Goal: Information Seeking & Learning: Learn about a topic

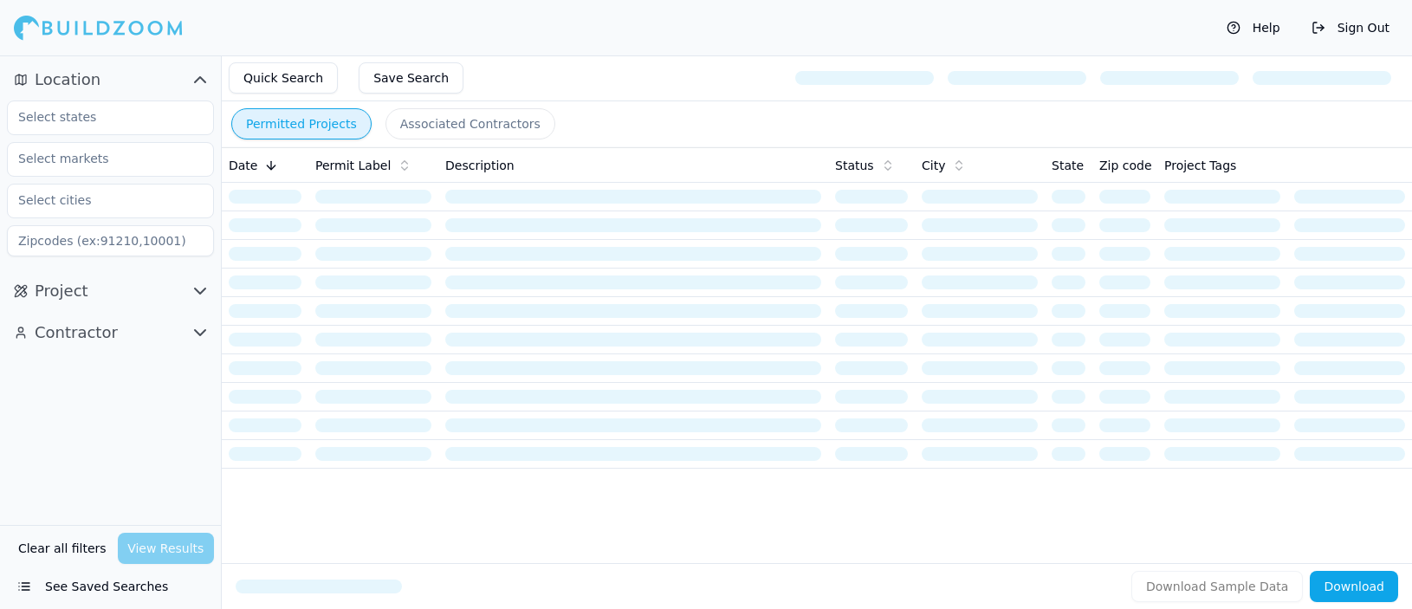
click at [52, 548] on button "Clear all filters" at bounding box center [62, 548] width 97 height 31
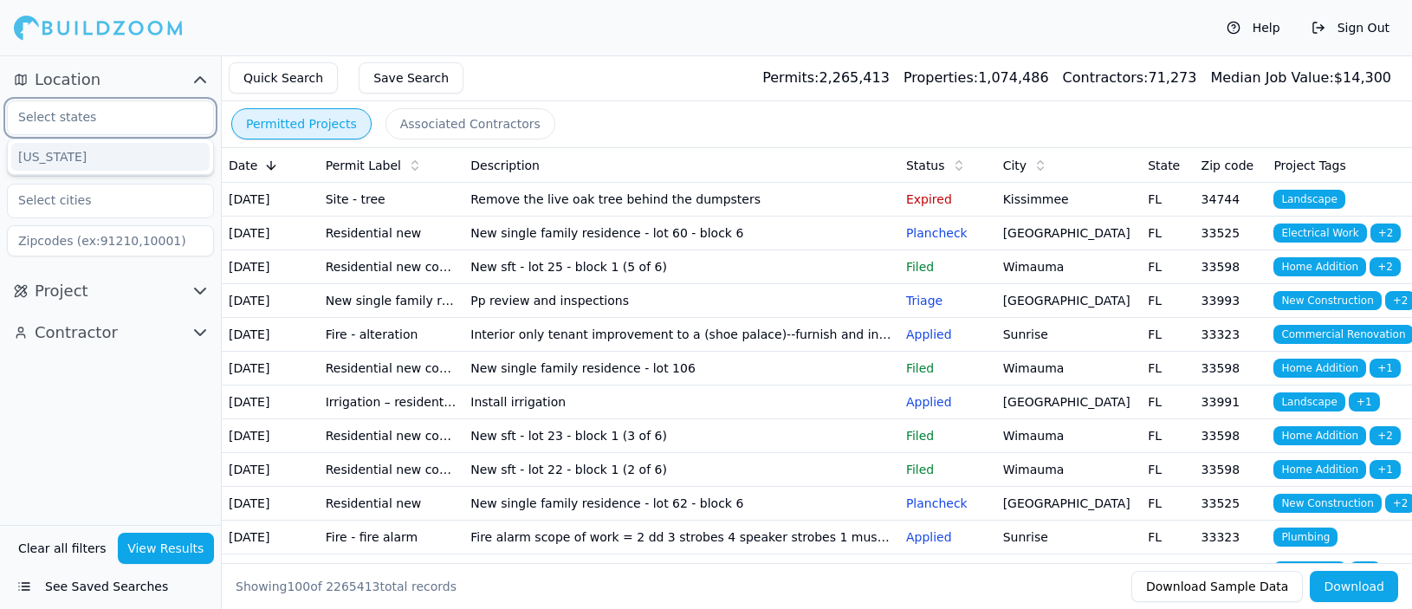
click at [75, 124] on input "text" at bounding box center [100, 116] width 184 height 31
click at [98, 480] on div "Location [US_STATE] Project Contractor" at bounding box center [110, 290] width 221 height 470
click at [107, 113] on input "text" at bounding box center [100, 116] width 184 height 31
click at [74, 419] on div "Location Florida Project Contractor" at bounding box center [110, 290] width 221 height 470
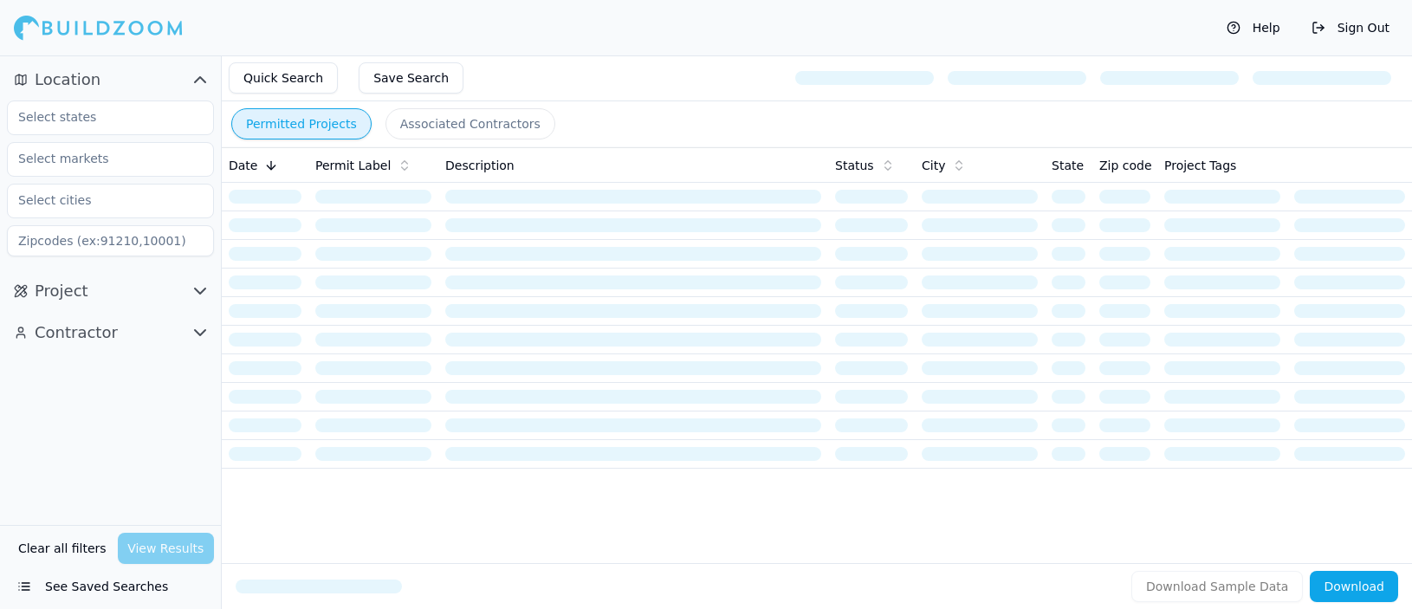
click at [51, 547] on button "Clear all filters" at bounding box center [62, 548] width 97 height 31
click at [187, 112] on input "text" at bounding box center [100, 116] width 184 height 31
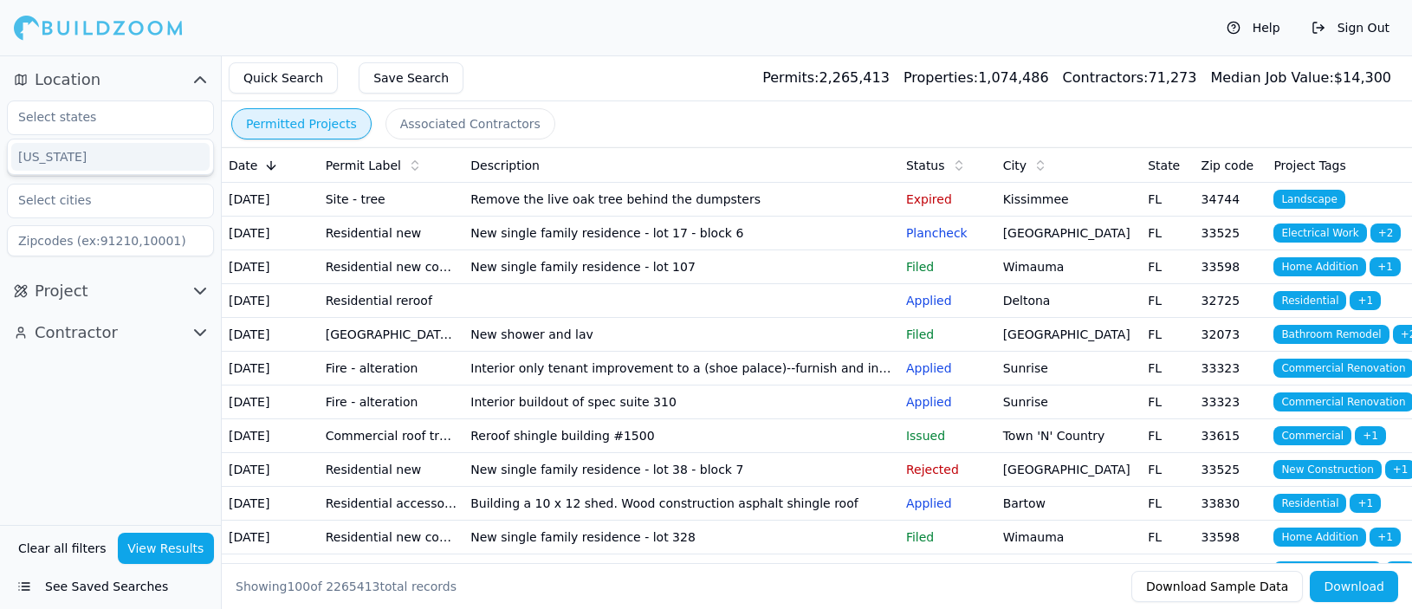
click at [95, 412] on div "Location Florida Project Contractor" at bounding box center [110, 290] width 221 height 470
click at [1375, 27] on button "Sign Out" at bounding box center [1350, 28] width 95 height 28
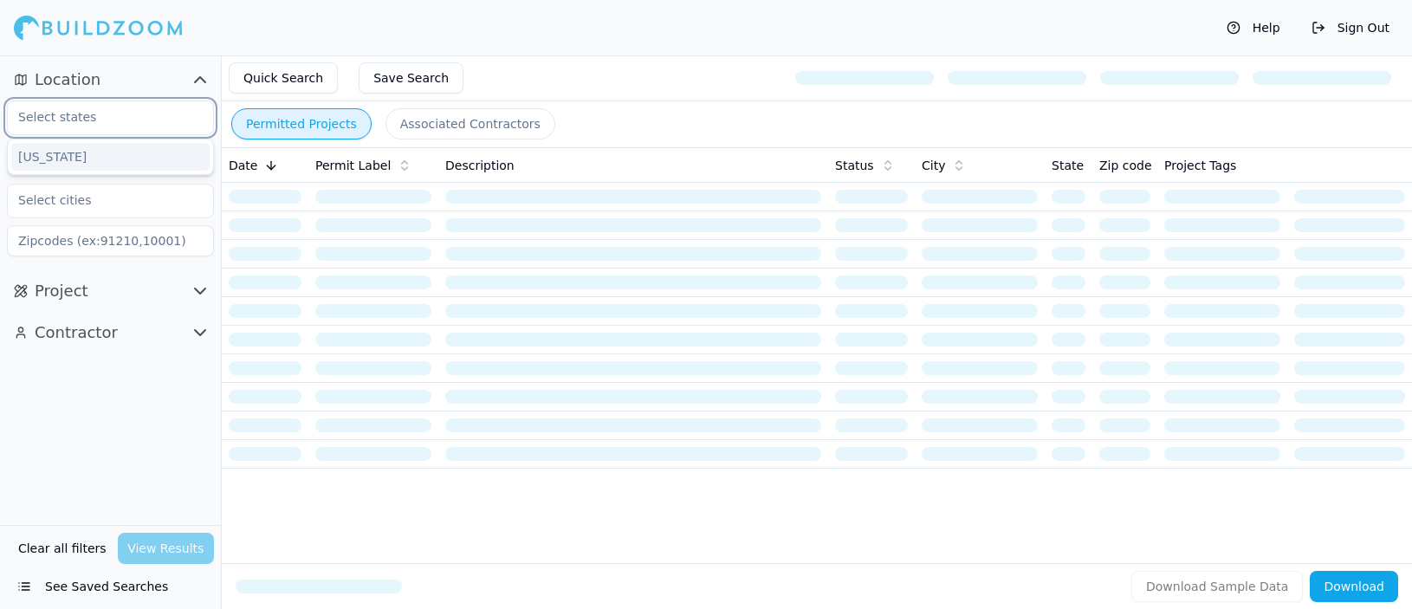
click at [133, 118] on input "text" at bounding box center [100, 116] width 184 height 31
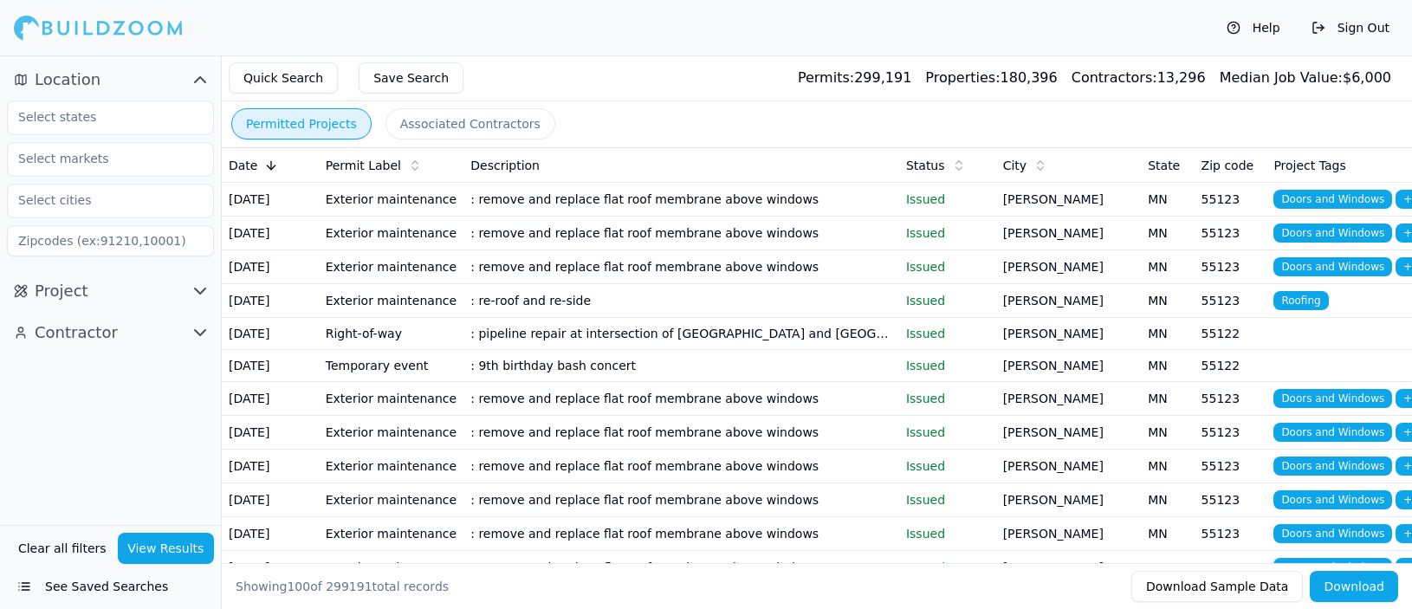
click at [73, 475] on div "Location Project Contractor" at bounding box center [110, 290] width 221 height 470
click at [140, 159] on input "text" at bounding box center [100, 158] width 184 height 31
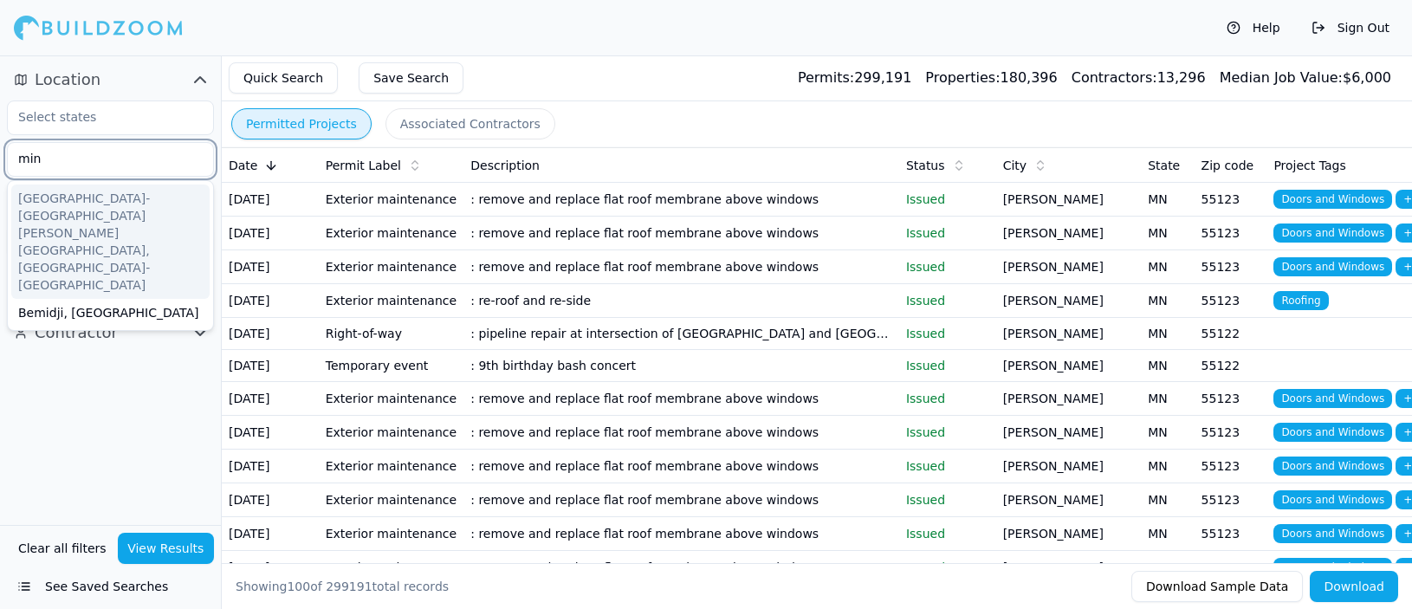
type input "minn"
click at [69, 200] on div "[GEOGRAPHIC_DATA]-[GEOGRAPHIC_DATA][PERSON_NAME][GEOGRAPHIC_DATA], [GEOGRAPHIC_…" at bounding box center [110, 242] width 198 height 114
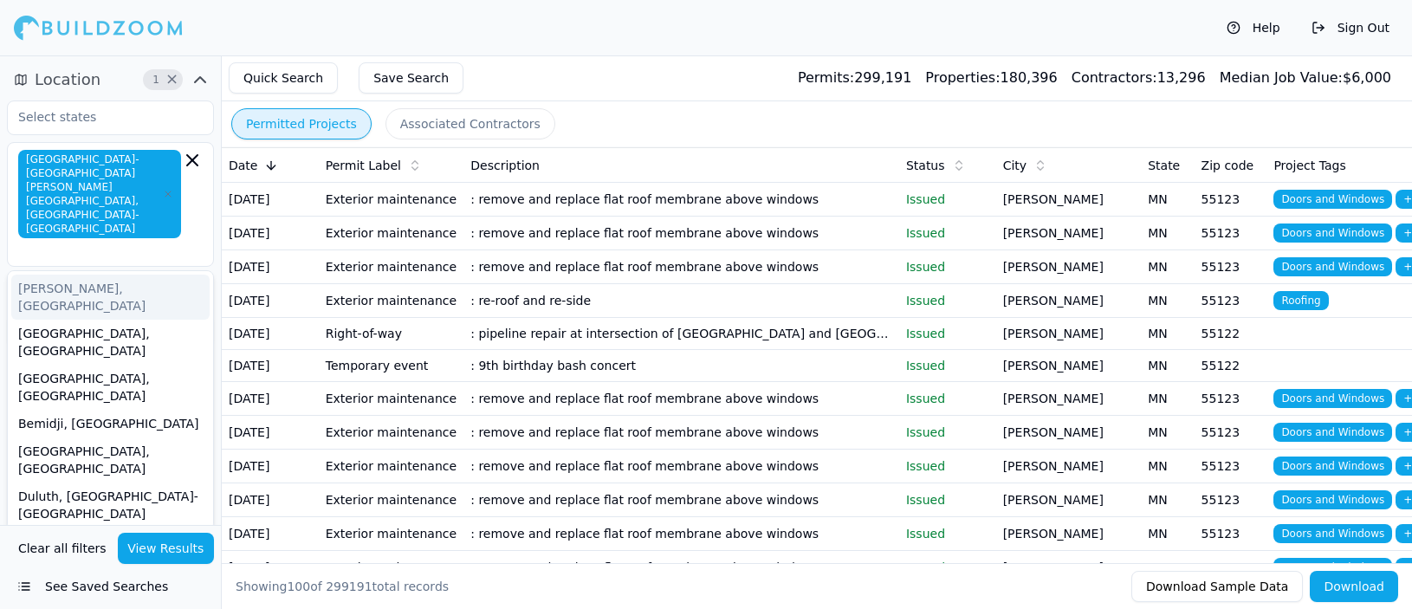
click at [217, 428] on div "Location 1 × [GEOGRAPHIC_DATA]-[GEOGRAPHIC_DATA][PERSON_NAME][GEOGRAPHIC_DATA],…" at bounding box center [110, 290] width 221 height 470
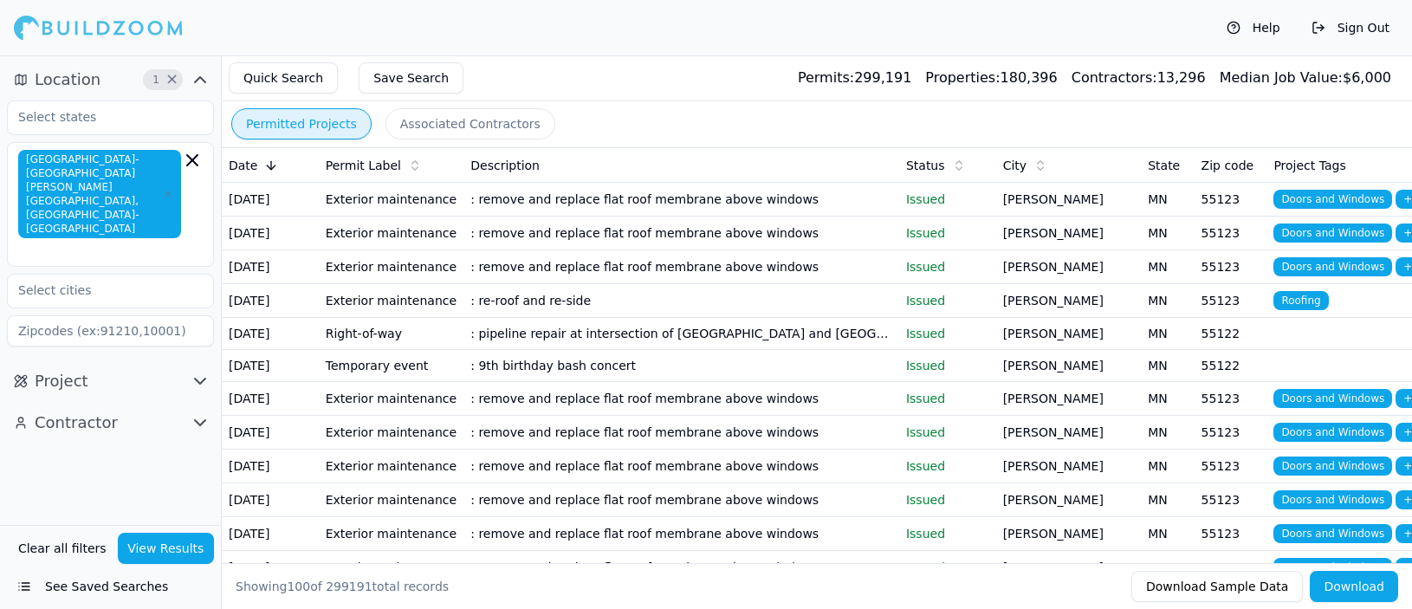
click at [198, 371] on icon "button" at bounding box center [200, 381] width 21 height 21
click at [100, 403] on input "text" at bounding box center [100, 418] width 184 height 31
click at [45, 444] on div "Residential" at bounding box center [110, 458] width 198 height 28
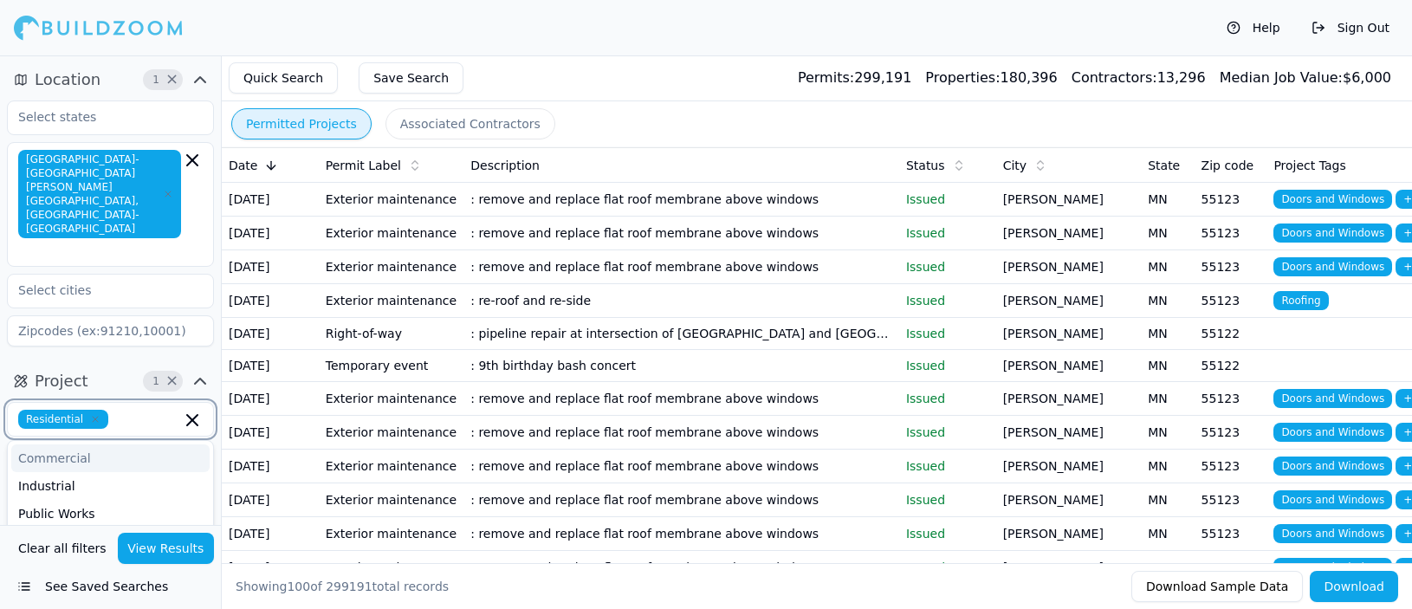
click at [45, 444] on div "Commercial" at bounding box center [110, 458] width 198 height 28
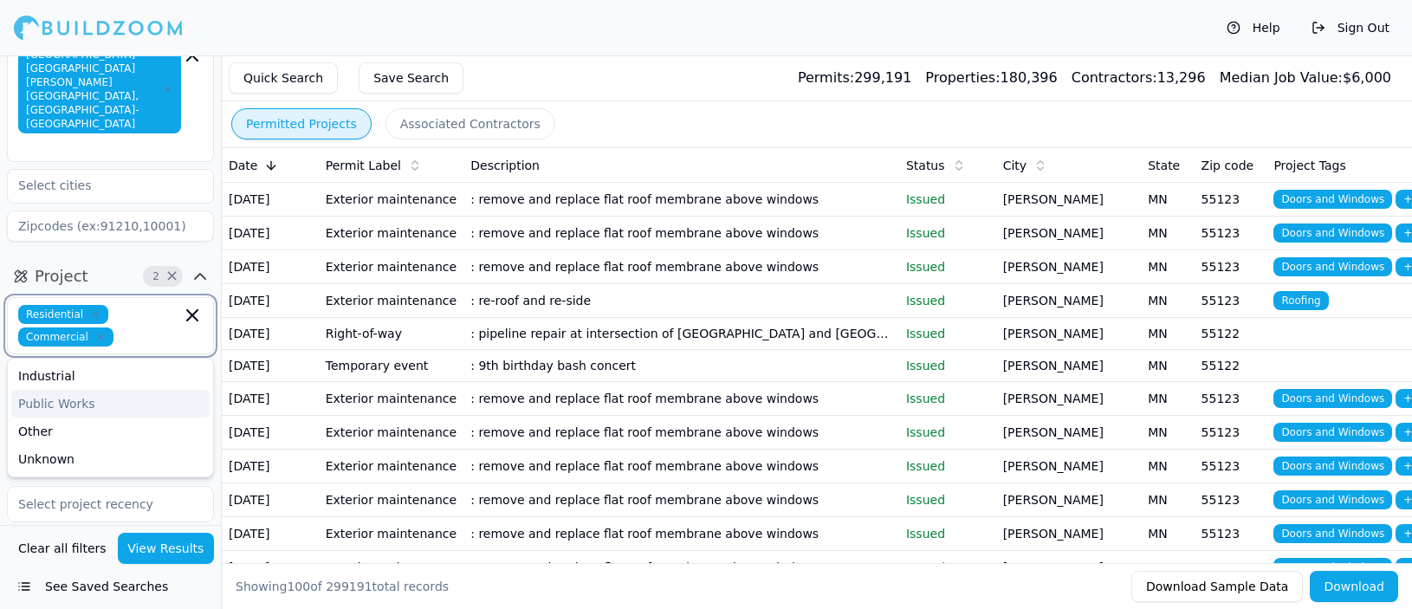
scroll to position [113, 0]
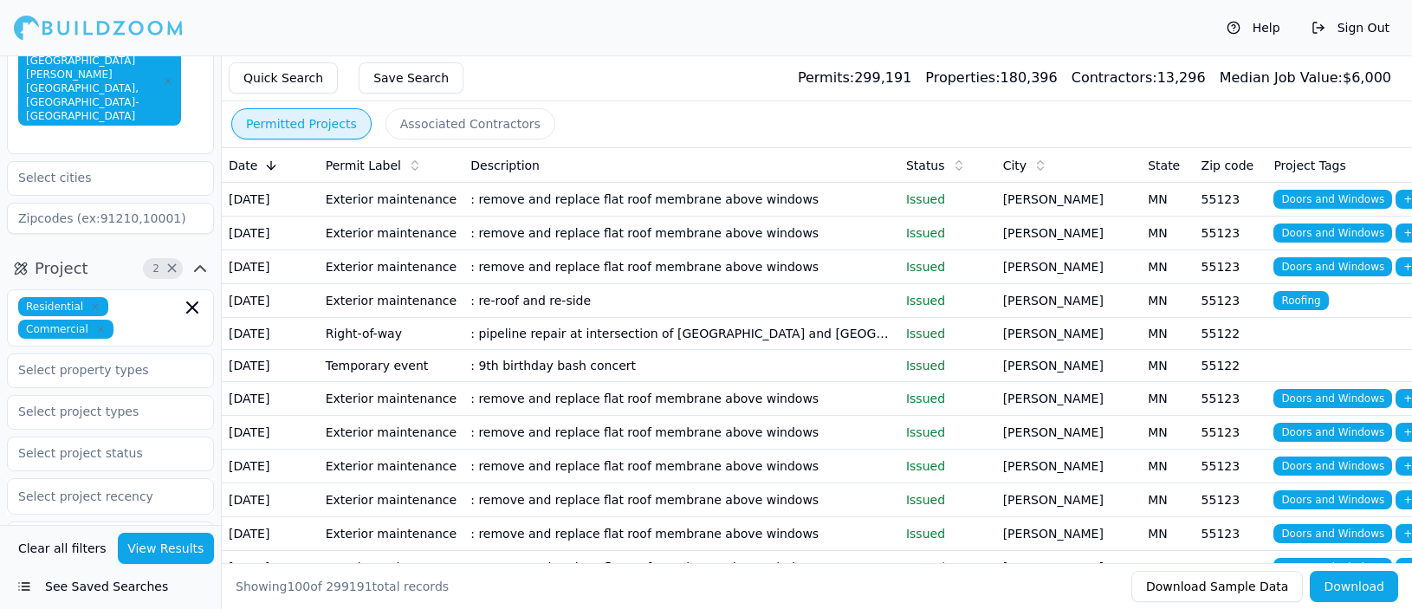
click at [216, 463] on div "Project 2 × Residential Commercial Select project recency" at bounding box center [110, 447] width 221 height 399
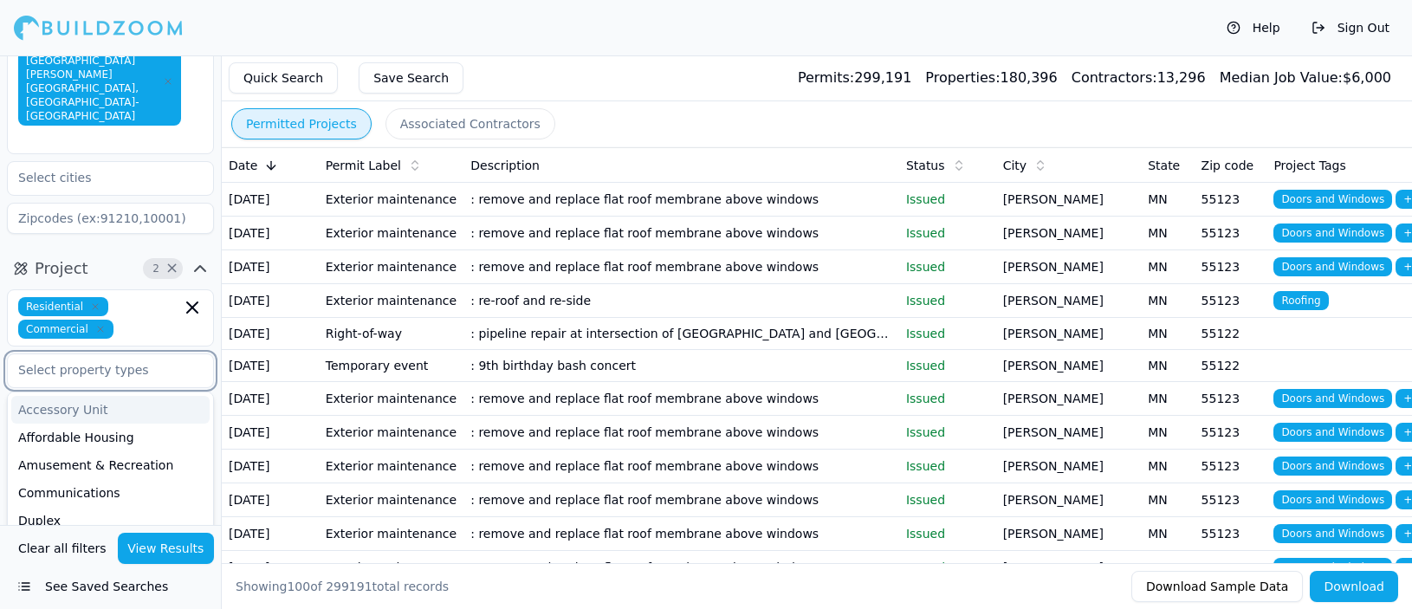
click at [113, 354] on input "text" at bounding box center [100, 369] width 184 height 31
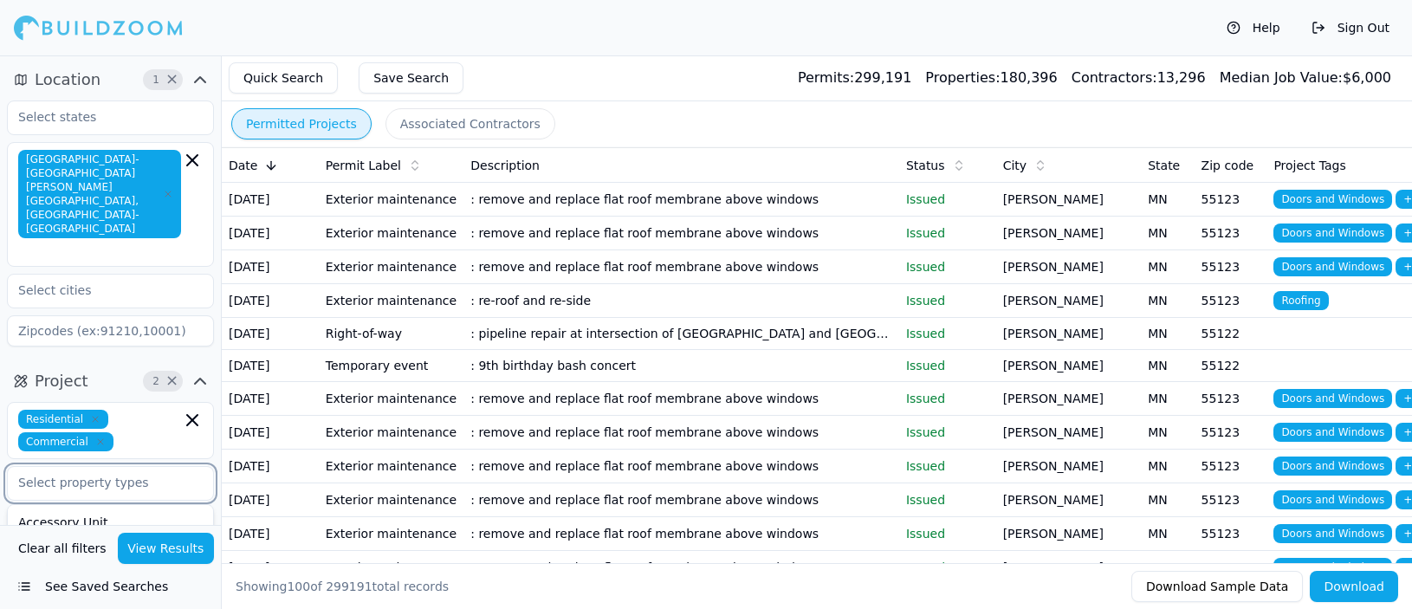
scroll to position [0, 0]
click at [118, 360] on div "Project 2 × Residential Commercial Accessory Unit Affordable Housing Amusement …" at bounding box center [110, 559] width 221 height 399
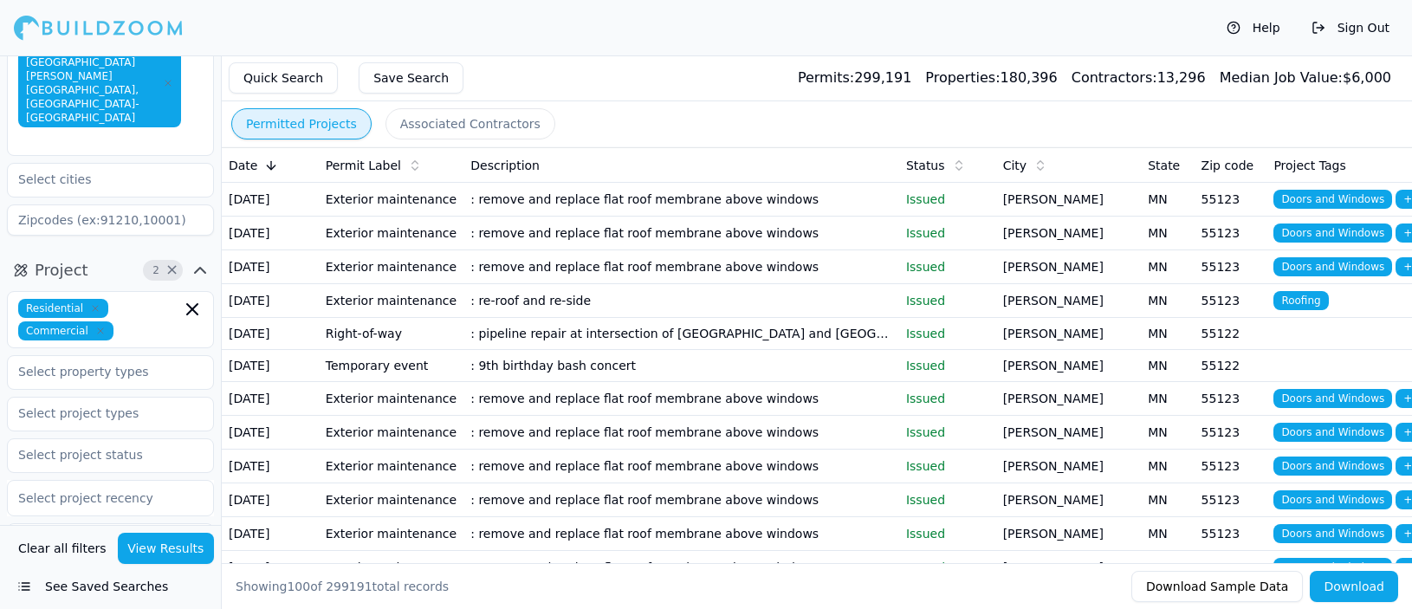
scroll to position [112, 0]
click at [130, 397] on input "text" at bounding box center [100, 412] width 184 height 31
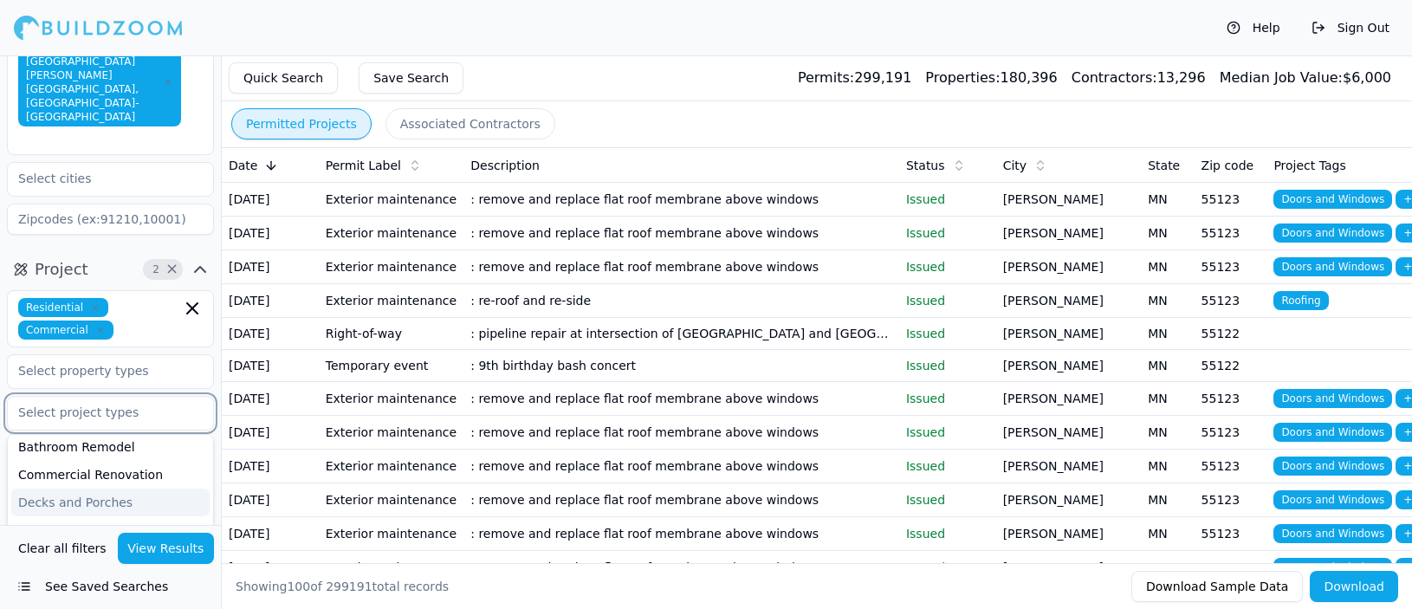
scroll to position [30, 0]
click at [103, 436] on div "Bathroom Remodel" at bounding box center [110, 450] width 198 height 28
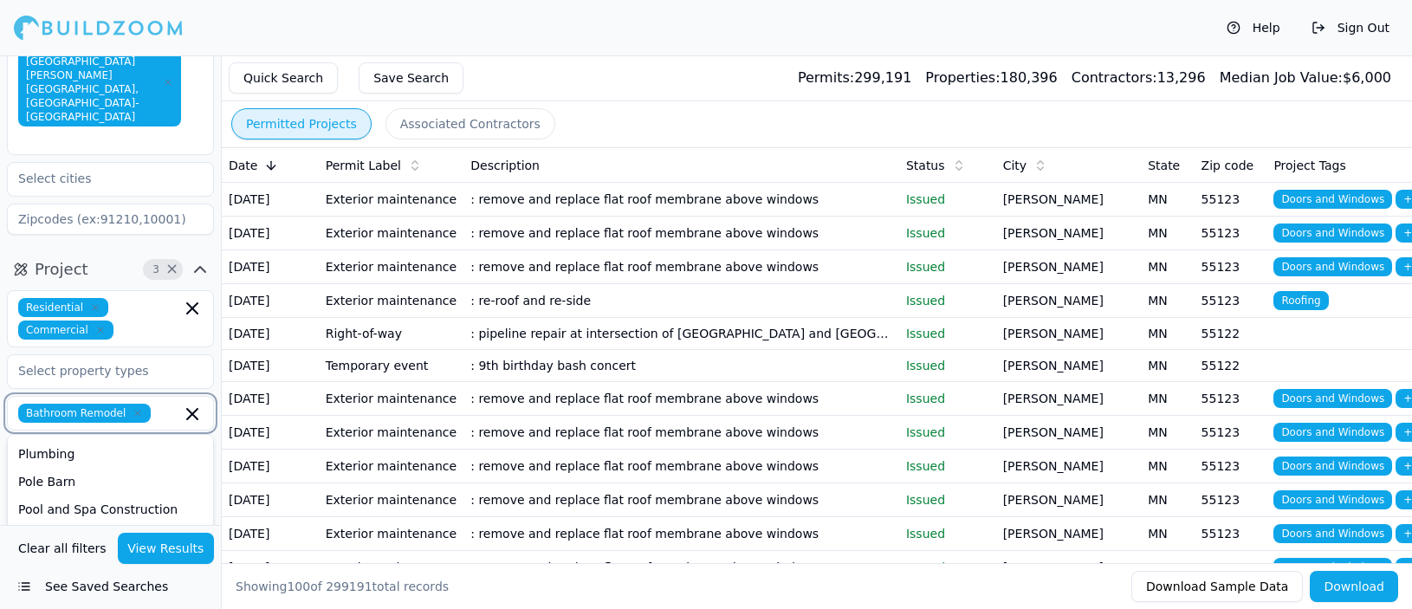
click at [56, 551] on div "Roofing" at bounding box center [110, 565] width 198 height 28
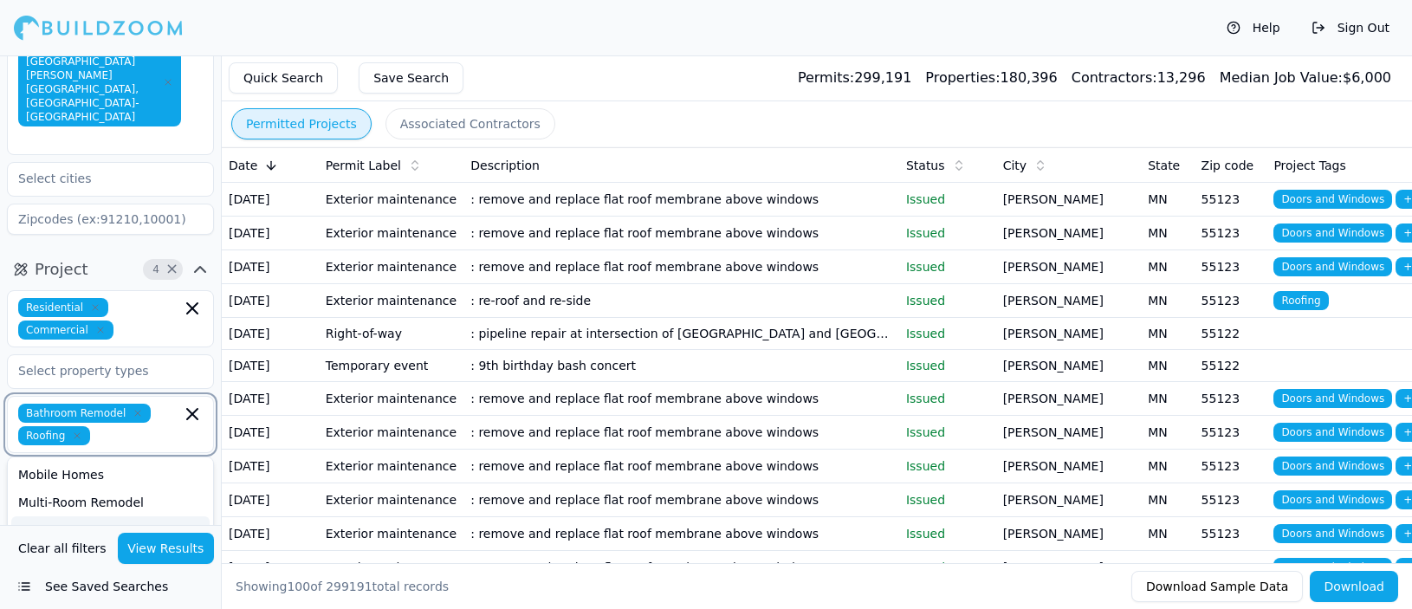
scroll to position [473, 0]
click at [62, 515] on div "New Construction" at bounding box center [110, 529] width 198 height 28
click at [64, 509] on div "Multi-Room Remodel" at bounding box center [110, 523] width 198 height 28
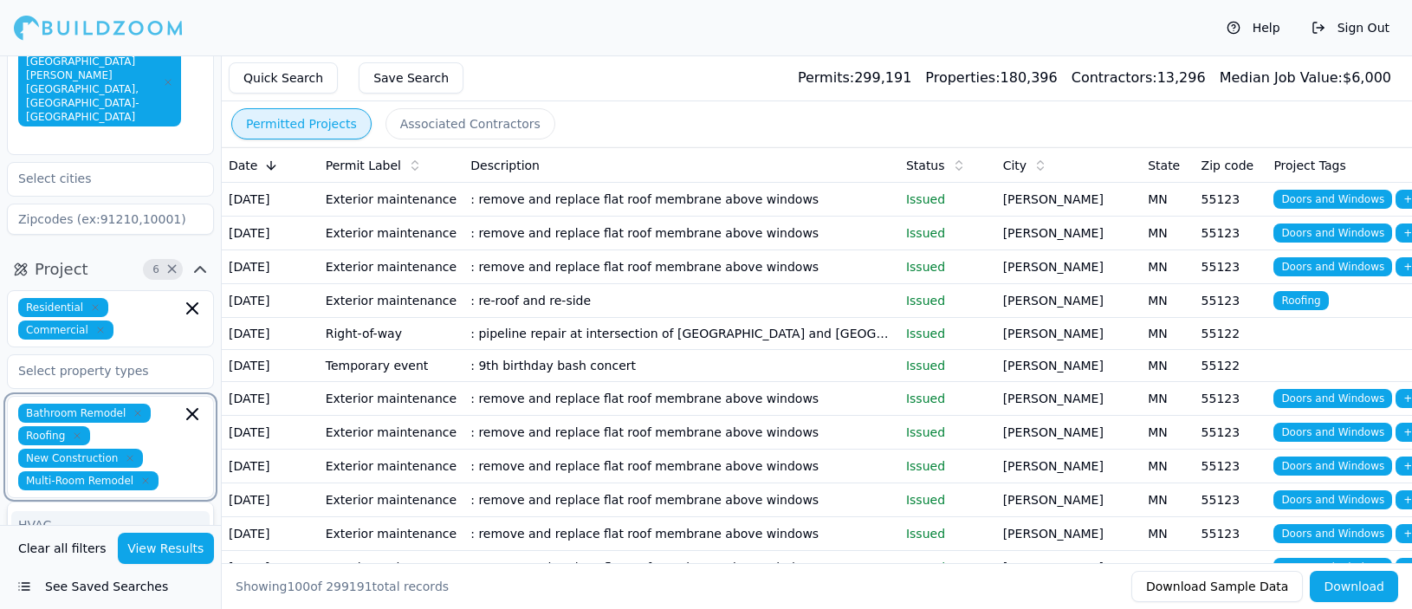
scroll to position [353, 0]
click at [67, 541] on div "Kitchen Remodel" at bounding box center [110, 555] width 198 height 28
click at [67, 542] on div "Home Addition" at bounding box center [110, 556] width 198 height 28
click at [67, 537] on div "Garage Construction" at bounding box center [110, 551] width 198 height 28
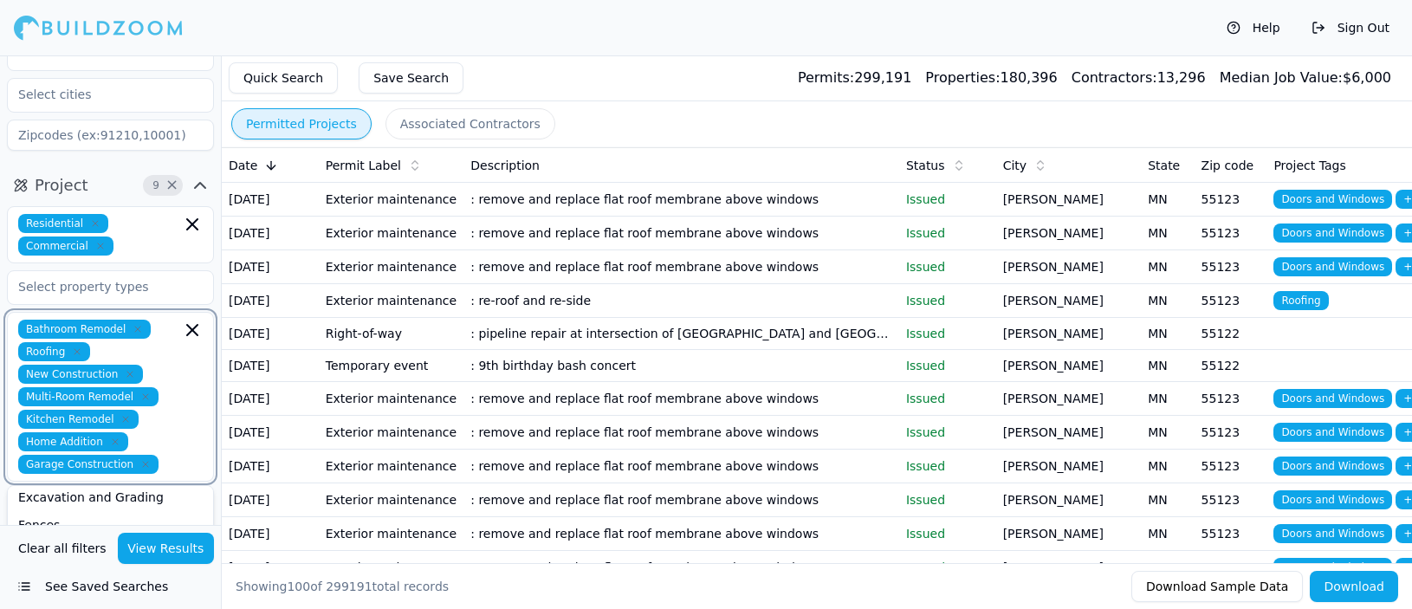
scroll to position [229, 0]
click at [74, 538] on div "Foundations" at bounding box center [110, 552] width 198 height 28
click at [72, 529] on div "Excavation and Grading" at bounding box center [110, 543] width 198 height 28
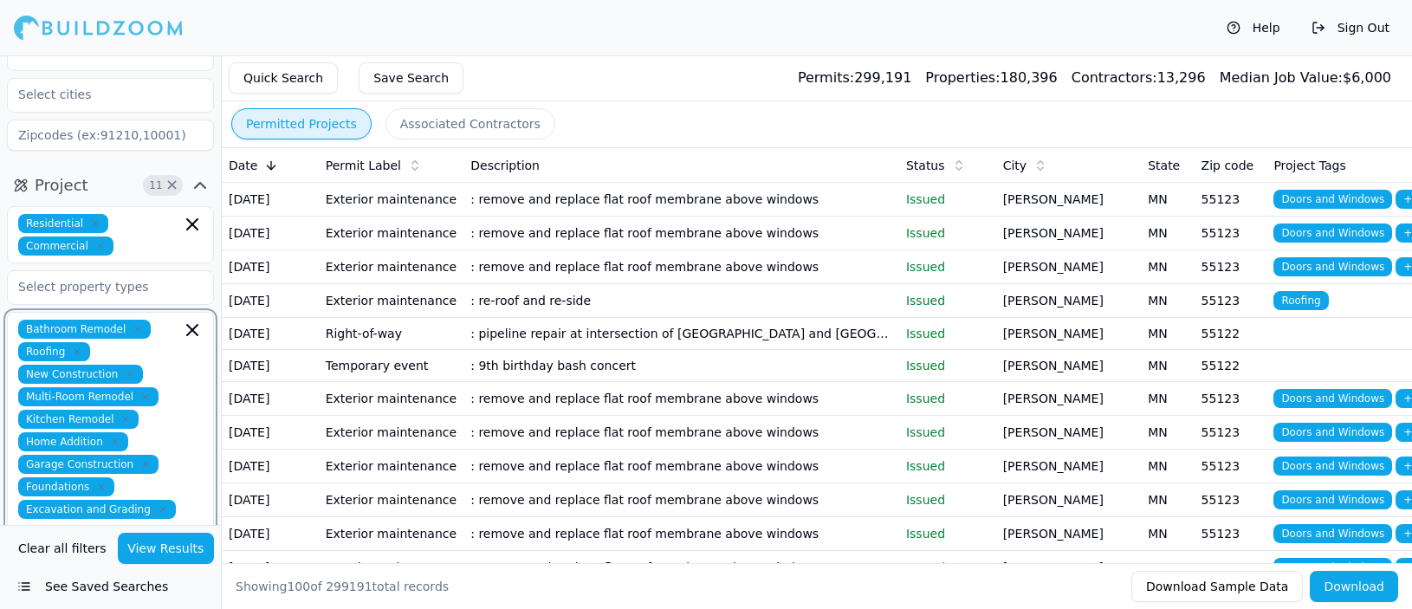
click at [74, 578] on div "Doors and Windows" at bounding box center [110, 592] width 198 height 28
click at [75, 543] on div "Decks and Porches" at bounding box center [110, 557] width 198 height 28
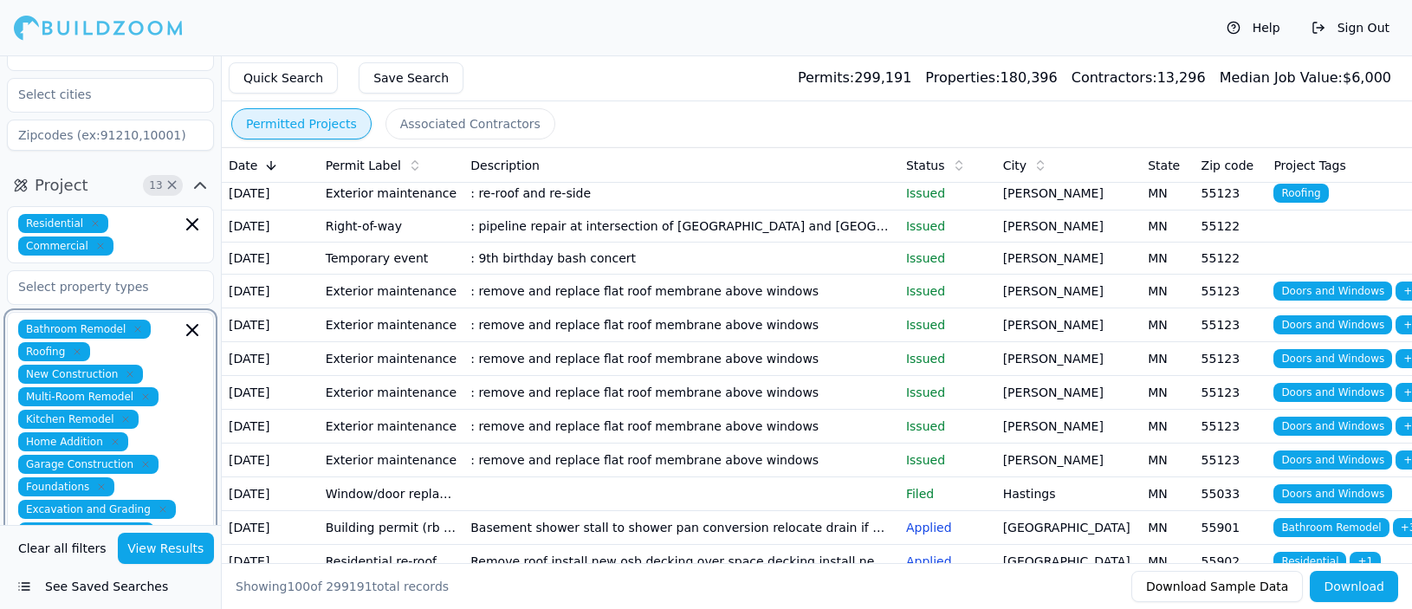
scroll to position [152, 0]
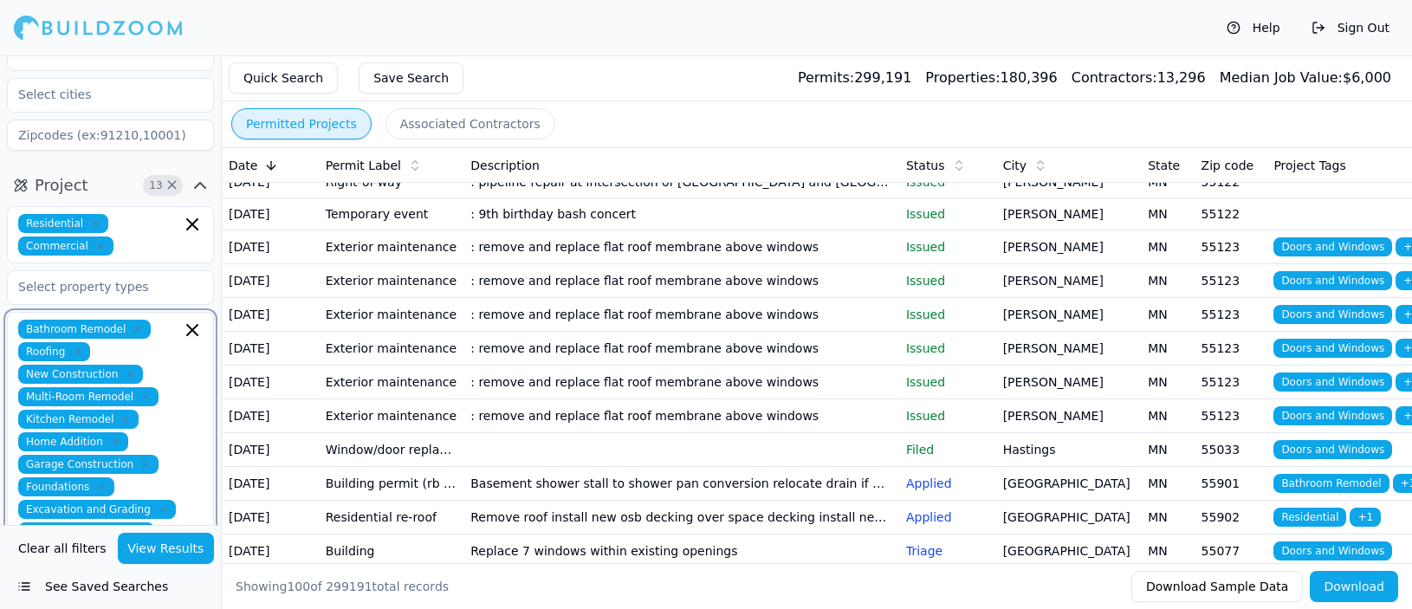
click at [85, 566] on div "Demolition" at bounding box center [110, 580] width 198 height 28
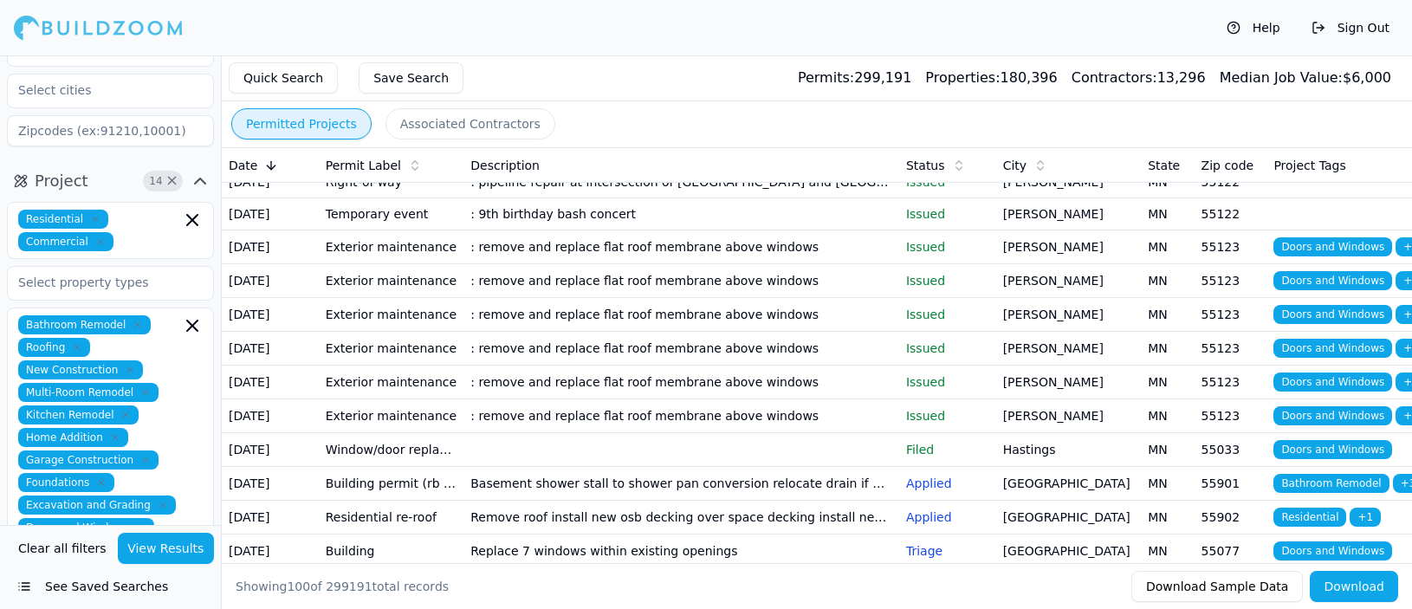
click at [231, 16] on div "Help Sign Out" at bounding box center [706, 27] width 1412 height 55
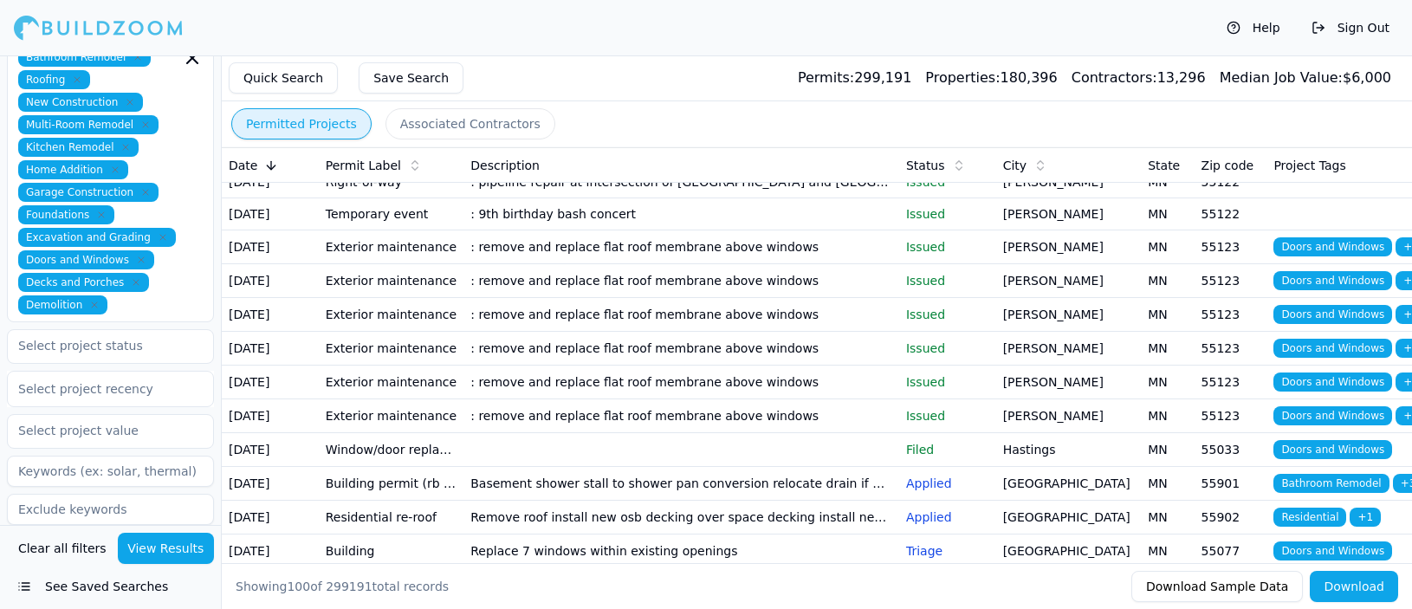
scroll to position [0, 0]
click at [176, 330] on input "text" at bounding box center [100, 345] width 184 height 31
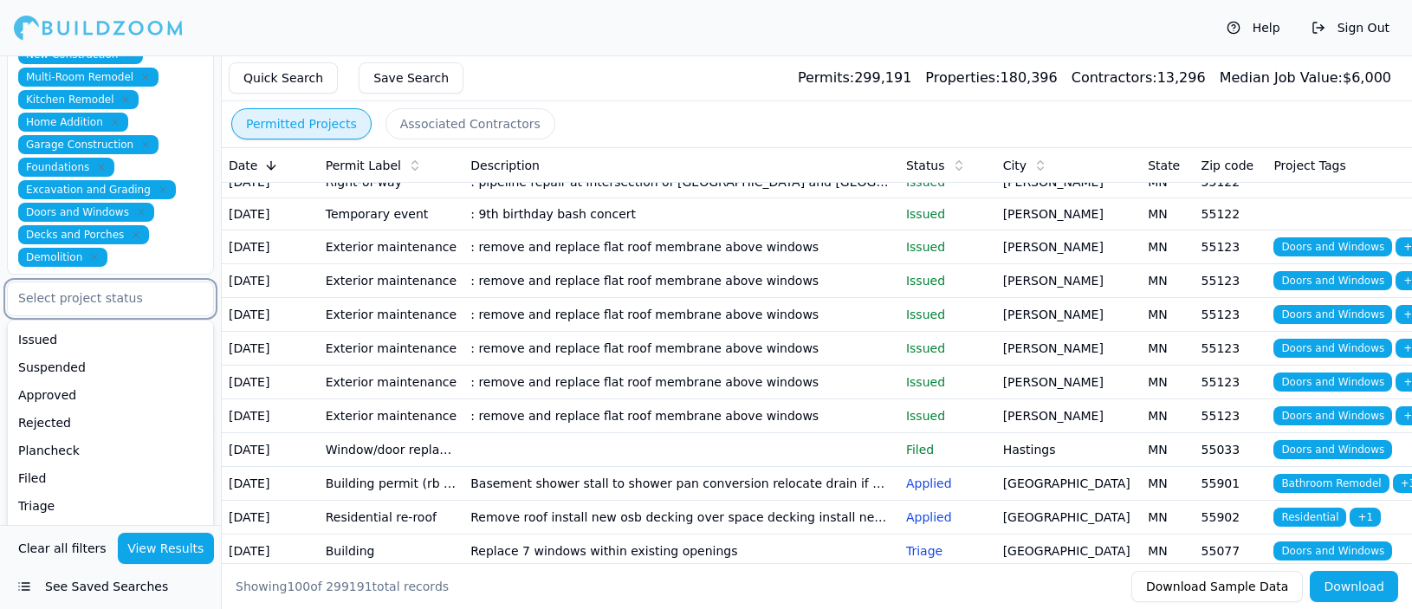
scroll to position [515, 0]
click at [90, 521] on div "Applied" at bounding box center [110, 535] width 198 height 28
click at [49, 521] on div "Triage" at bounding box center [110, 535] width 198 height 28
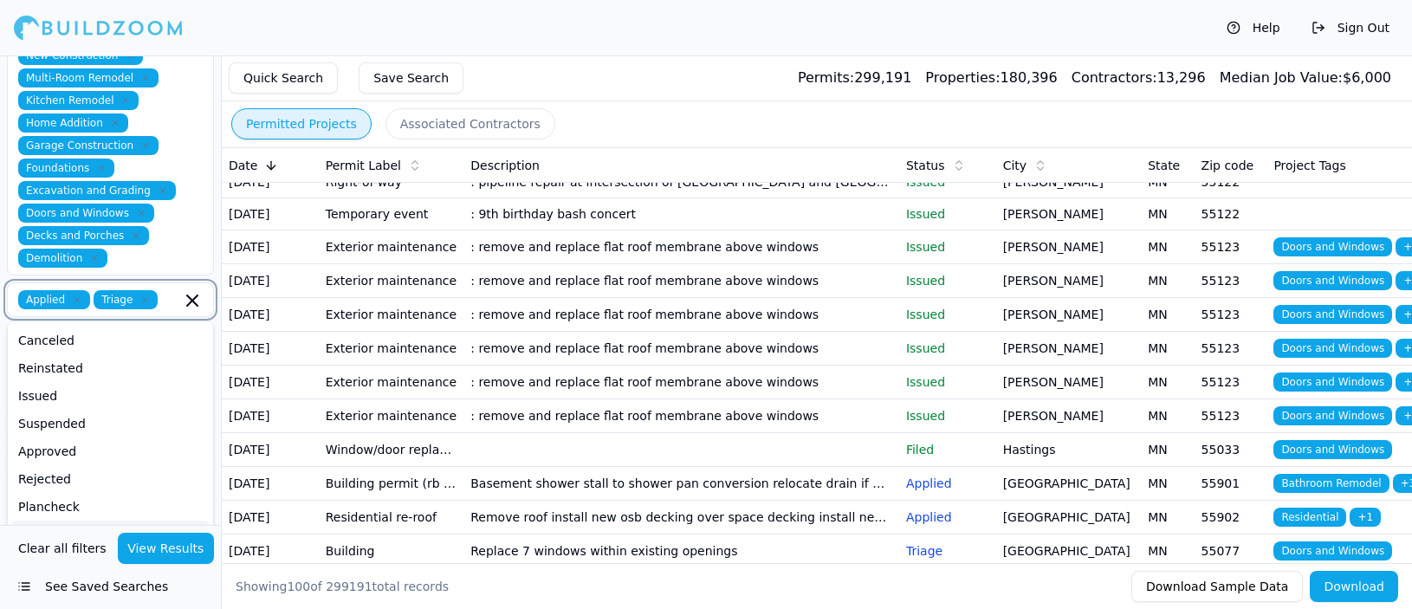
click at [36, 521] on div "Filed" at bounding box center [110, 535] width 198 height 28
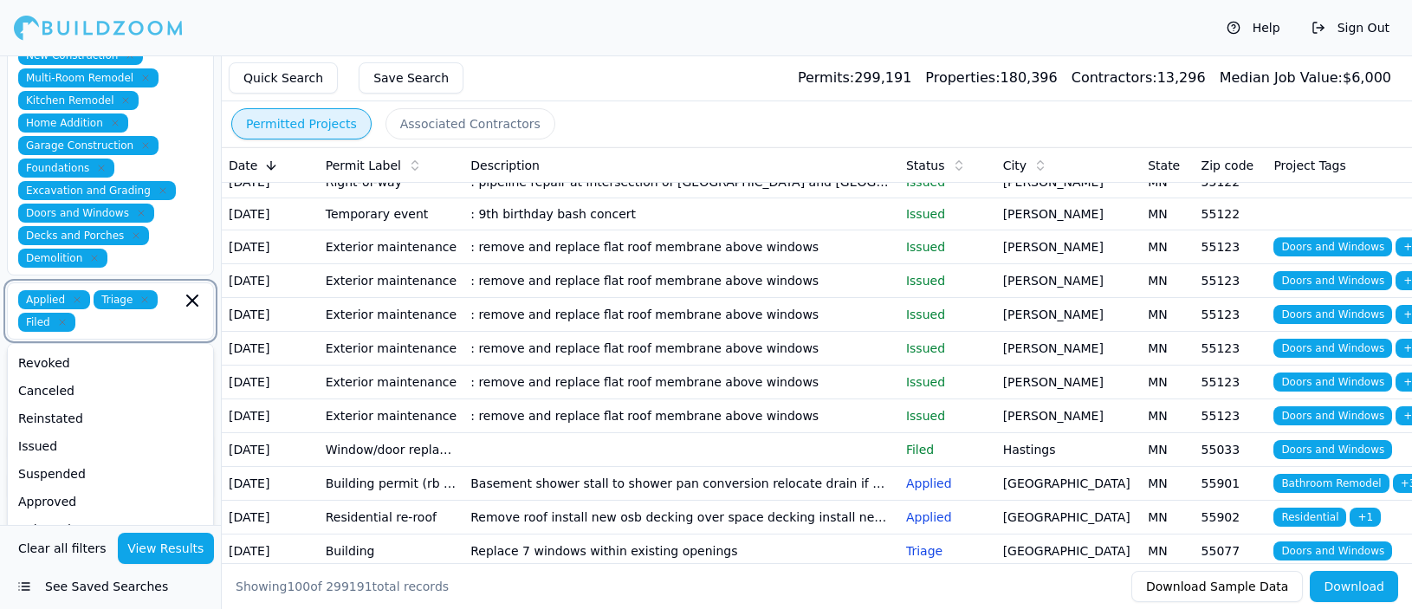
scroll to position [109, 0]
click at [35, 543] on div "Plancheck" at bounding box center [110, 557] width 198 height 28
click at [76, 515] on div "Approved" at bounding box center [110, 529] width 198 height 28
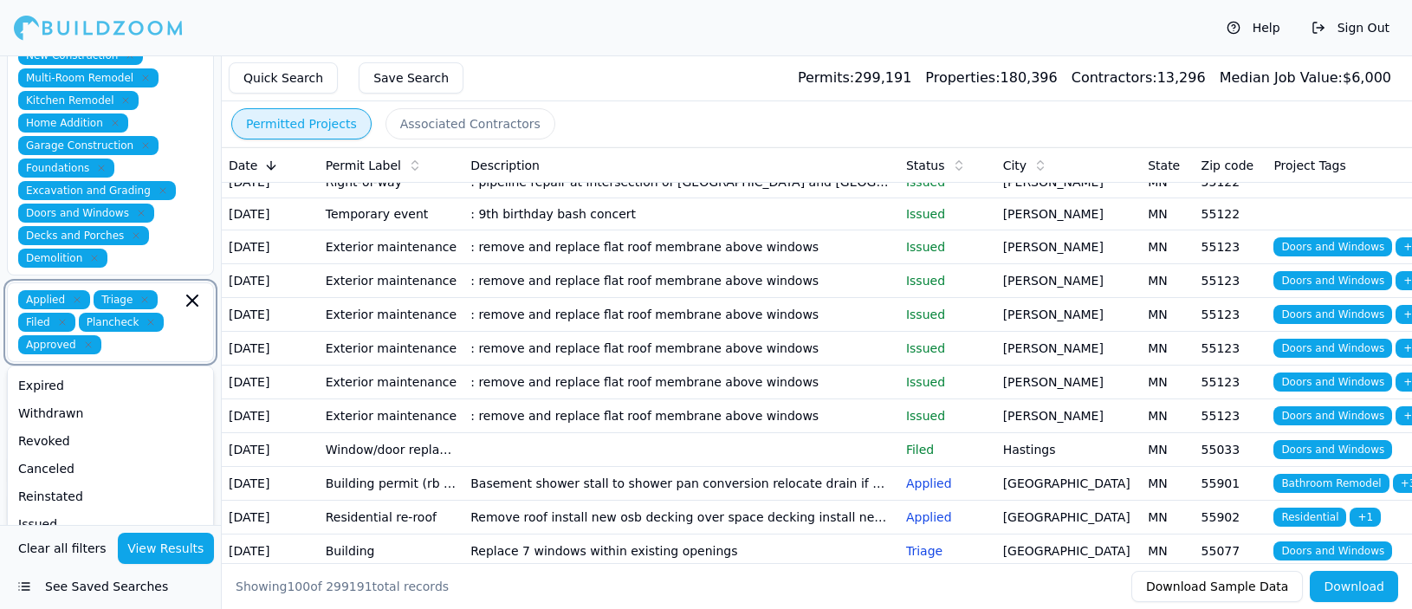
scroll to position [54, 0]
click at [43, 510] on div "Issued" at bounding box center [110, 524] width 198 height 28
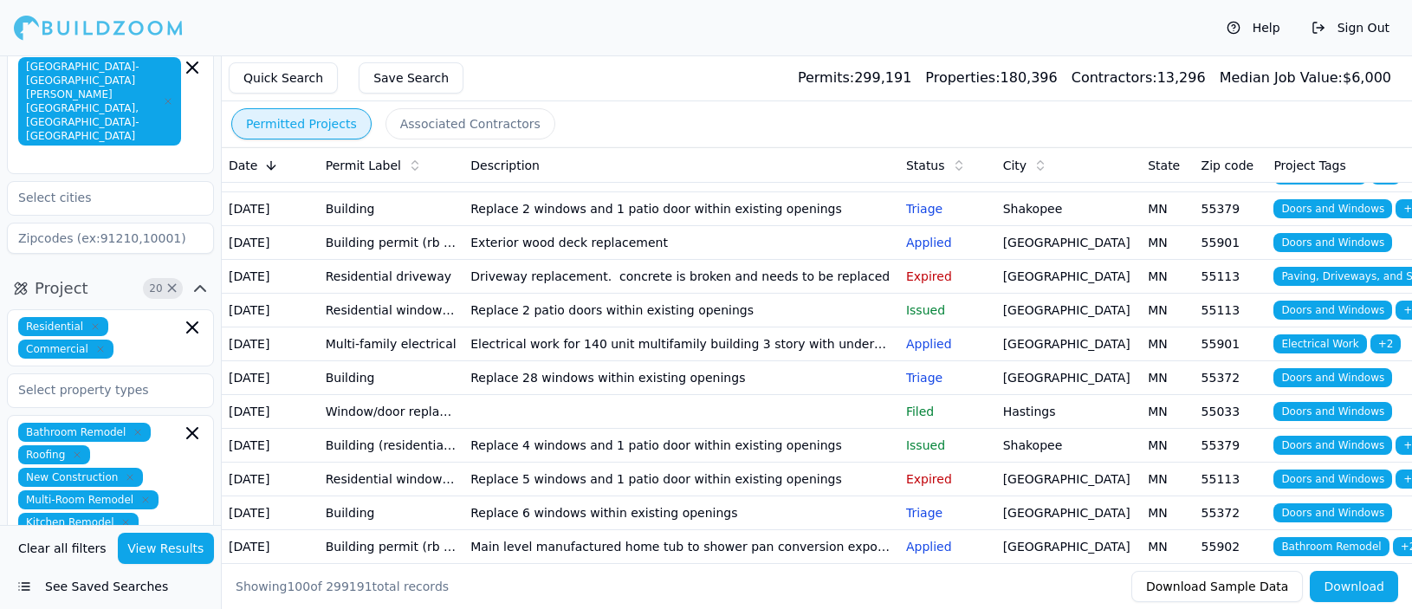
scroll to position [868, 0]
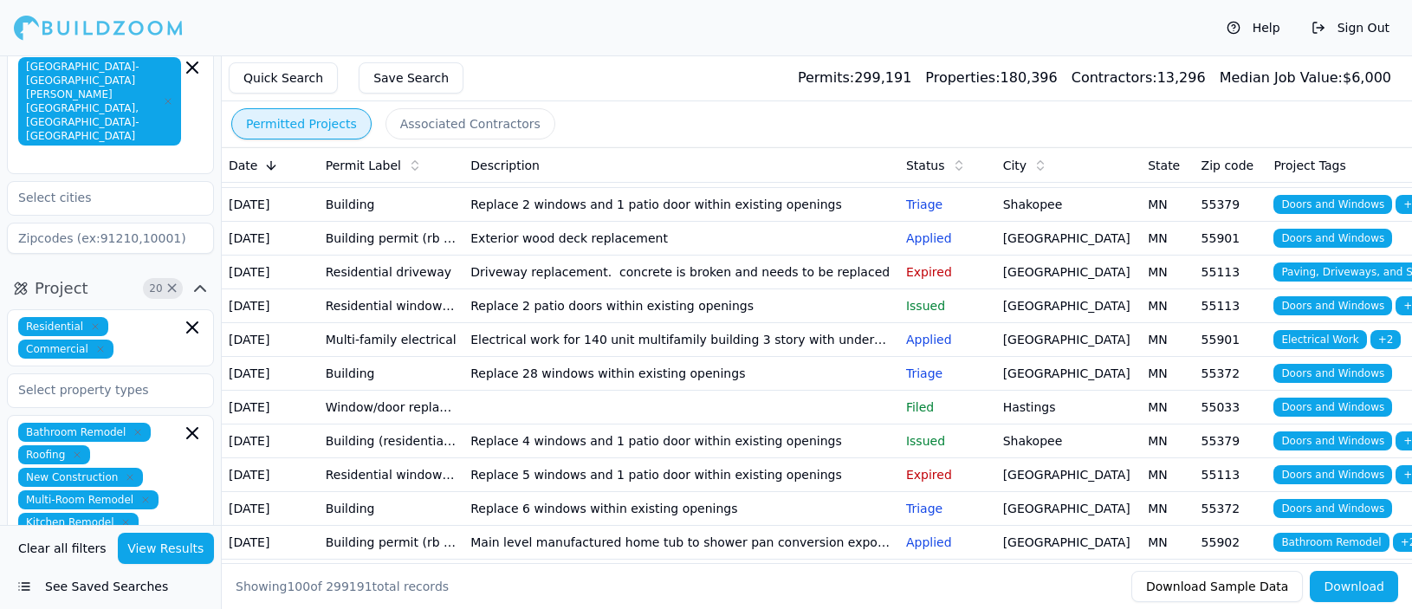
click at [500, 43] on div "Help Sign Out" at bounding box center [706, 27] width 1412 height 55
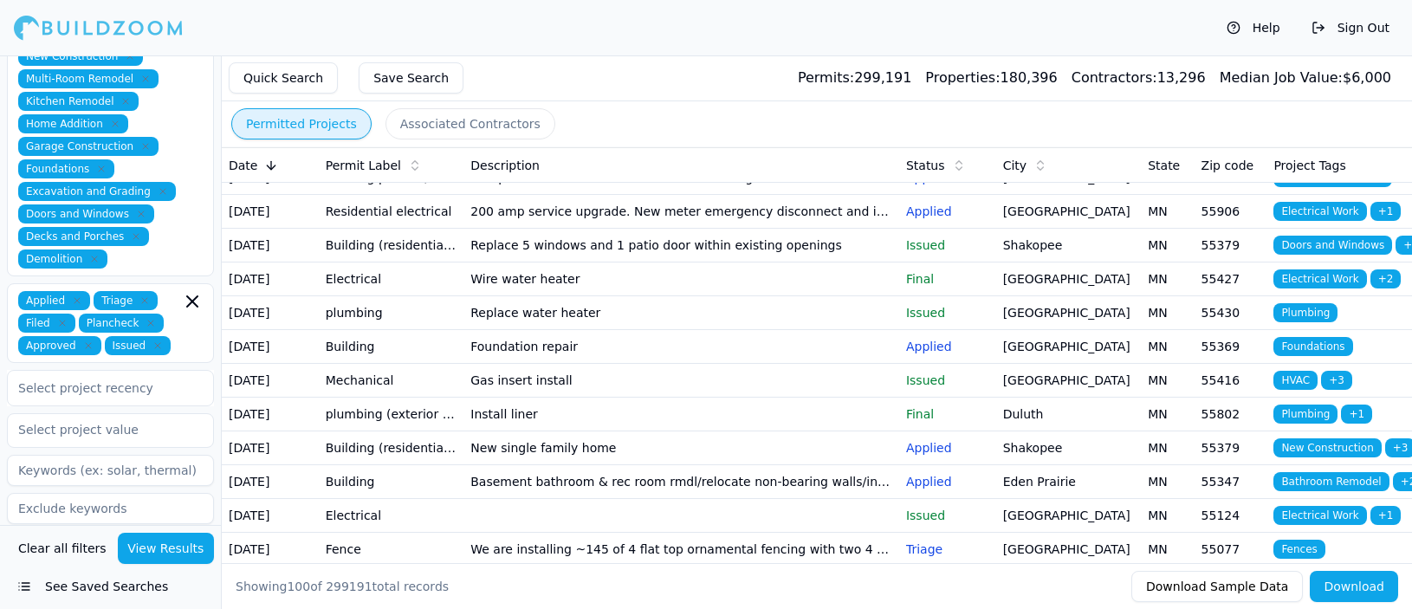
scroll to position [513, 0]
click at [185, 379] on div "Select project recency" at bounding box center [110, 389] width 185 height 21
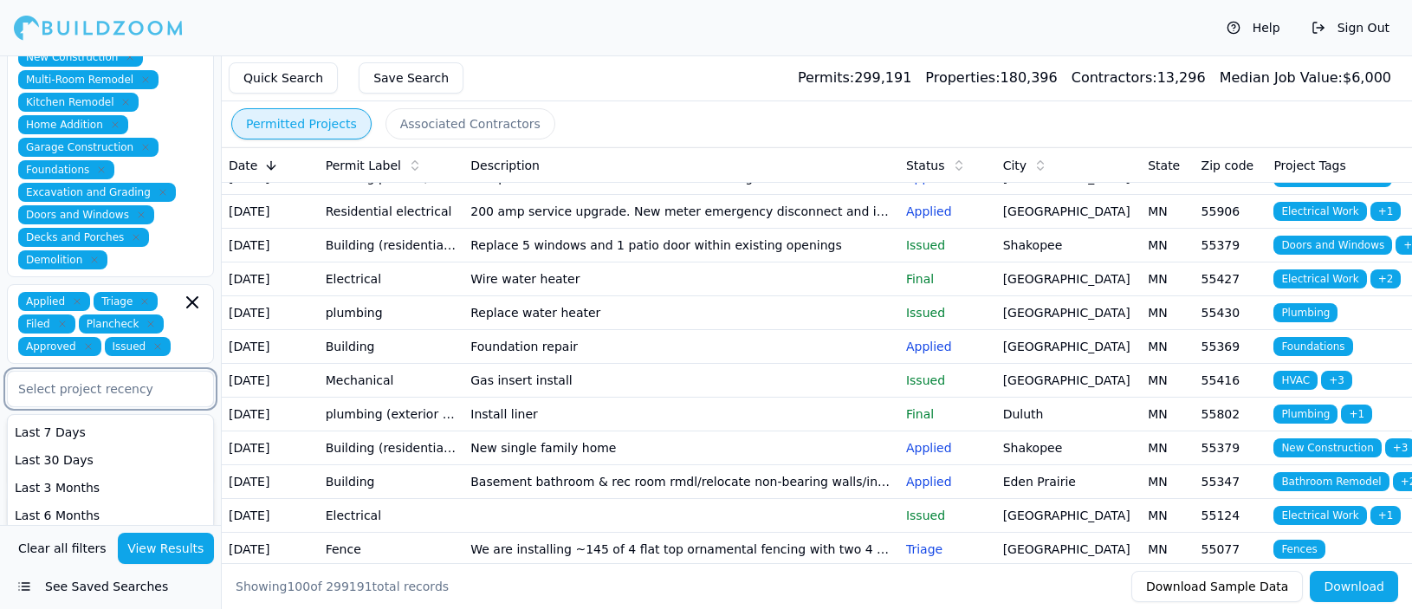
click at [67, 529] on div "Last Year" at bounding box center [110, 543] width 205 height 28
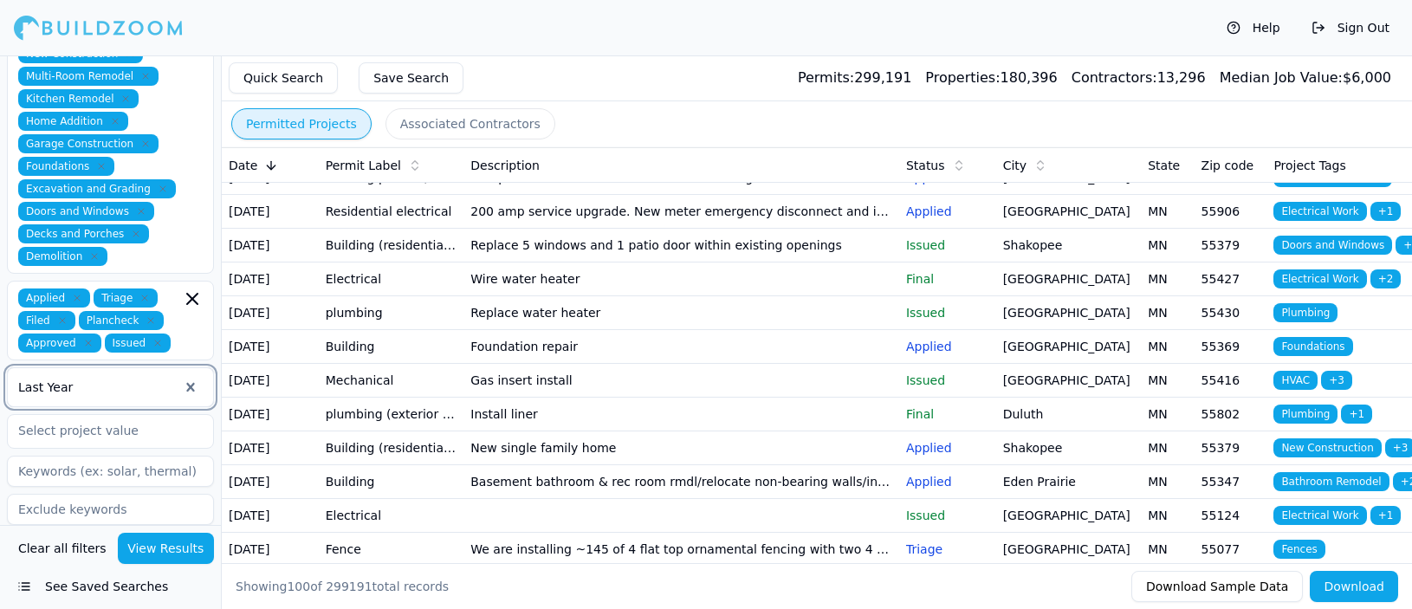
click at [197, 549] on icon "button" at bounding box center [200, 559] width 21 height 21
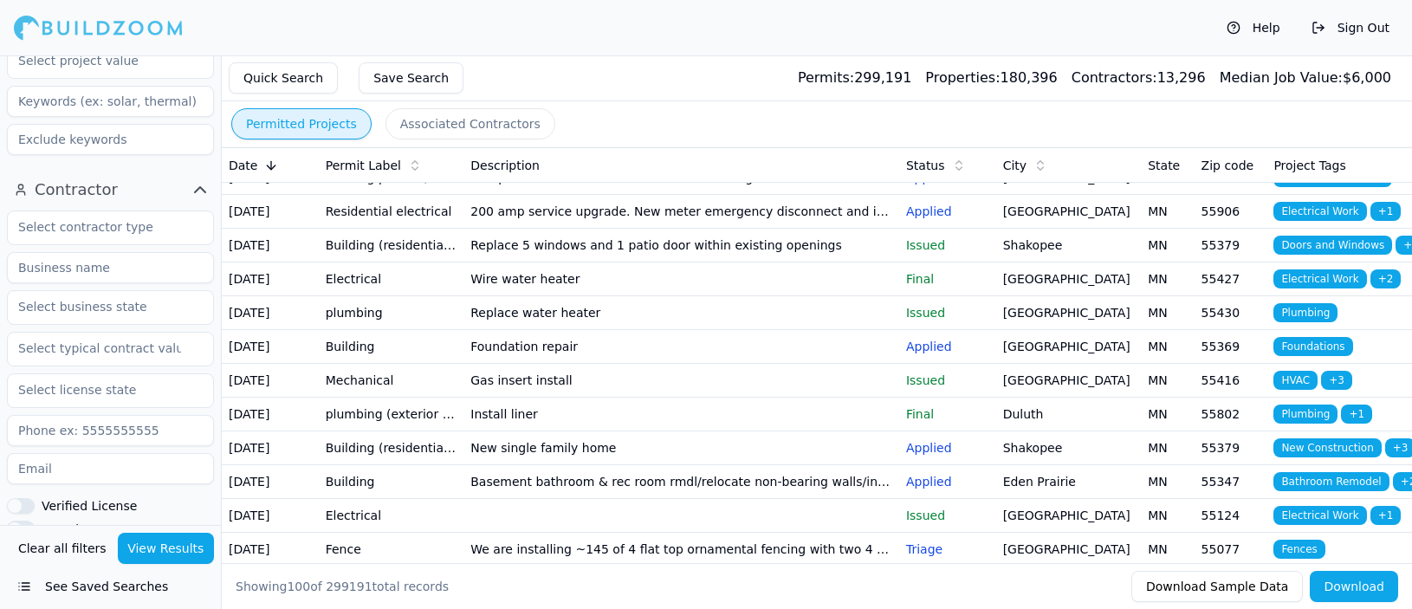
scroll to position [887, 0]
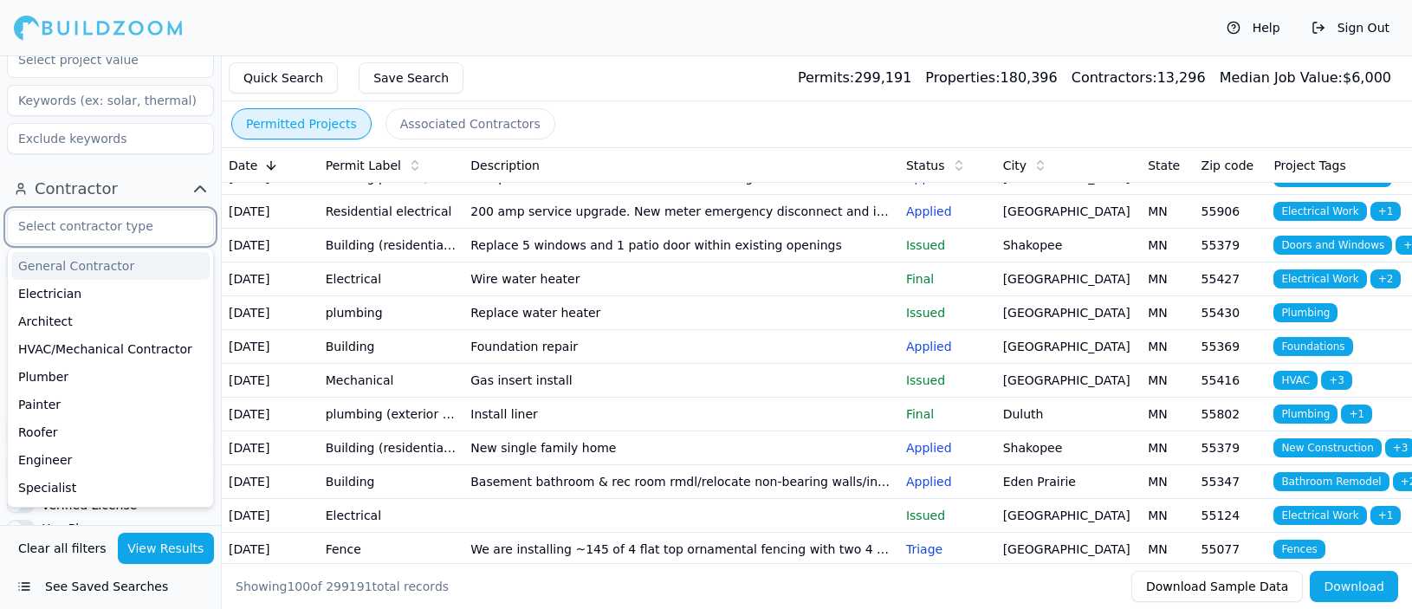
click at [139, 211] on input "text" at bounding box center [100, 226] width 184 height 31
click at [82, 252] on div "General Contractor" at bounding box center [110, 266] width 198 height 28
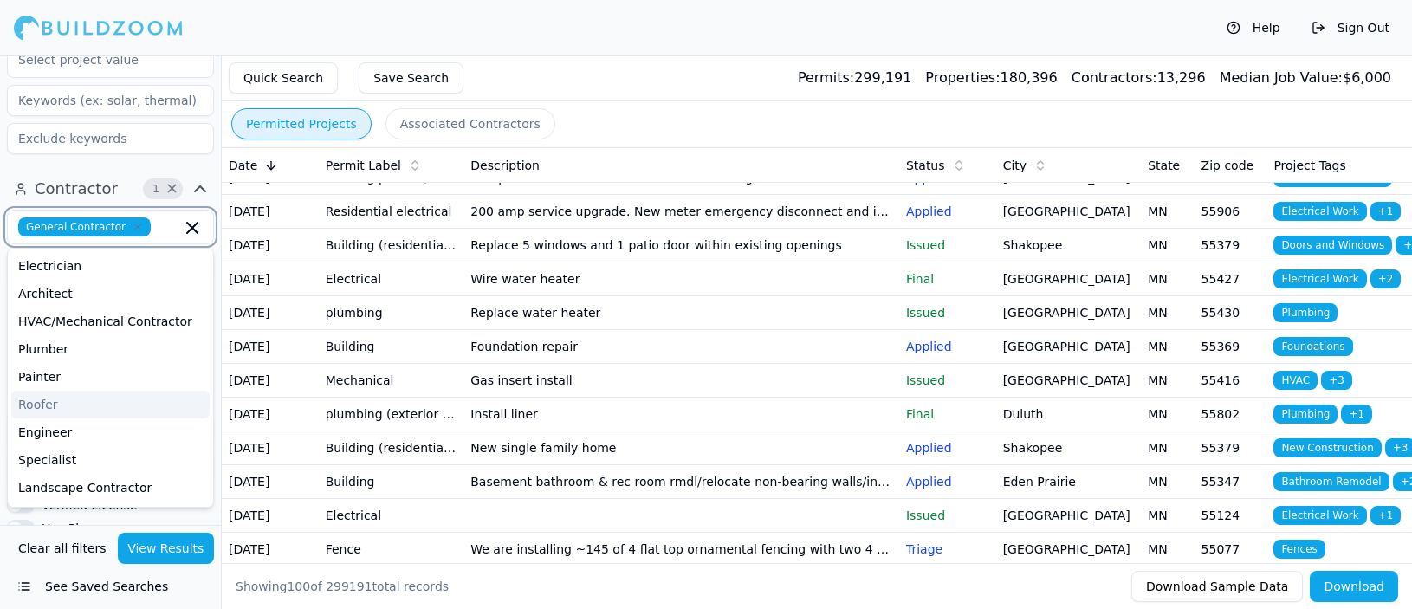
click at [29, 391] on div "Roofer" at bounding box center [110, 405] width 198 height 28
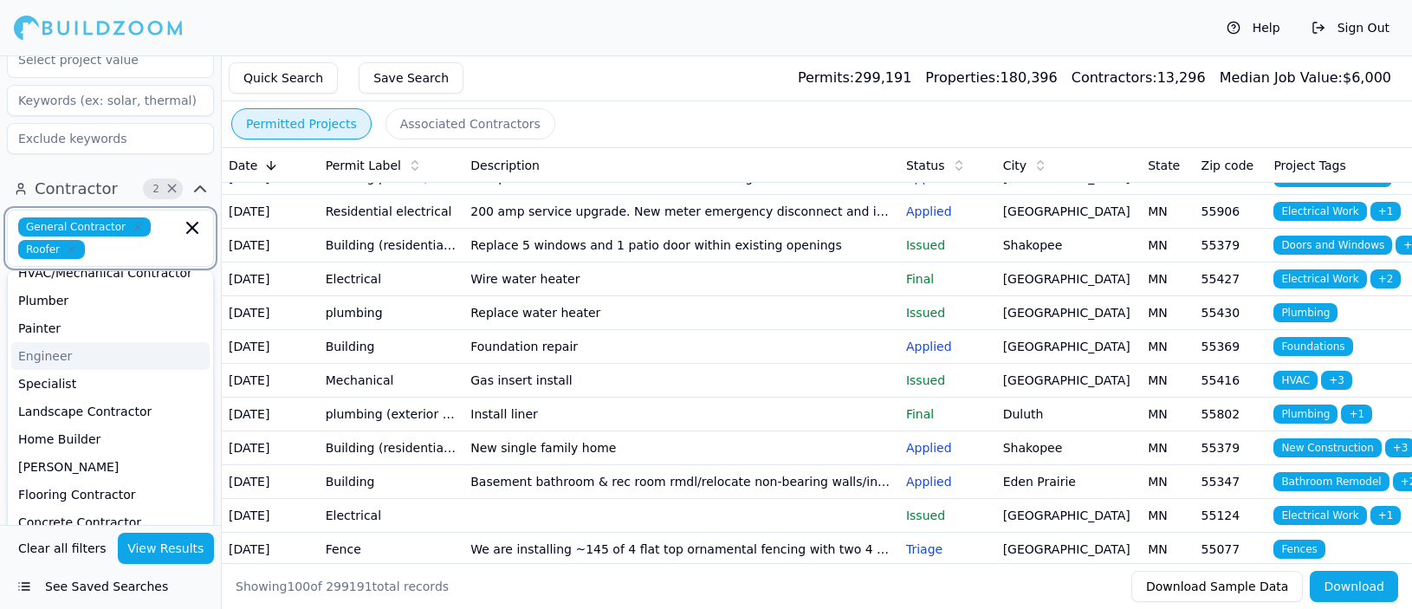
scroll to position [74, 0]
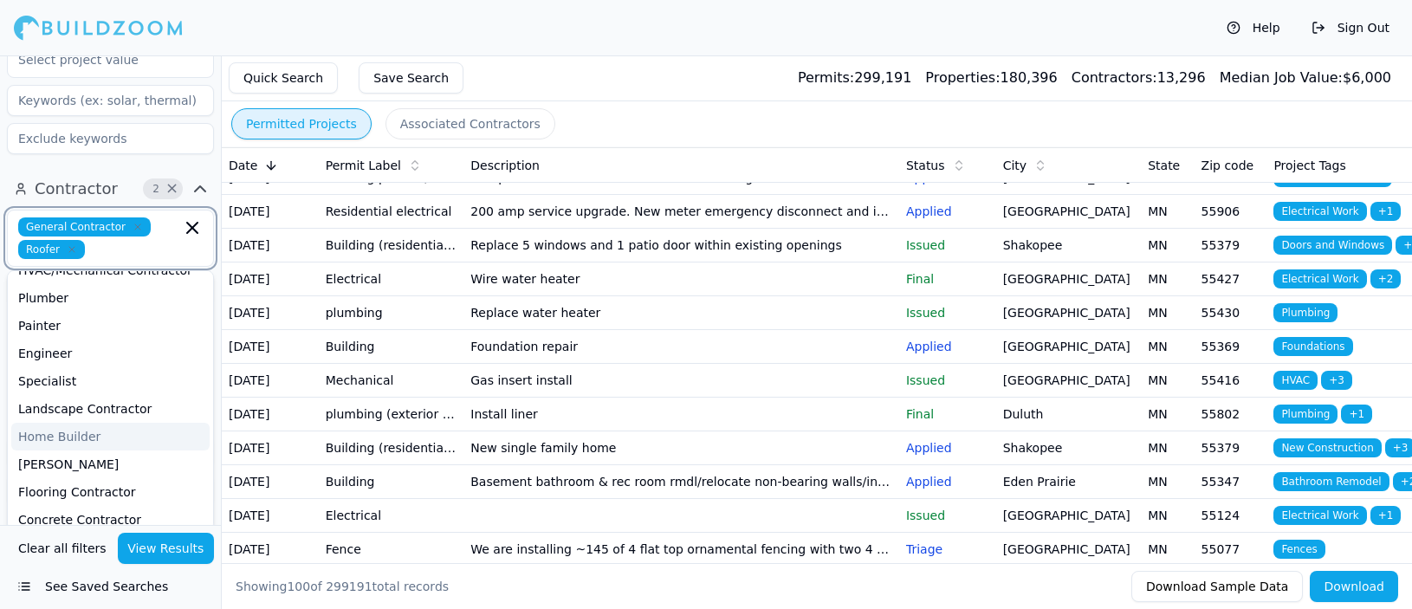
click at [97, 423] on div "Home Builder" at bounding box center [110, 437] width 198 height 28
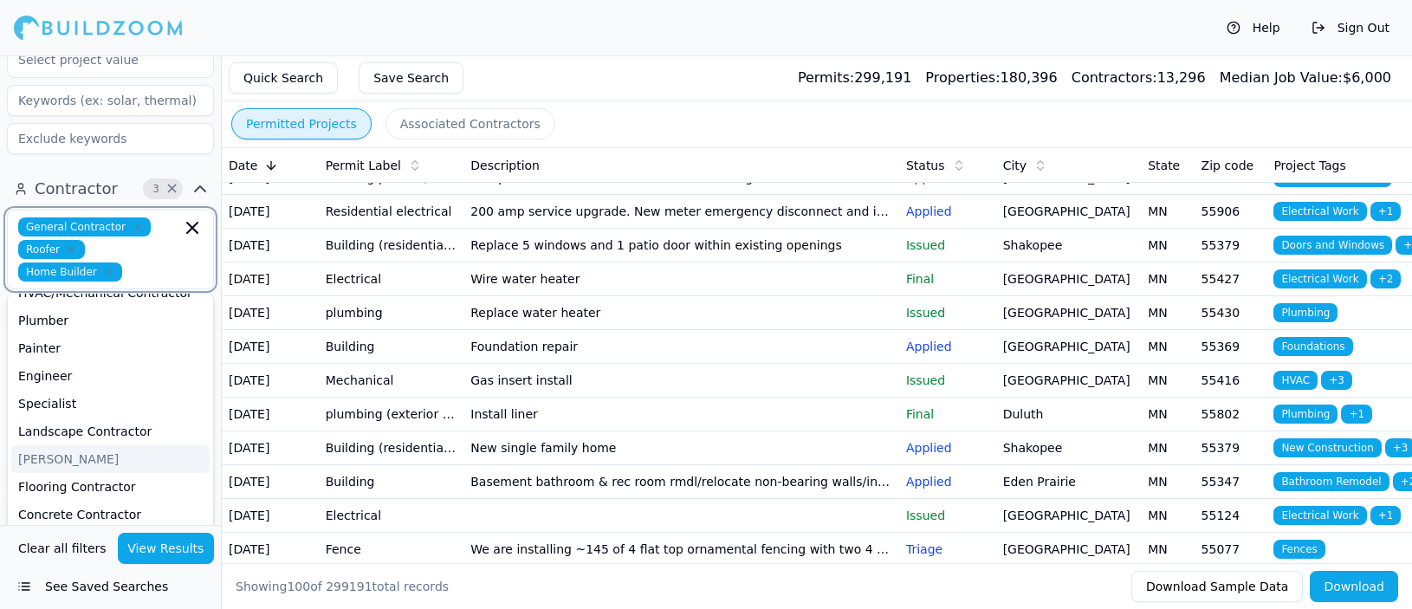
click at [55, 445] on div "[PERSON_NAME]" at bounding box center [110, 459] width 198 height 28
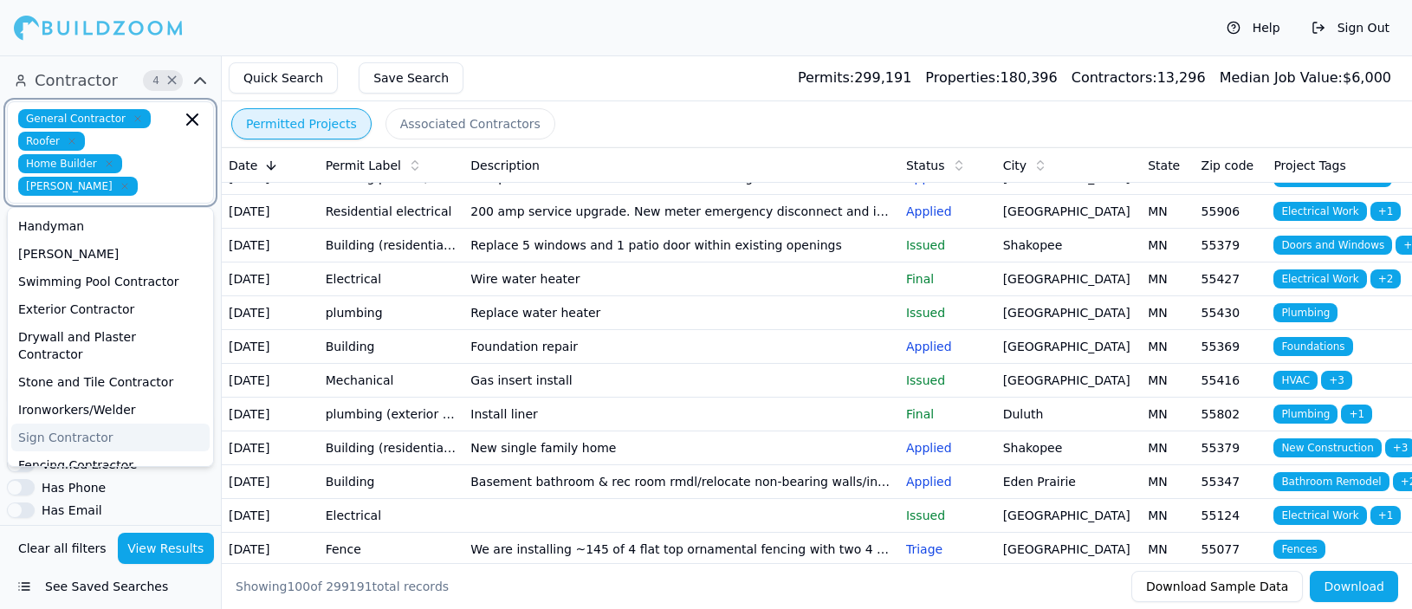
scroll to position [319, 0]
click at [113, 298] on div "Exterior Contractor" at bounding box center [110, 312] width 198 height 28
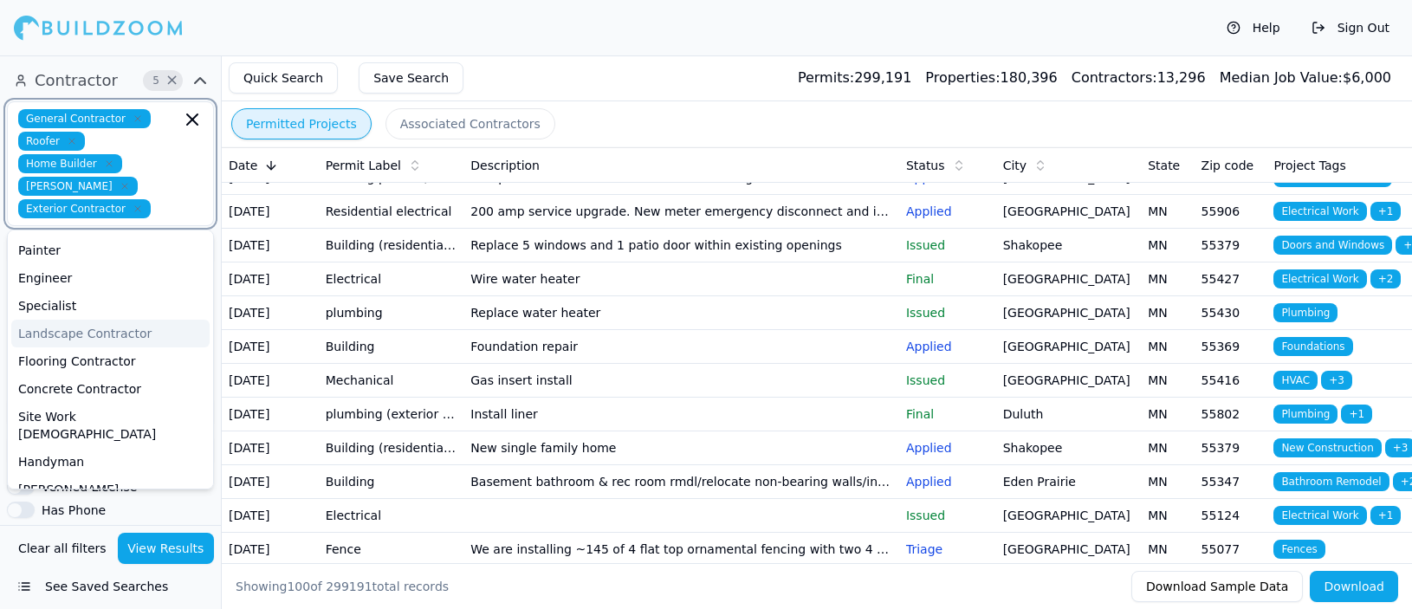
scroll to position [107, 0]
click at [63, 404] on div "Site Work [DEMOGRAPHIC_DATA]" at bounding box center [110, 426] width 198 height 45
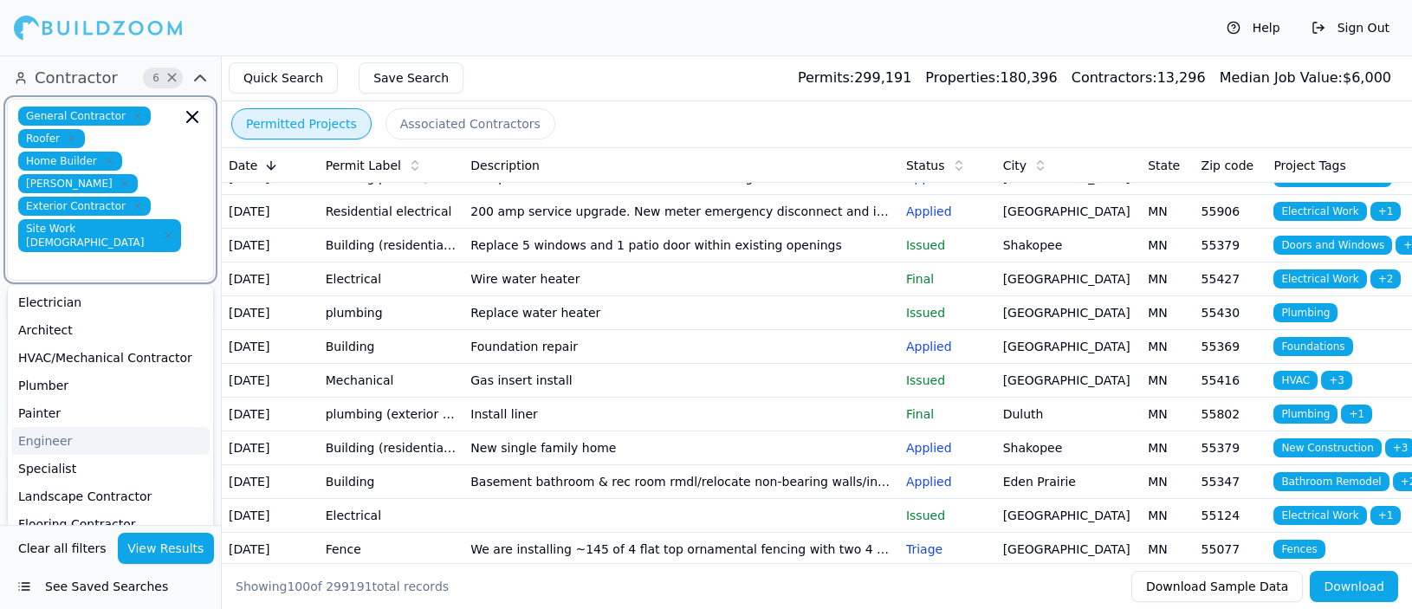
scroll to position [1007, 0]
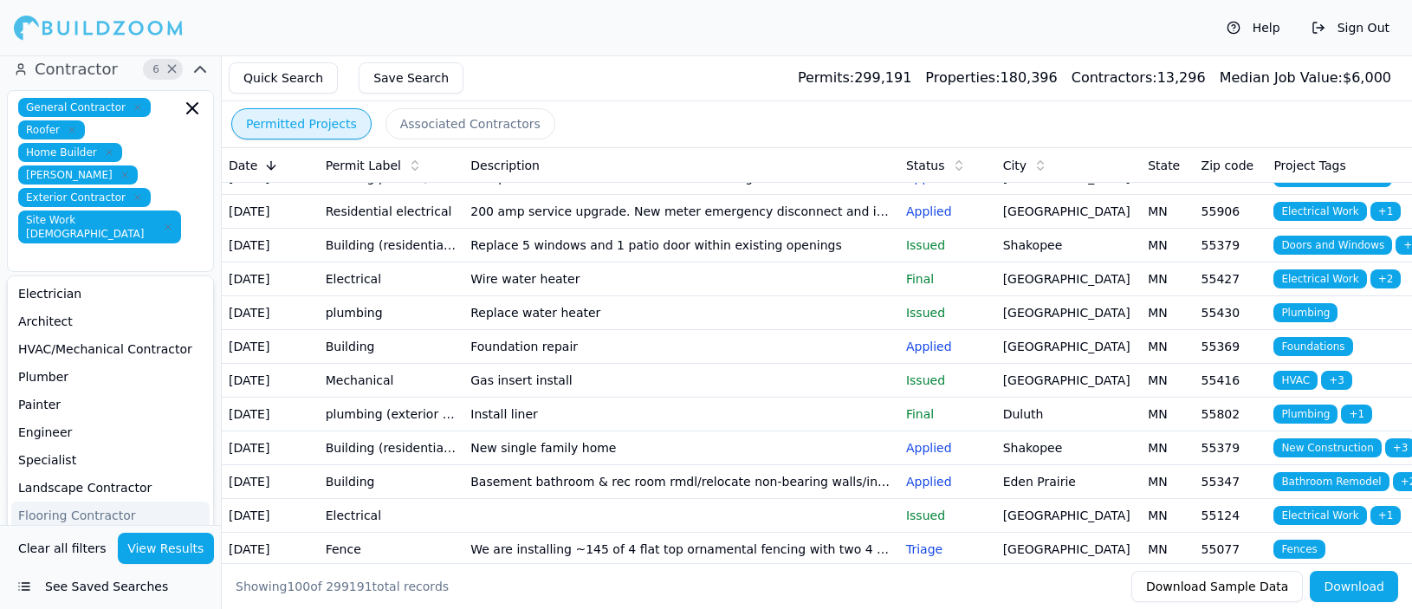
click at [196, 571] on div "Has Email" at bounding box center [110, 579] width 207 height 16
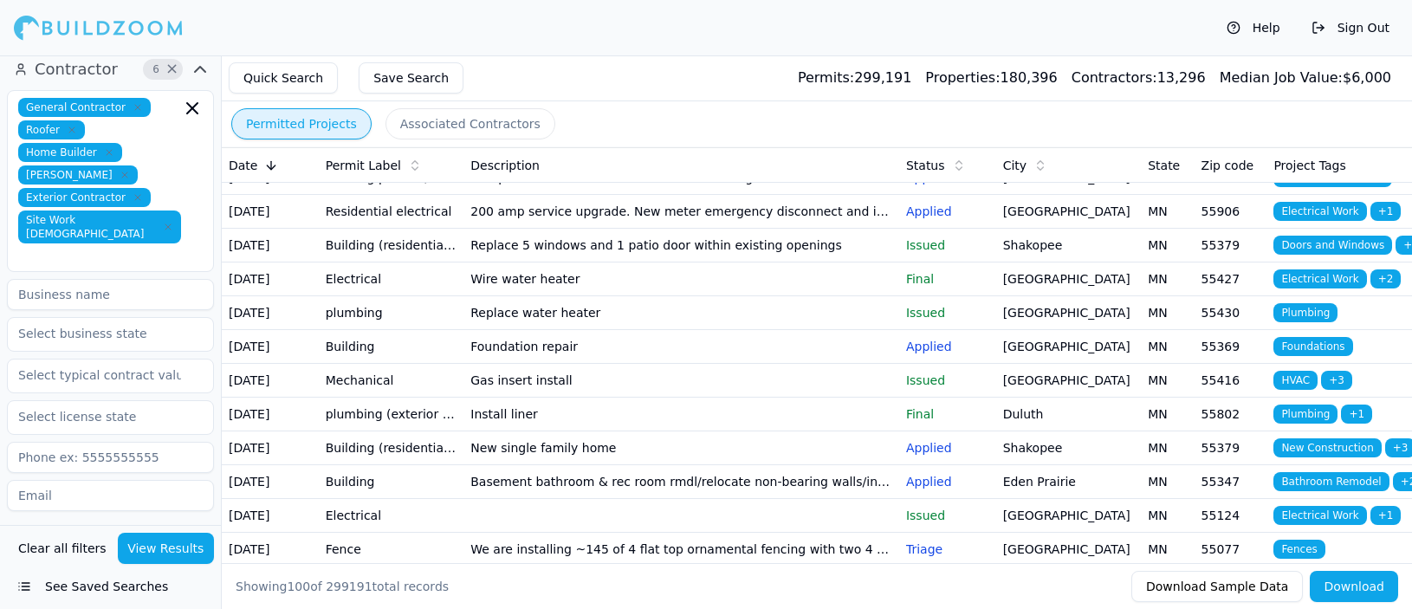
click at [174, 525] on div "Verified License" at bounding box center [110, 533] width 207 height 16
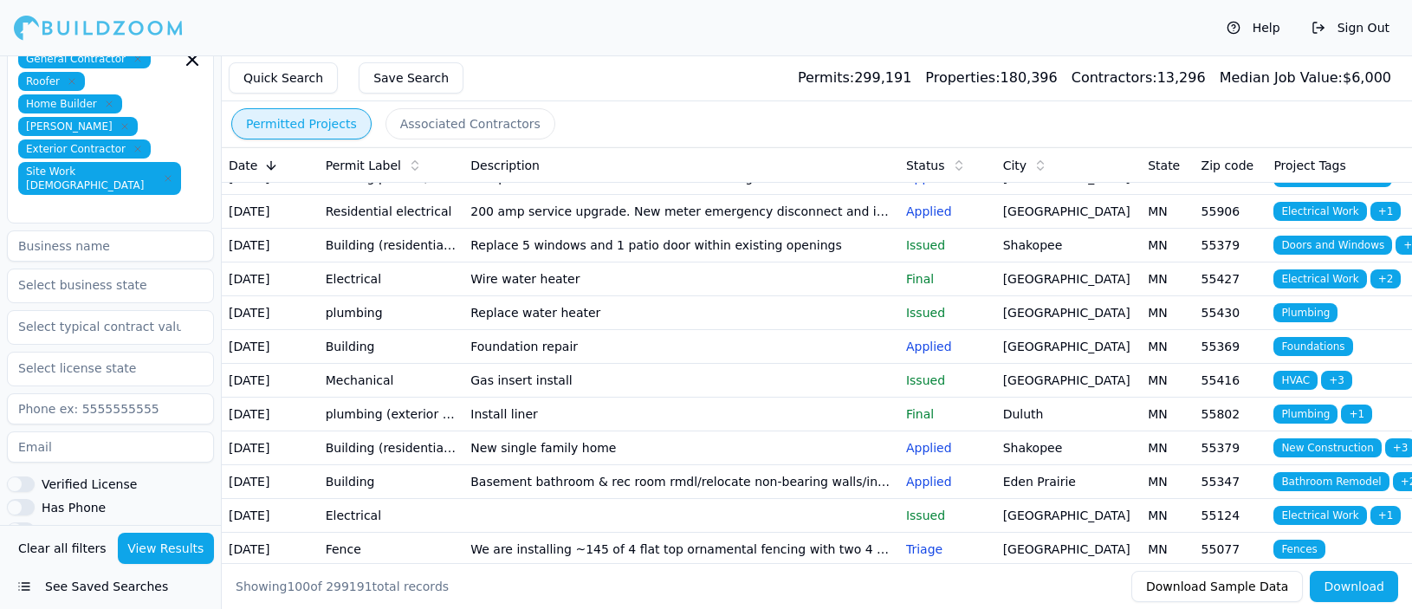
scroll to position [1059, 0]
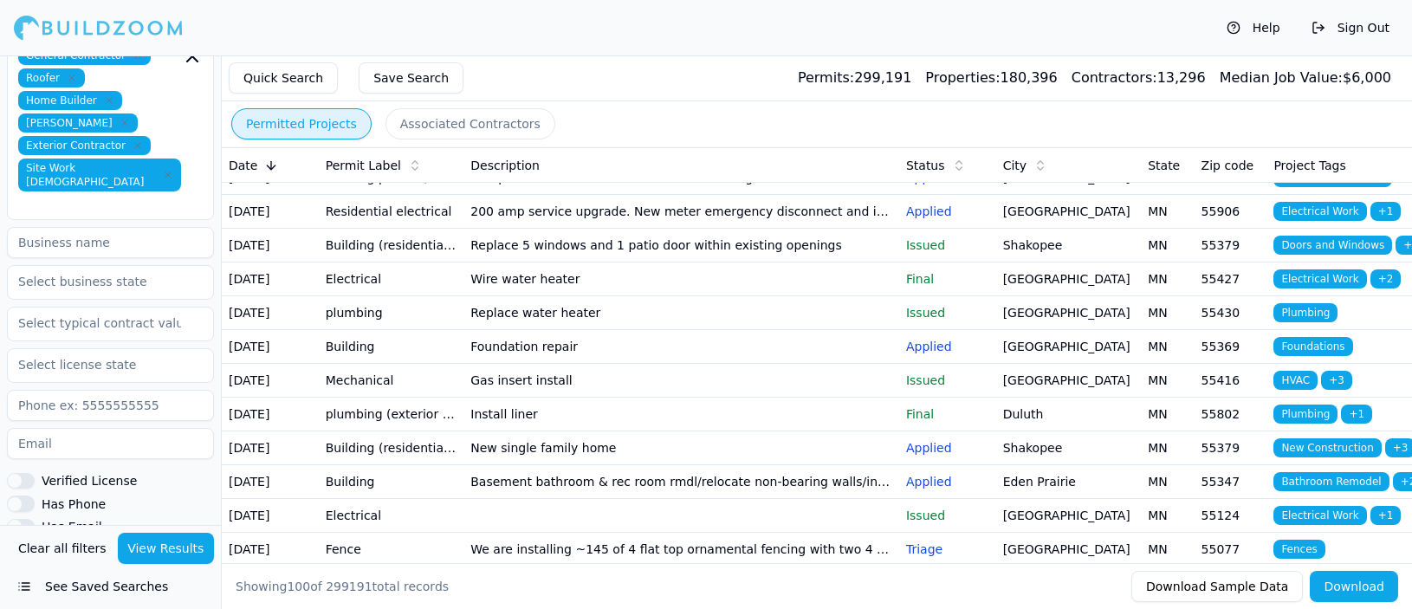
click at [19, 399] on div "General Contractor Roofer Home Builder [PERSON_NAME] Exterior [DEMOGRAPHIC_DATA…" at bounding box center [110, 376] width 207 height 677
click at [24, 473] on button "Verified License" at bounding box center [21, 481] width 28 height 16
click at [22, 496] on button "Has Phone" at bounding box center [21, 504] width 28 height 16
click at [25, 519] on button "Has Email" at bounding box center [21, 527] width 28 height 16
click at [22, 541] on button "Has Permits" at bounding box center [21, 549] width 28 height 16
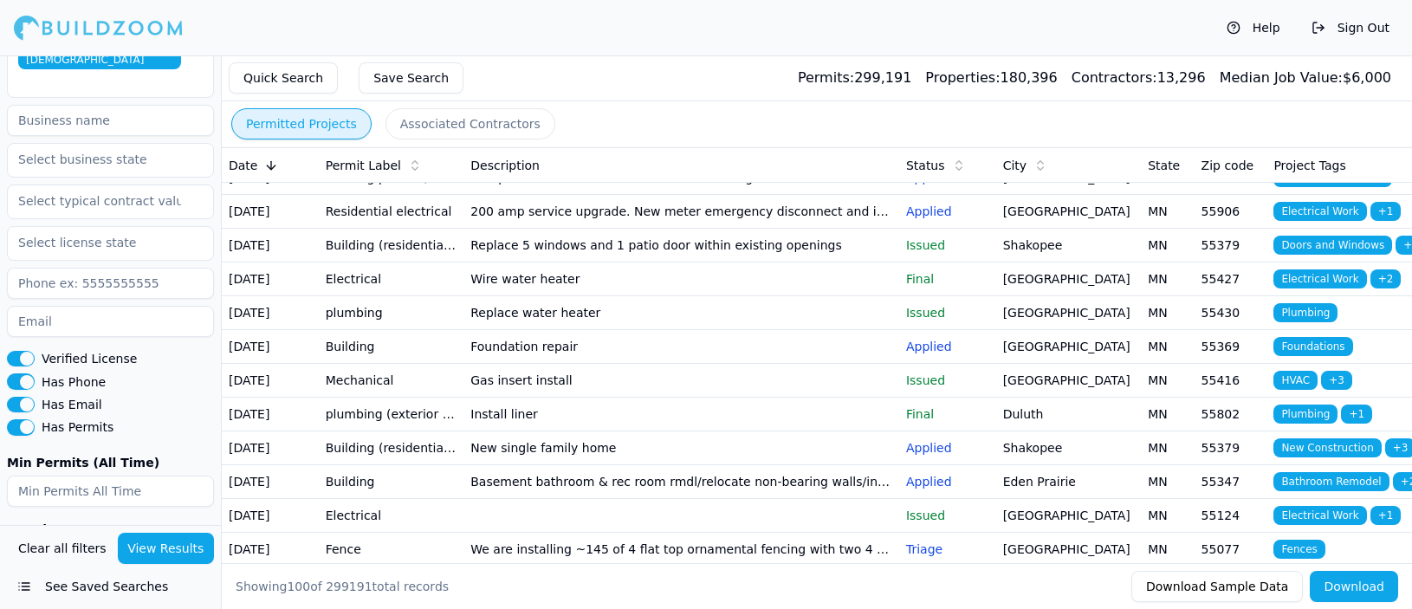
scroll to position [1180, 0]
click at [146, 548] on button "View Results" at bounding box center [166, 548] width 97 height 31
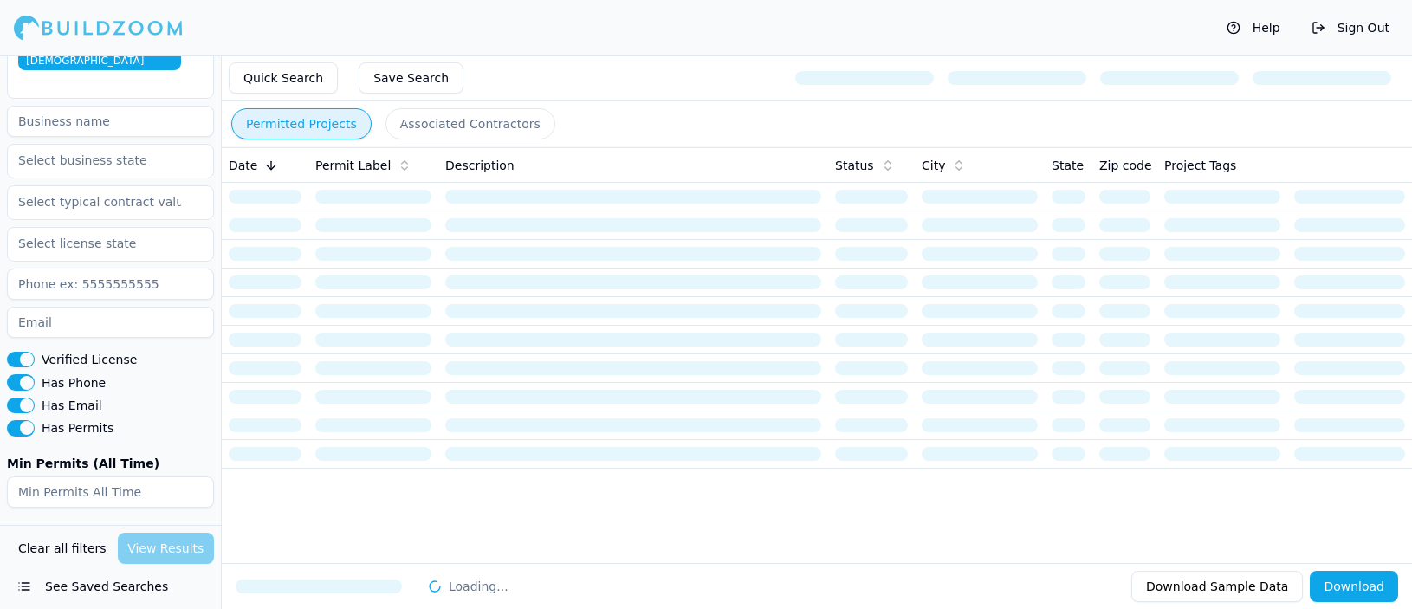
scroll to position [0, 0]
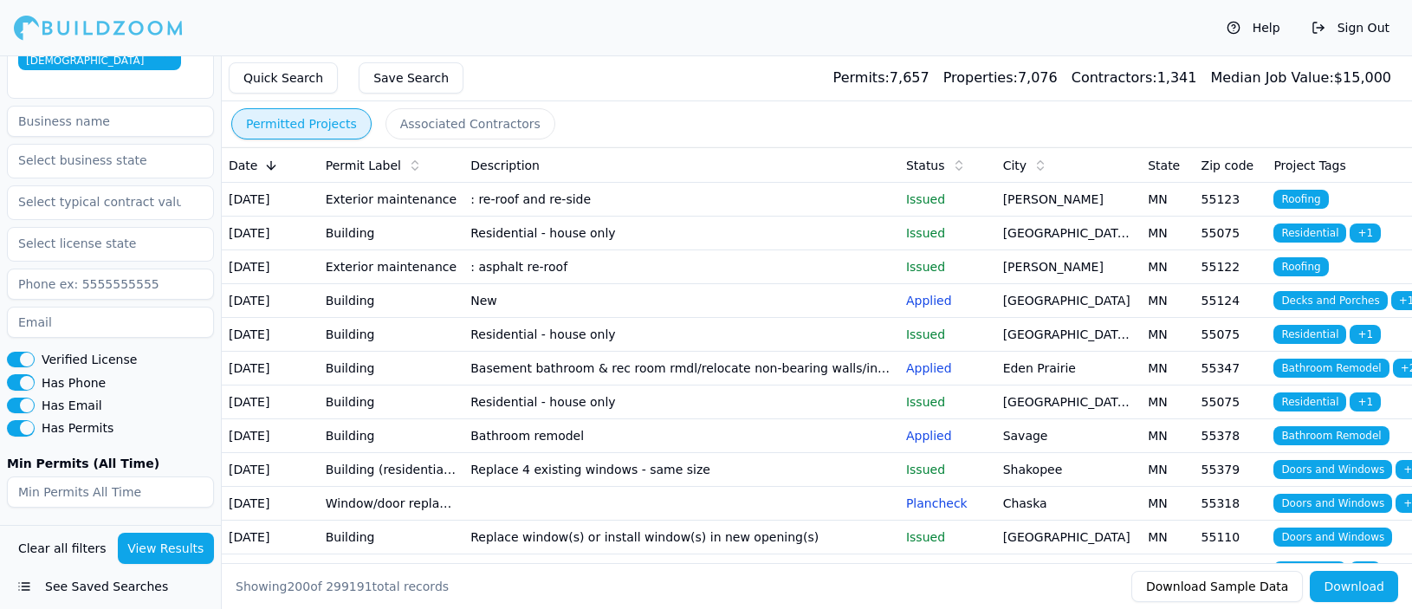
click at [391, 75] on button "Save Search" at bounding box center [411, 77] width 105 height 31
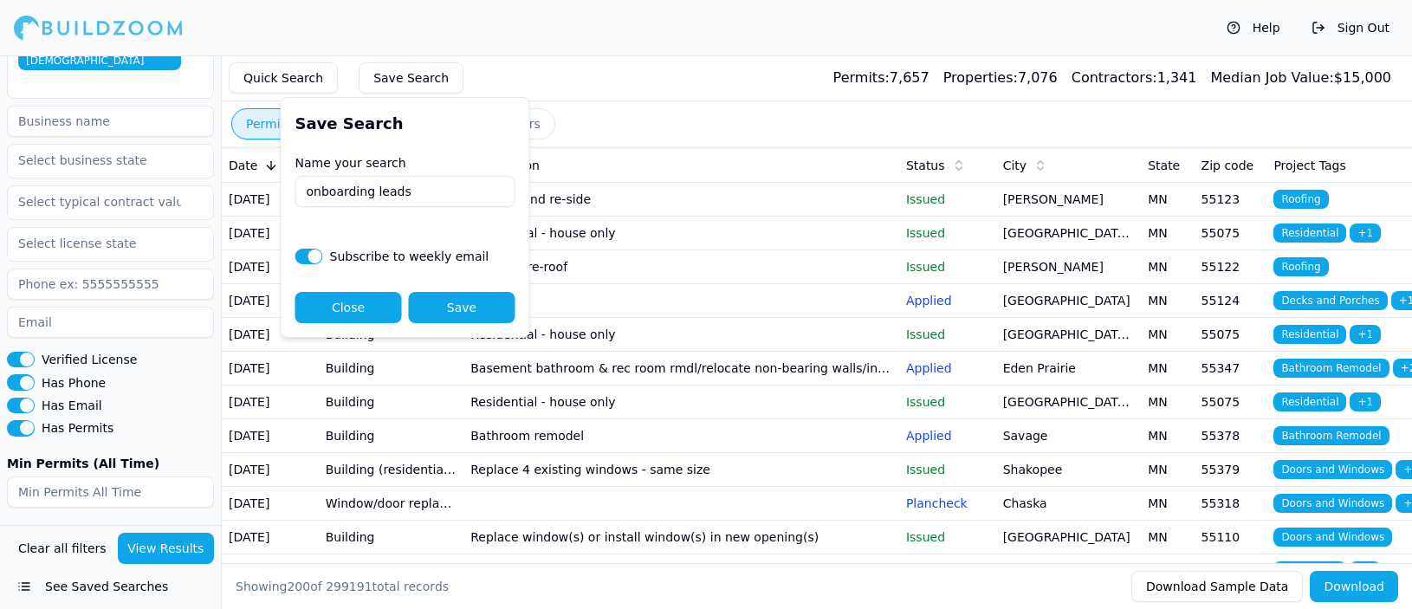
type input "onboarding leads"
click at [437, 303] on button "Save" at bounding box center [462, 307] width 107 height 31
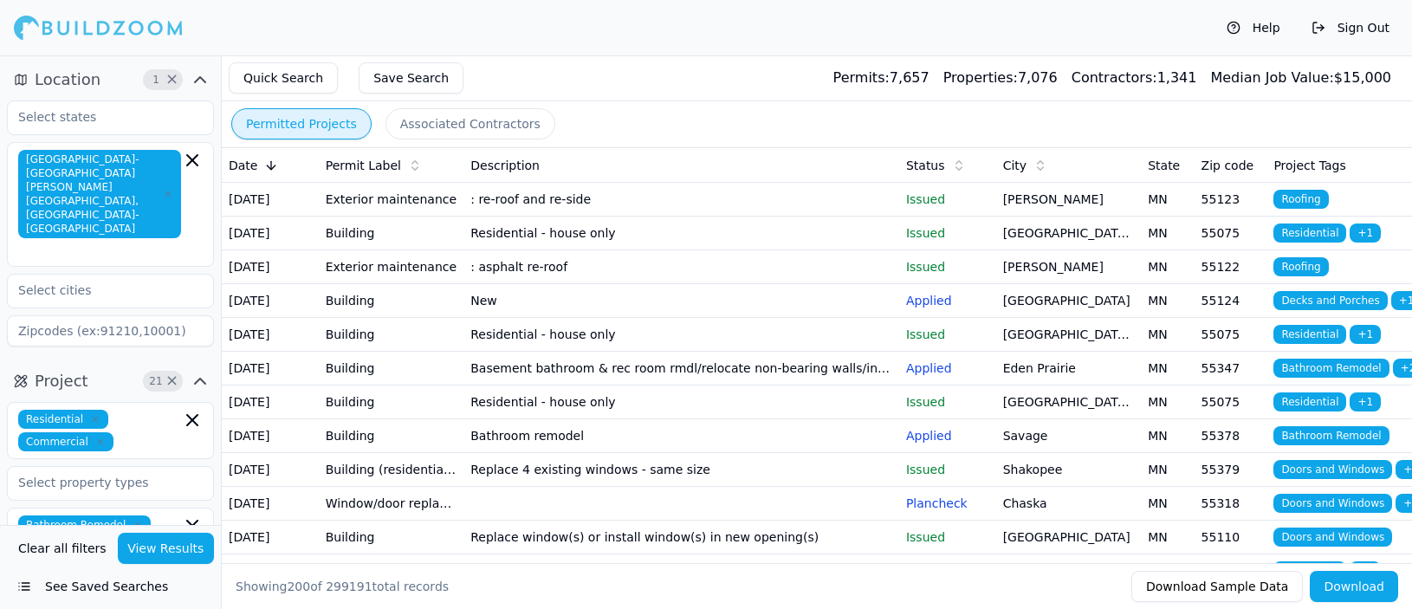
click at [362, 250] on td "Building" at bounding box center [392, 234] width 146 height 34
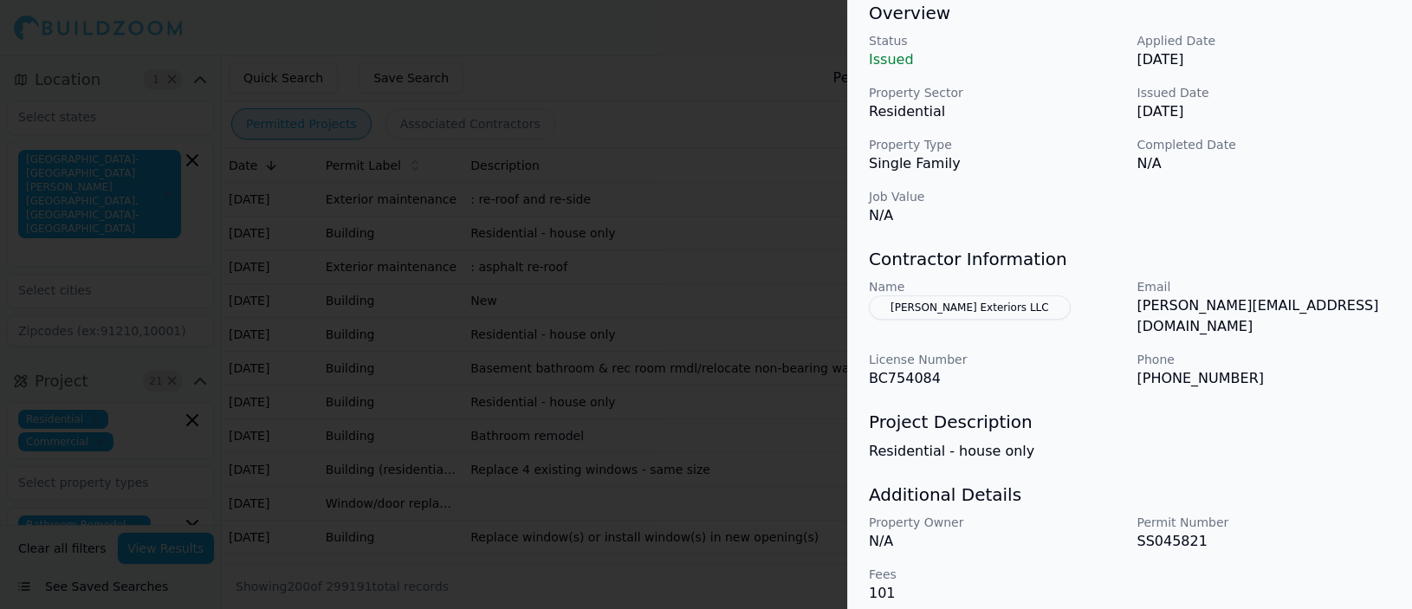
scroll to position [542, 0]
click at [925, 308] on button "[PERSON_NAME] Exteriors LLC" at bounding box center [970, 309] width 202 height 24
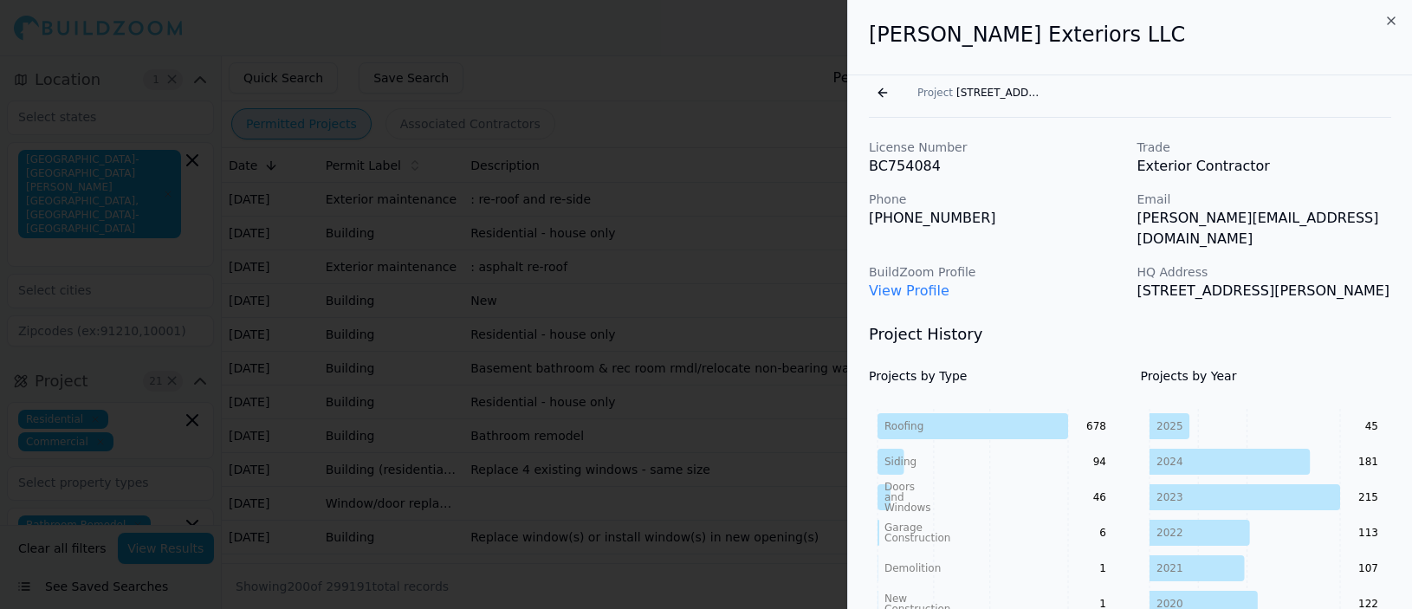
scroll to position [0, 0]
click at [1394, 15] on icon "button" at bounding box center [1391, 21] width 14 height 14
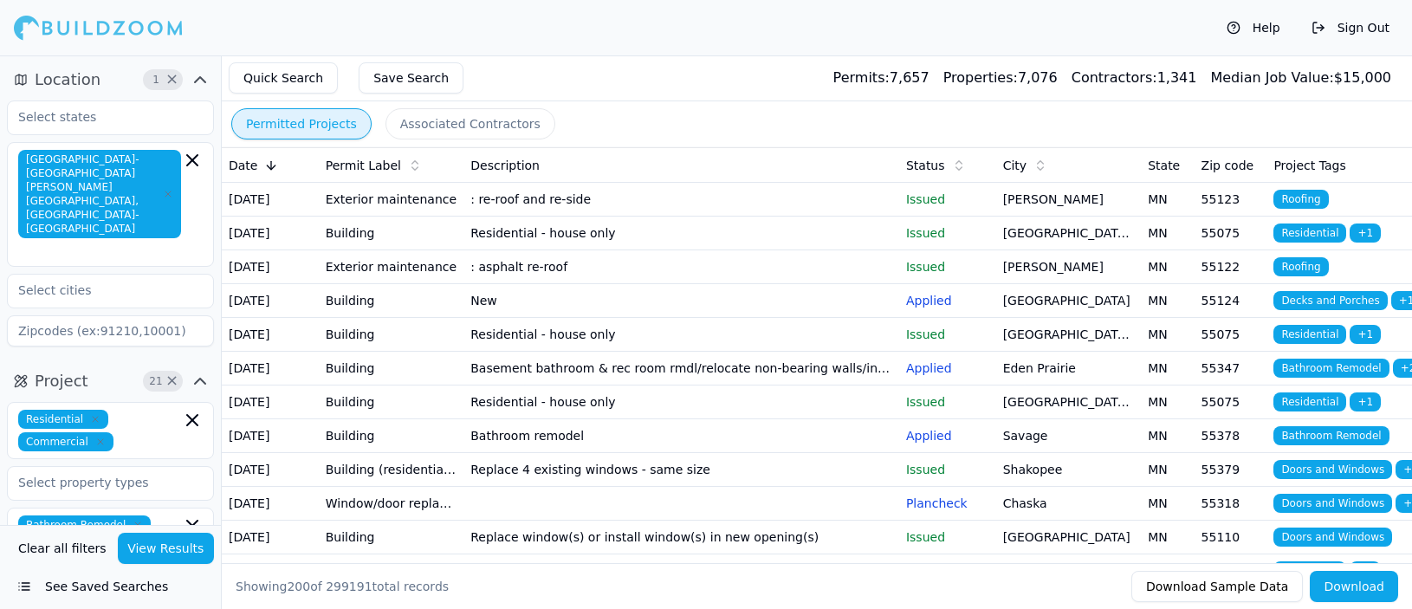
click at [631, 284] on td ": asphalt re-roof" at bounding box center [681, 267] width 436 height 34
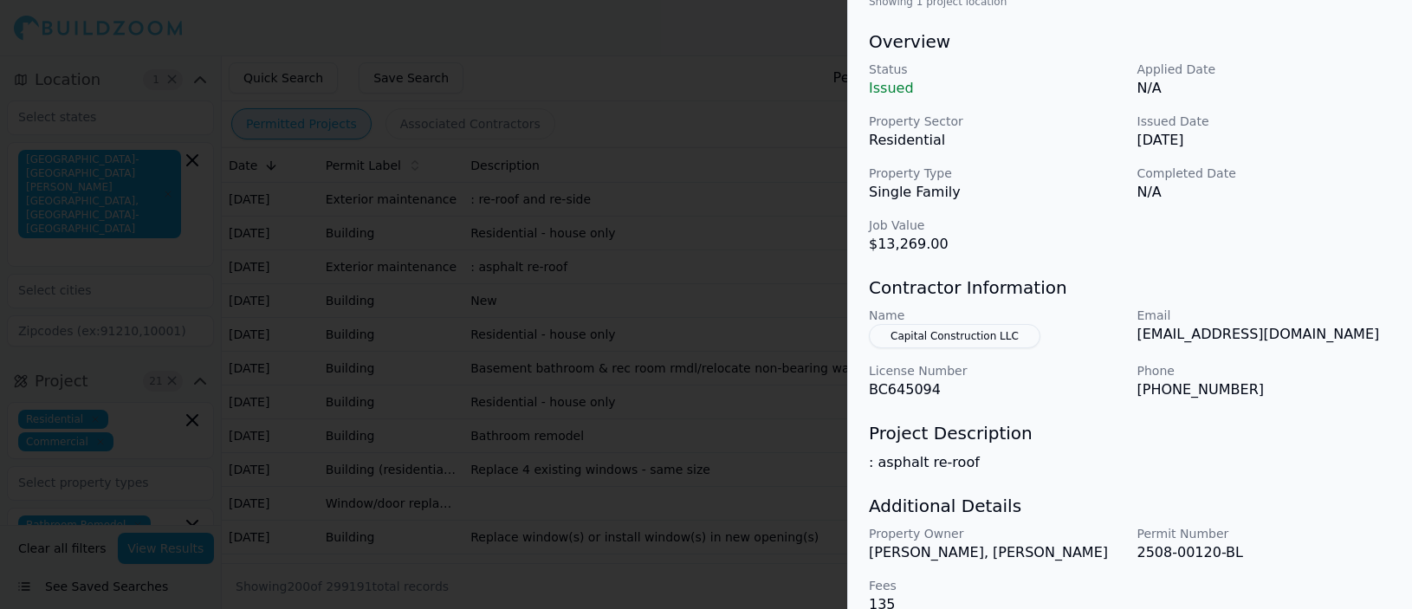
scroll to position [542, 0]
click at [1154, 325] on p "[EMAIL_ADDRESS][DOMAIN_NAME]" at bounding box center [1264, 335] width 255 height 21
drag, startPoint x: 1136, startPoint y: 306, endPoint x: 1293, endPoint y: 315, distance: 158.0
click at [1293, 315] on div "Name Capital Construction LLC Email [EMAIL_ADDRESS][DOMAIN_NAME] License Number…" at bounding box center [1130, 355] width 522 height 94
click at [1218, 325] on p "[EMAIL_ADDRESS][DOMAIN_NAME]" at bounding box center [1264, 335] width 255 height 21
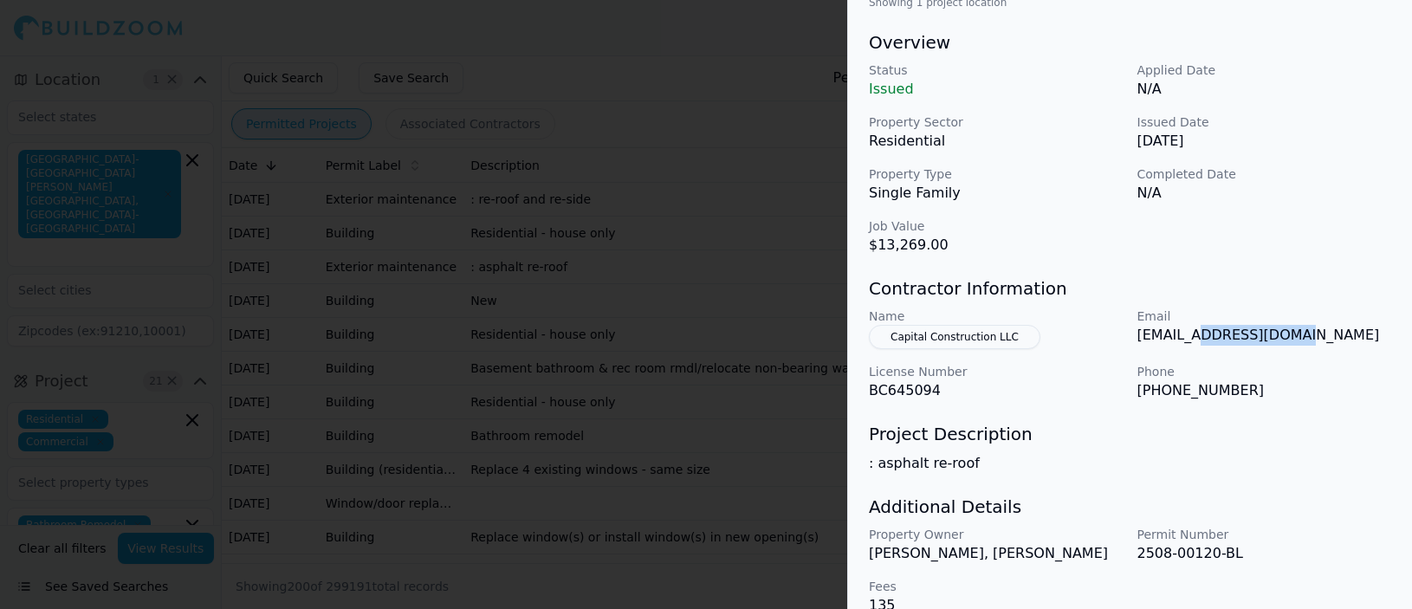
click at [1218, 325] on p "[EMAIL_ADDRESS][DOMAIN_NAME]" at bounding box center [1264, 335] width 255 height 21
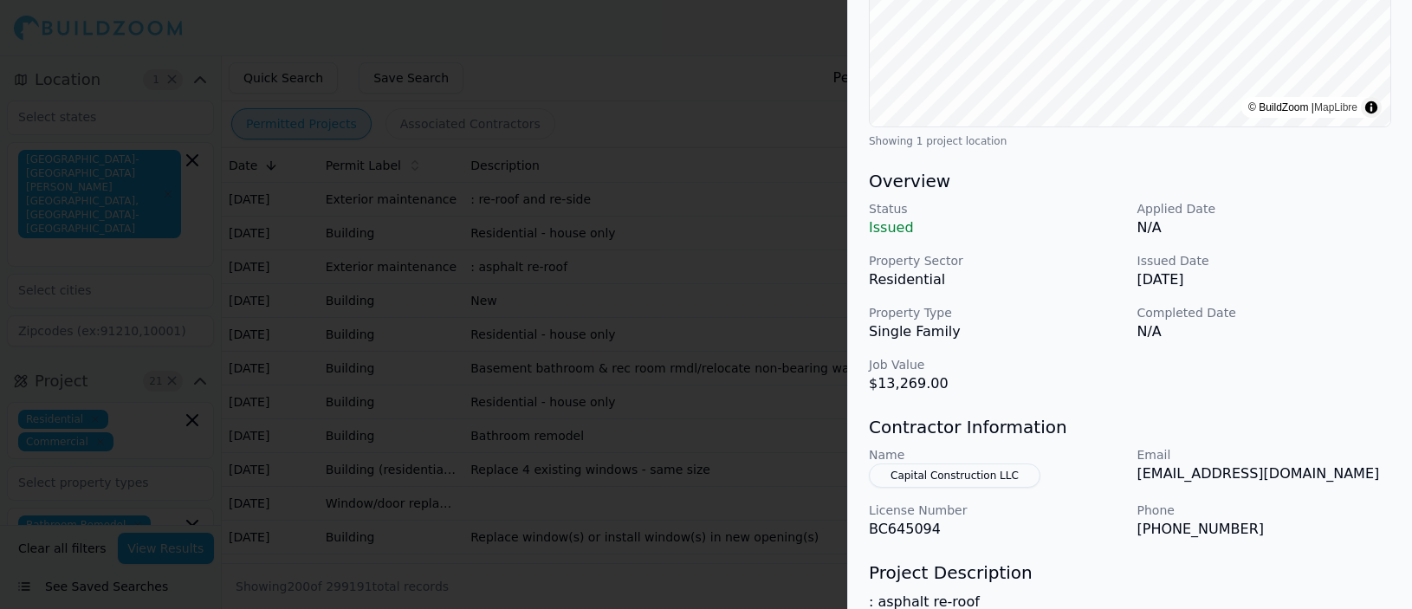
scroll to position [484, 0]
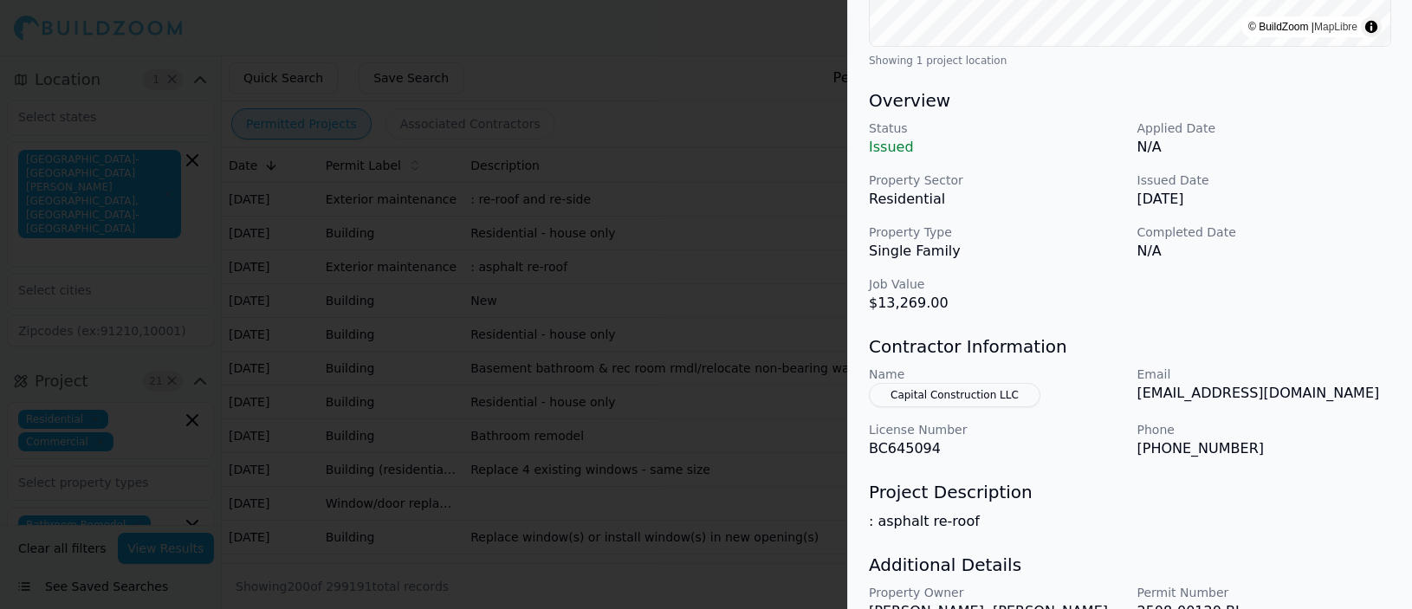
click at [964, 383] on button "Capital Construction LLC" at bounding box center [955, 395] width 172 height 24
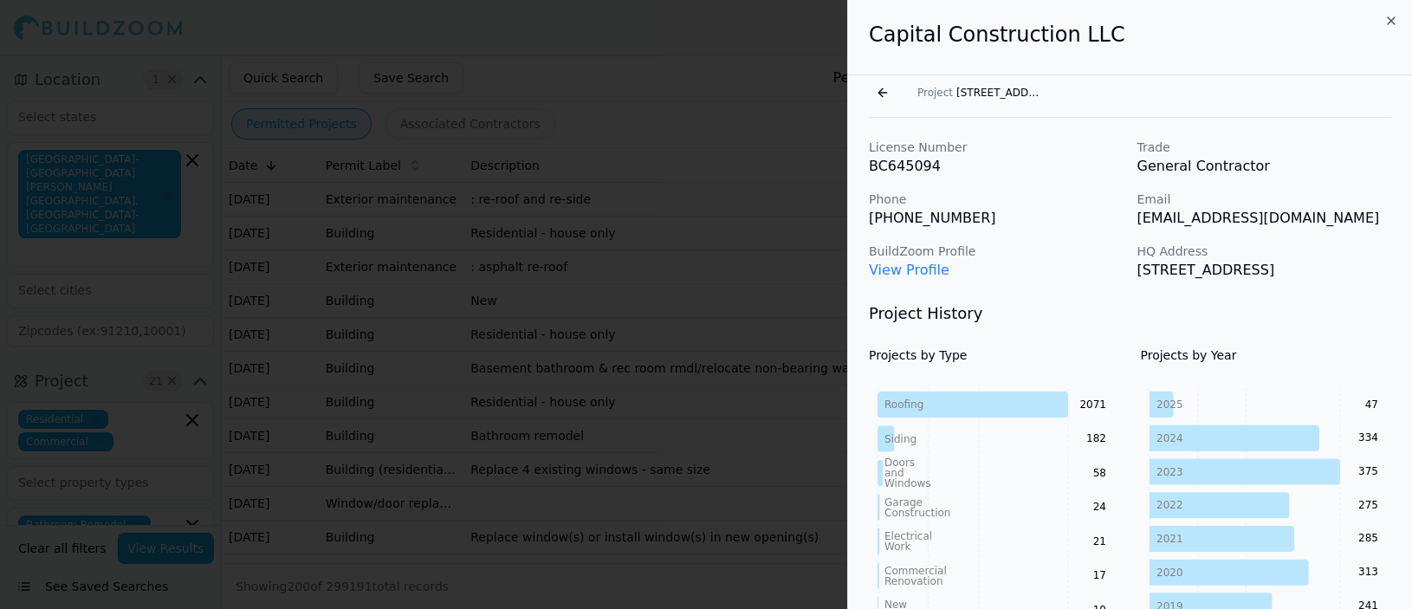
scroll to position [0, 0]
click at [1176, 223] on p "[EMAIL_ADDRESS][DOMAIN_NAME]" at bounding box center [1264, 218] width 255 height 21
click at [878, 90] on button "Go back" at bounding box center [883, 93] width 28 height 28
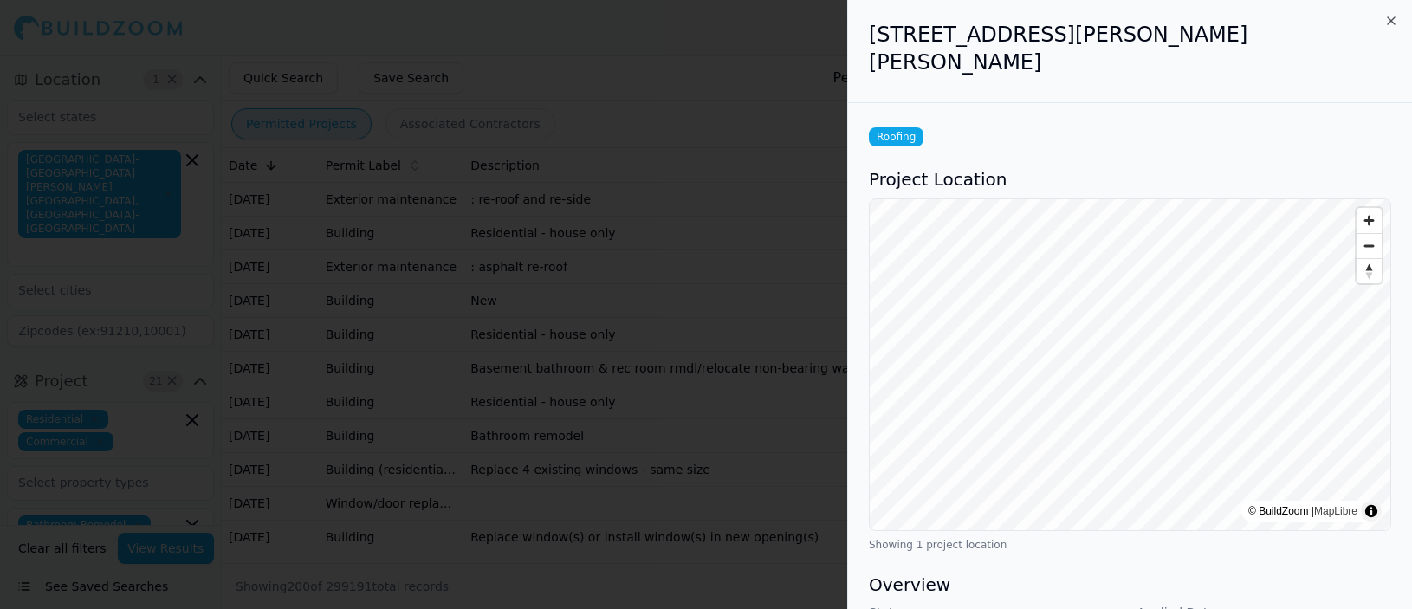
click at [1390, 19] on icon "button" at bounding box center [1391, 20] width 7 height 7
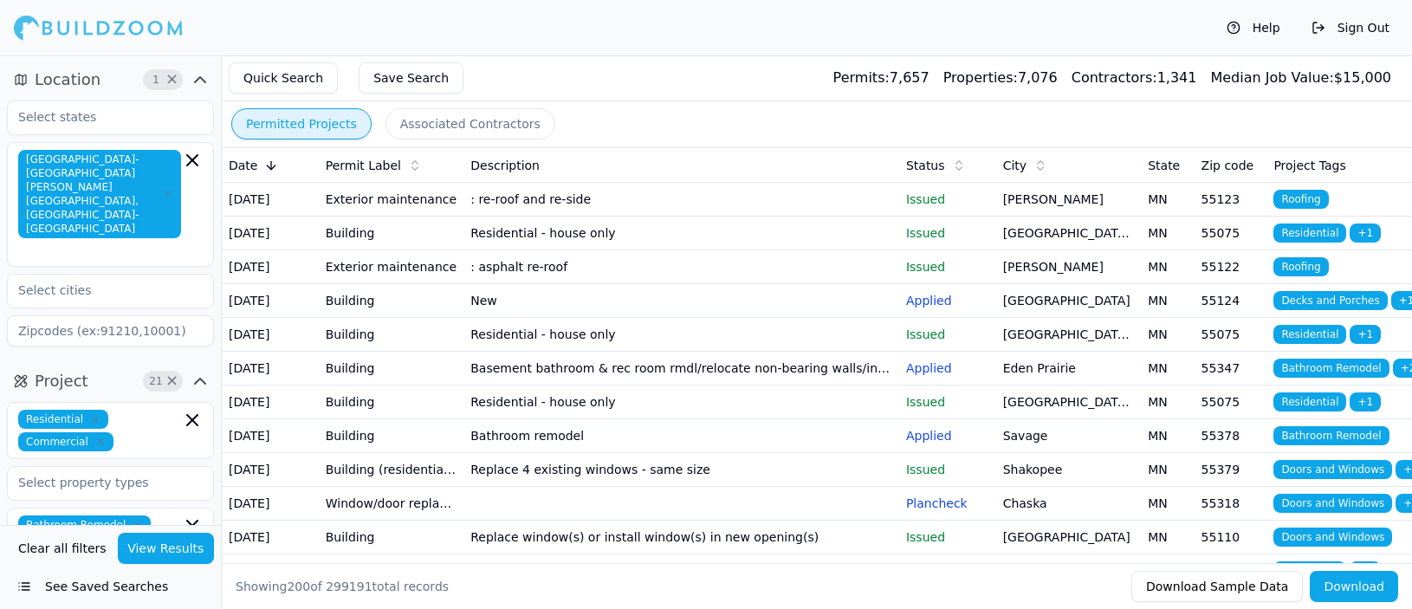
click at [660, 204] on td ": re-roof and re-side" at bounding box center [681, 200] width 436 height 34
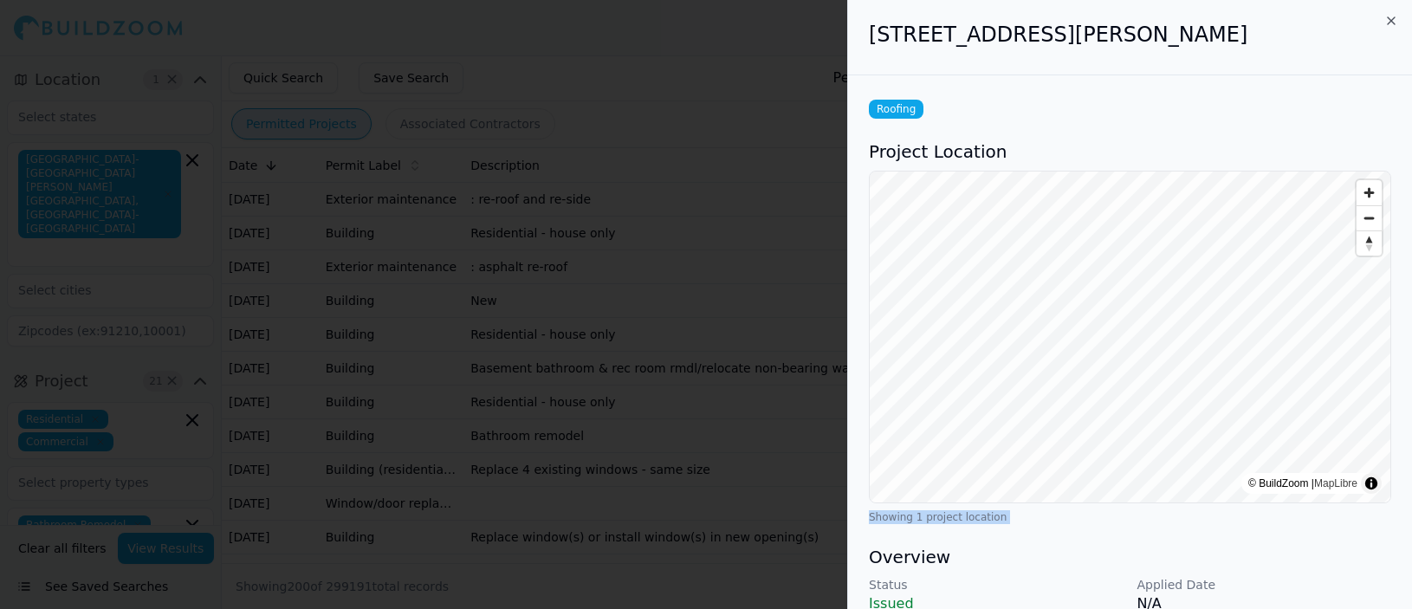
scroll to position [1, 0]
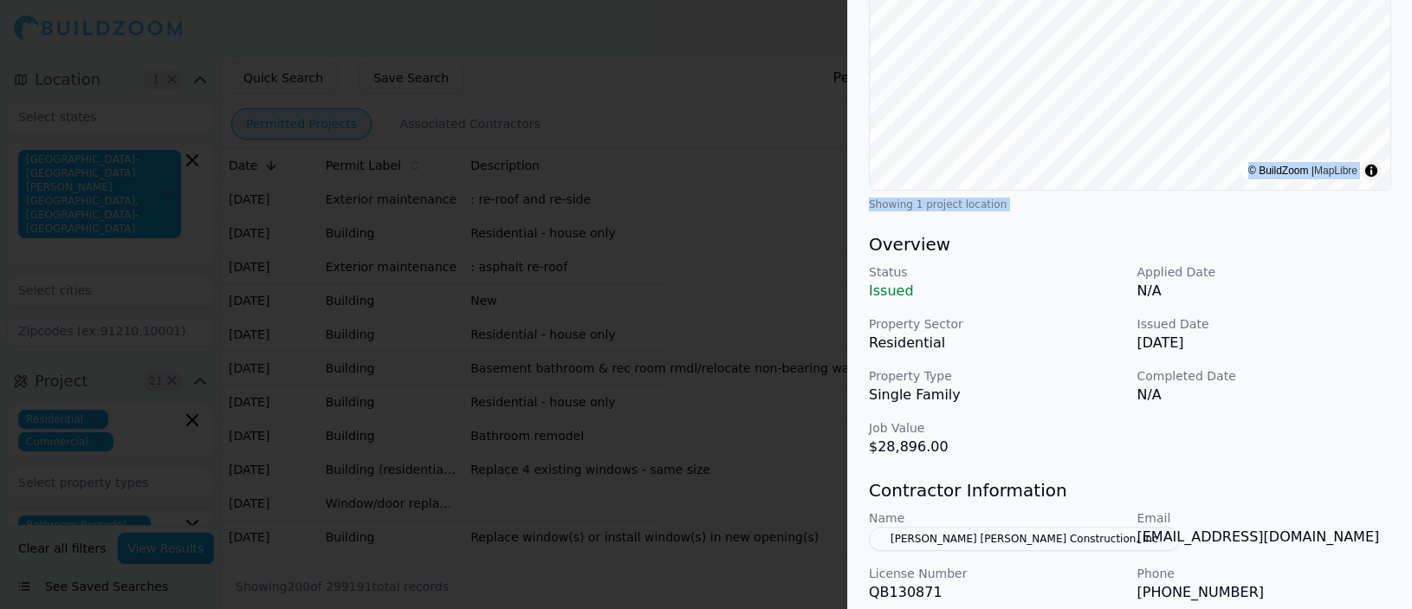
scroll to position [330, 0]
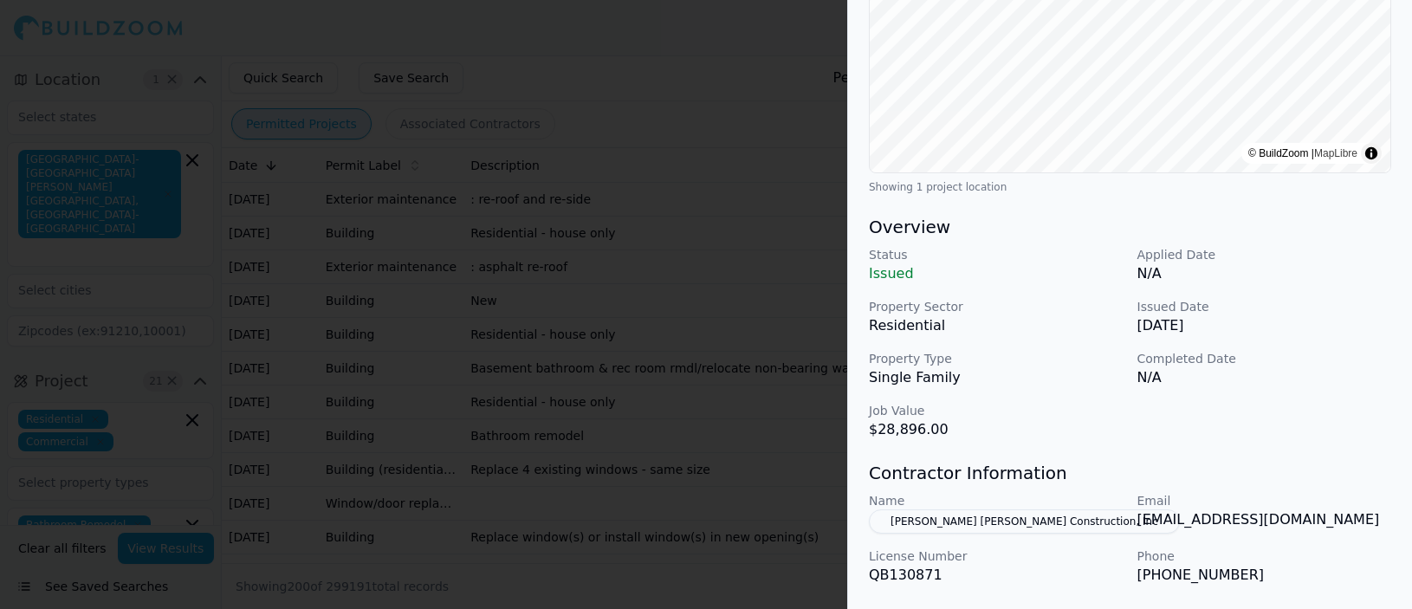
click at [1195, 523] on p "[EMAIL_ADDRESS][DOMAIN_NAME]" at bounding box center [1264, 519] width 255 height 21
click at [1333, 520] on p "[EMAIL_ADDRESS][DOMAIN_NAME]" at bounding box center [1264, 519] width 255 height 21
click at [1133, 520] on div "Name [PERSON_NAME] [PERSON_NAME] Construction, Inc Email [EMAIL_ADDRESS][DOMAIN…" at bounding box center [1130, 539] width 522 height 94
drag, startPoint x: 1141, startPoint y: 520, endPoint x: 1316, endPoint y: 536, distance: 175.8
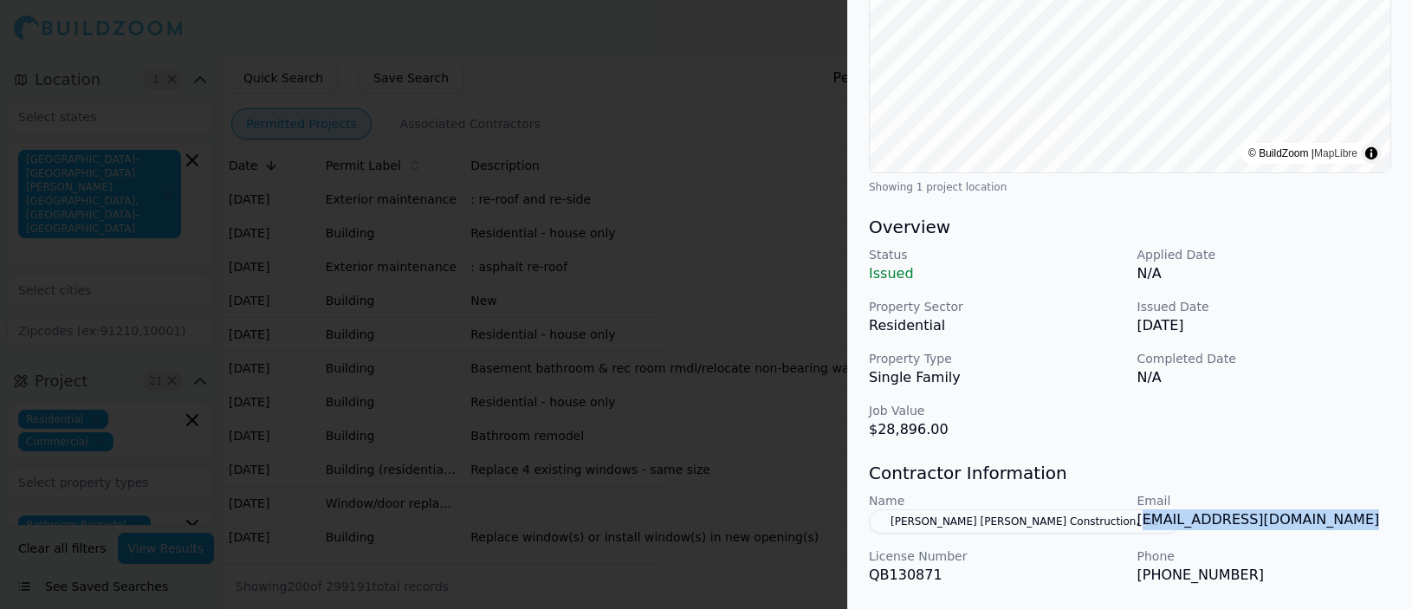
click at [1316, 536] on div "Name [PERSON_NAME] [PERSON_NAME] Construction, Inc Email [EMAIL_ADDRESS][DOMAIN…" at bounding box center [1130, 539] width 522 height 94
click at [1136, 521] on div "Name [PERSON_NAME] [PERSON_NAME] Construction, Inc Email [EMAIL_ADDRESS][DOMAIN…" at bounding box center [1130, 539] width 522 height 94
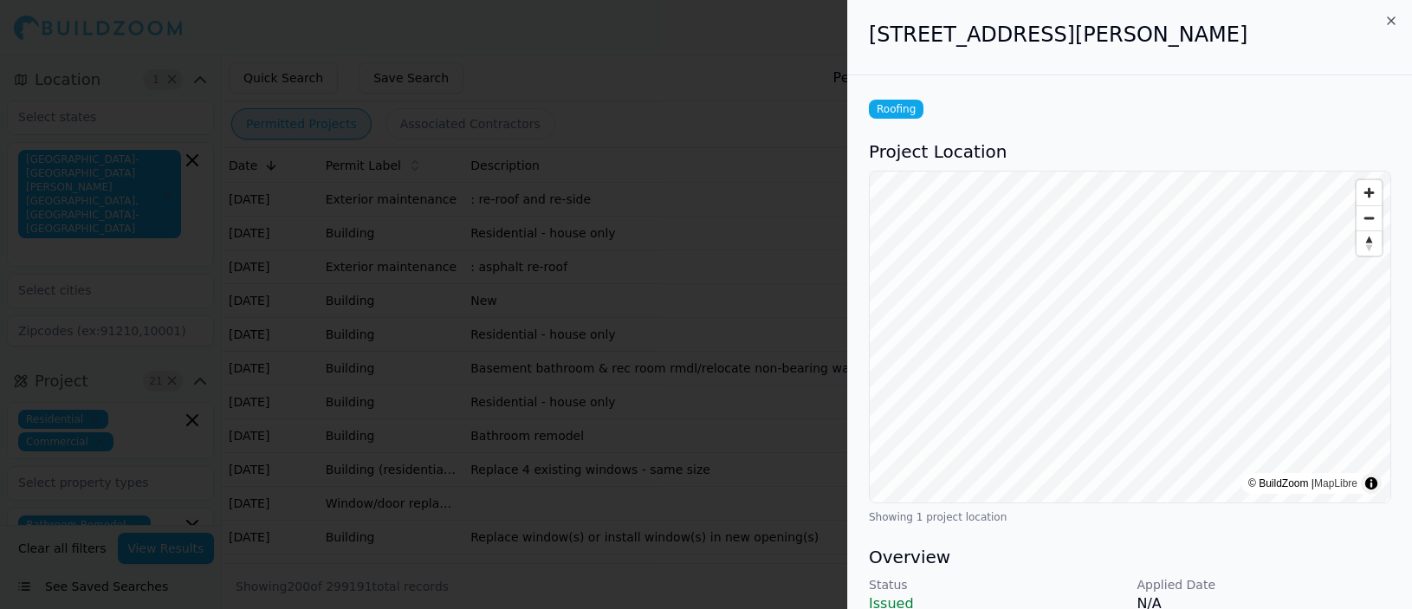
scroll to position [0, 0]
click at [1390, 23] on icon "button" at bounding box center [1391, 21] width 14 height 14
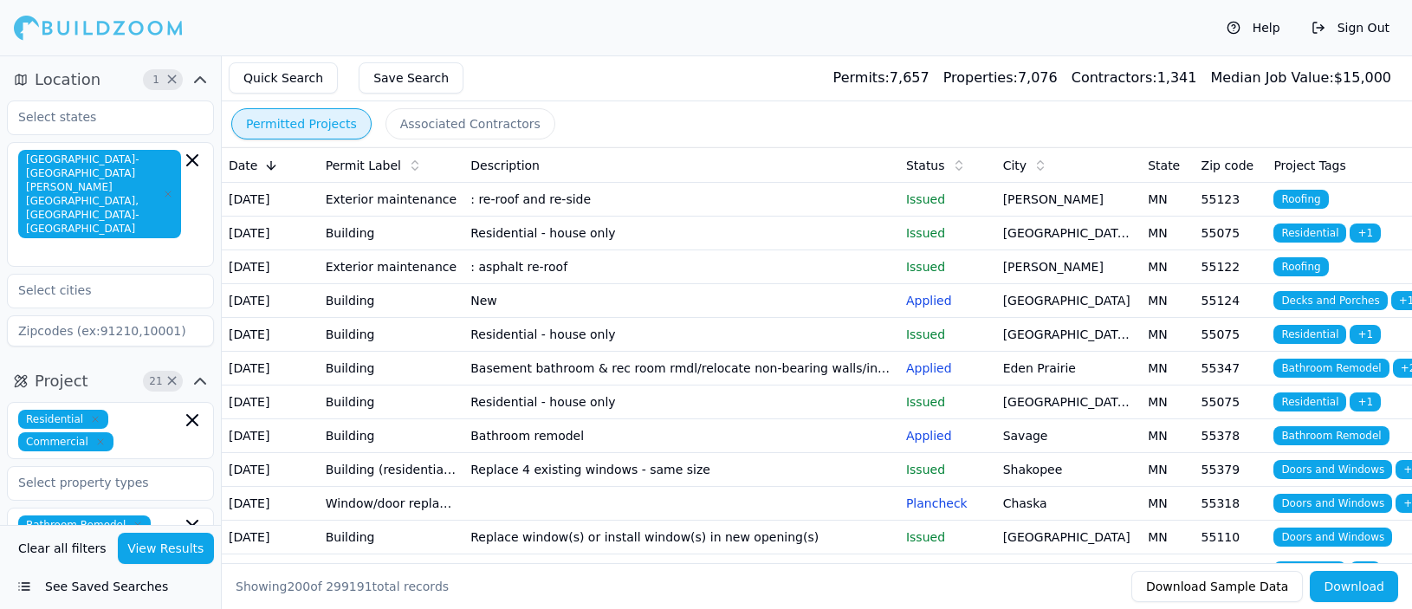
click at [495, 284] on td ": asphalt re-roof" at bounding box center [681, 267] width 436 height 34
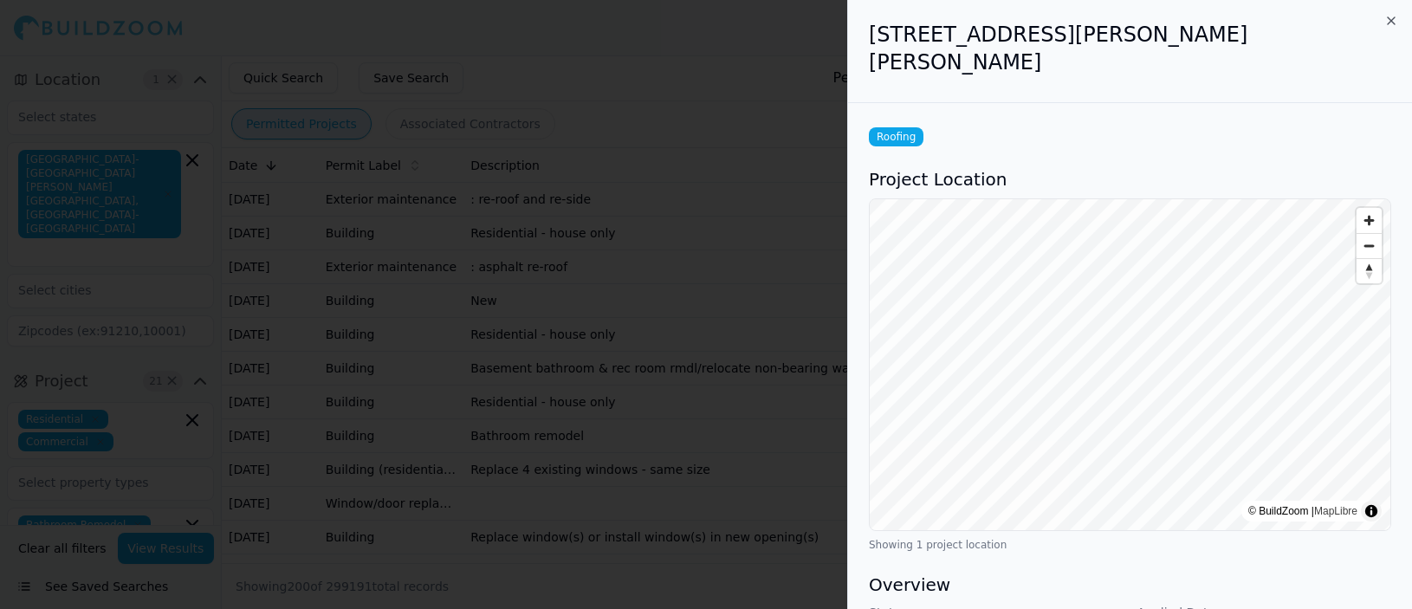
click at [1390, 21] on icon "button" at bounding box center [1391, 21] width 14 height 14
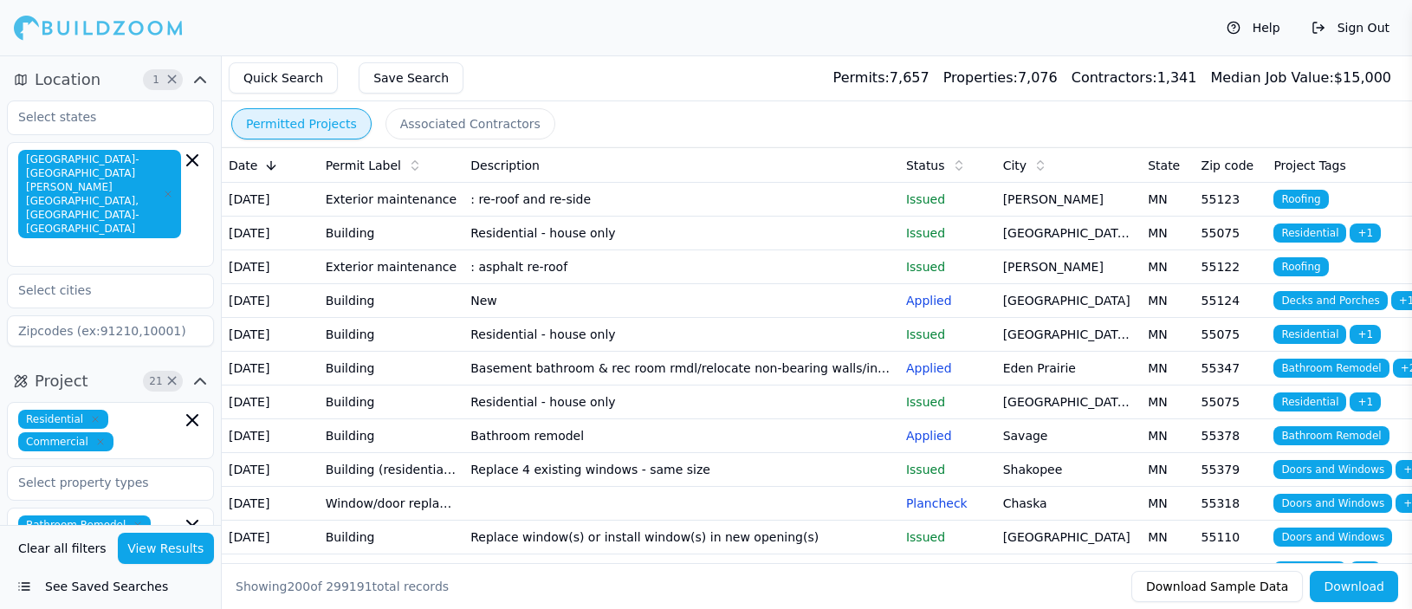
click at [1386, 22] on button "Sign Out" at bounding box center [1350, 28] width 95 height 28
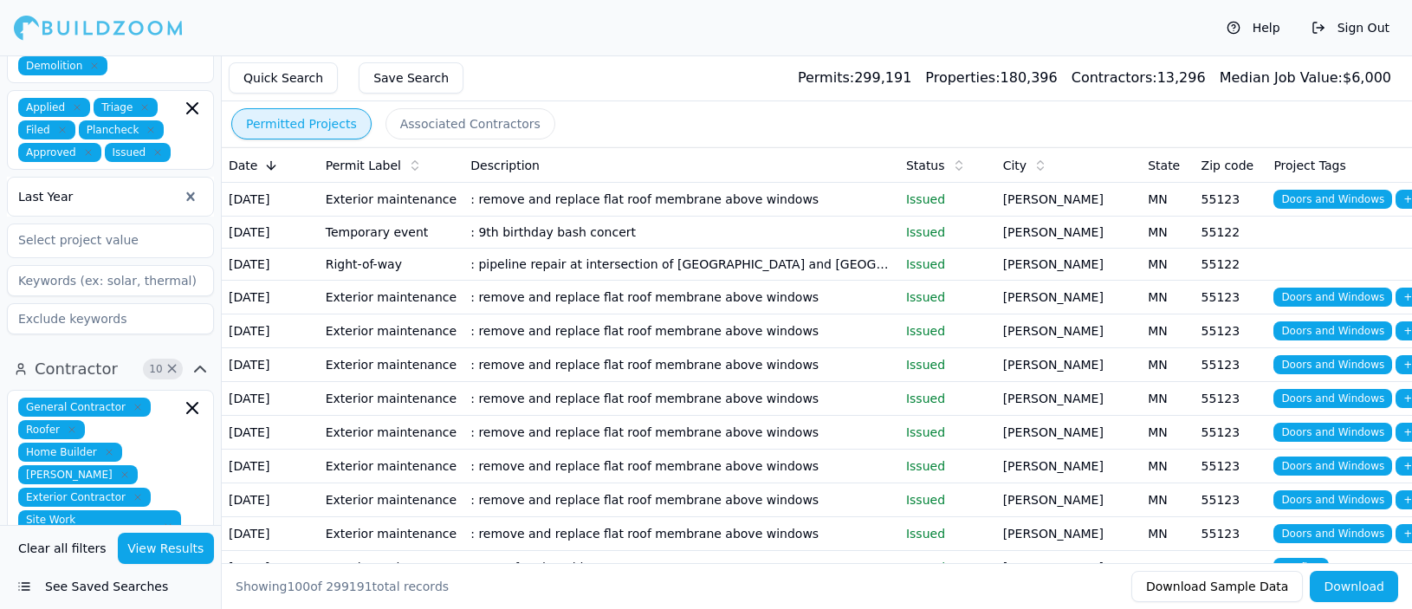
scroll to position [716, 0]
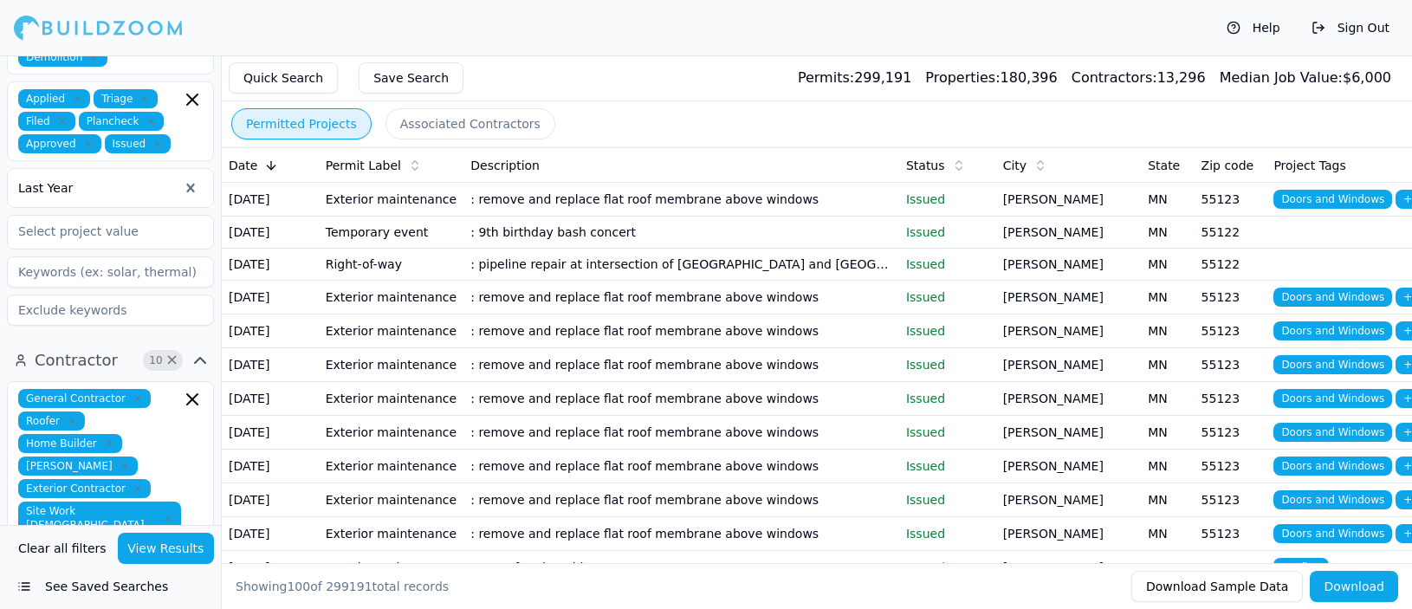
click at [175, 543] on button "View Results" at bounding box center [166, 548] width 97 height 31
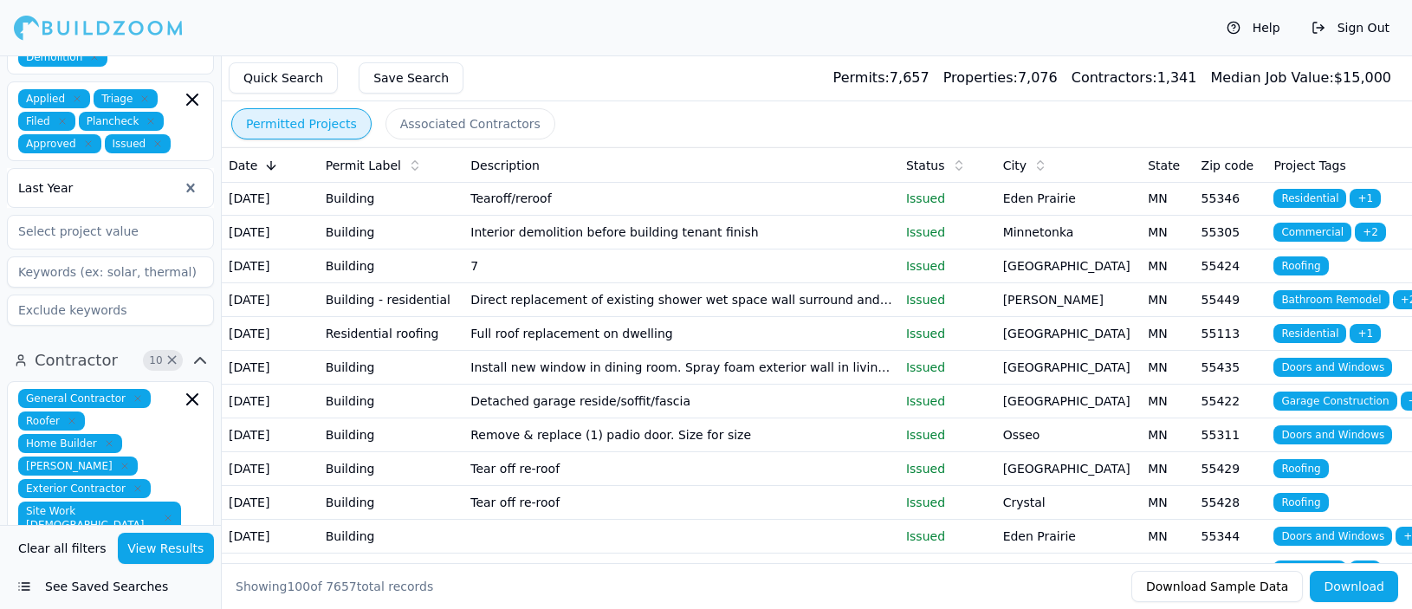
scroll to position [1831, 0]
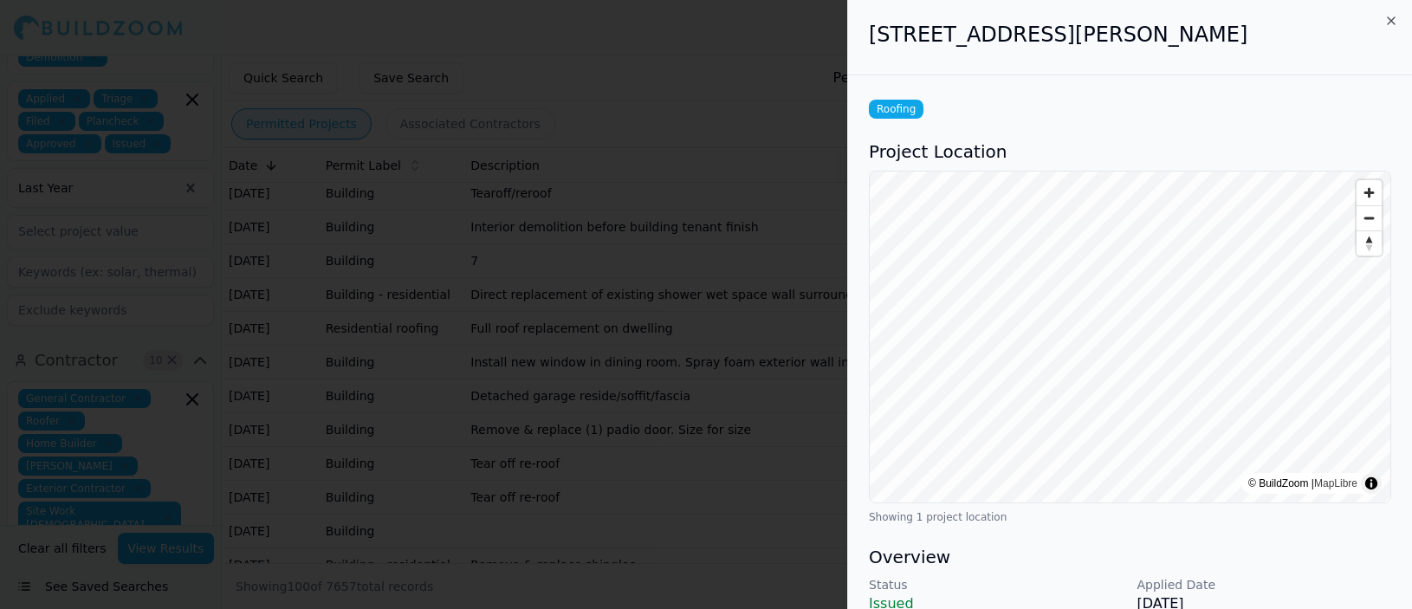
scroll to position [0, 0]
click at [826, 102] on div at bounding box center [706, 304] width 1412 height 609
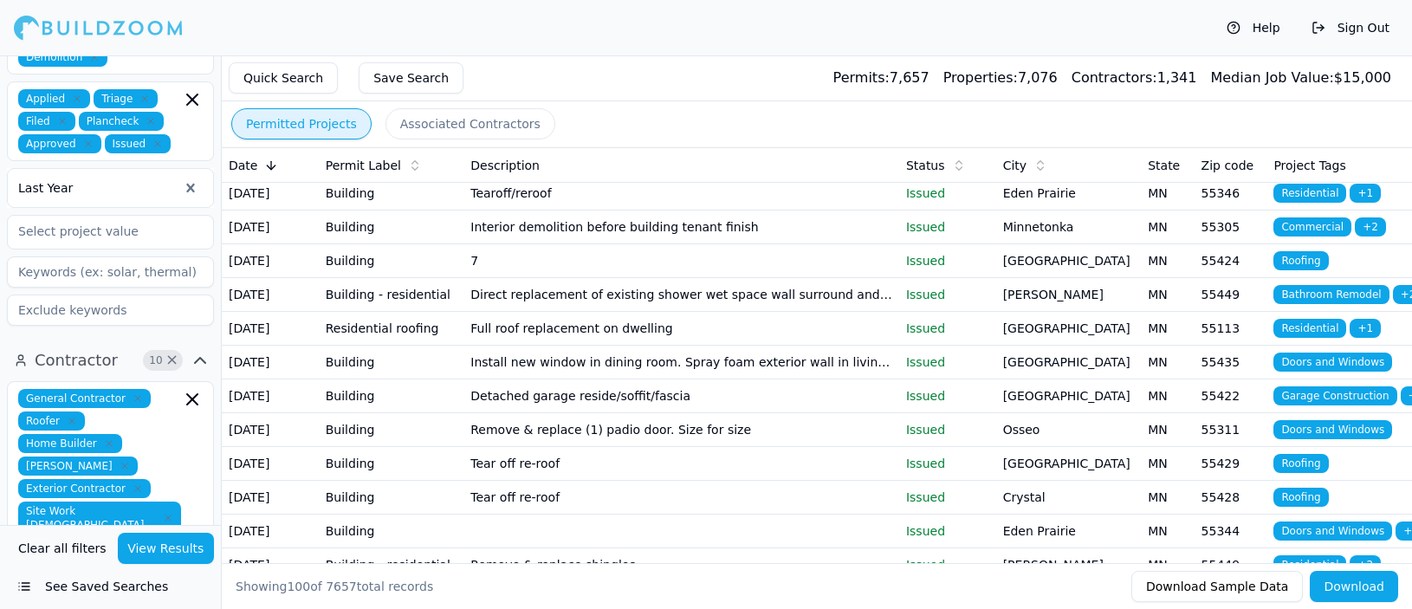
scroll to position [1832, 0]
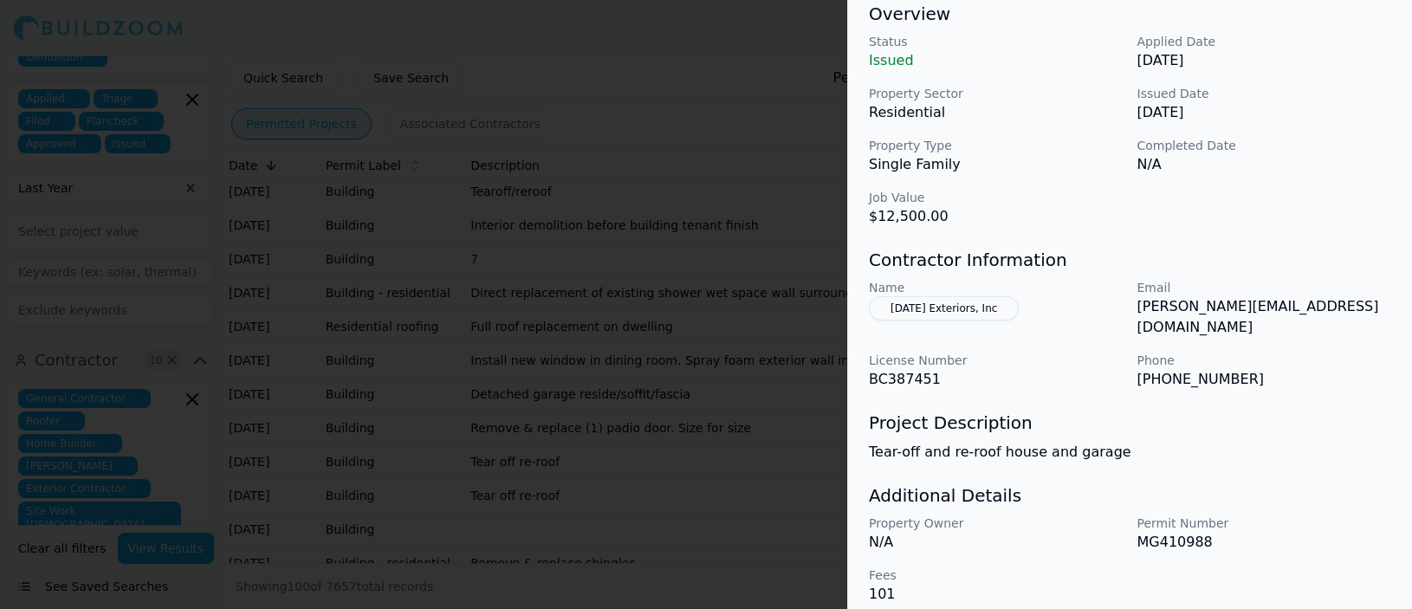
scroll to position [542, 0]
click at [802, 401] on div at bounding box center [706, 304] width 1412 height 609
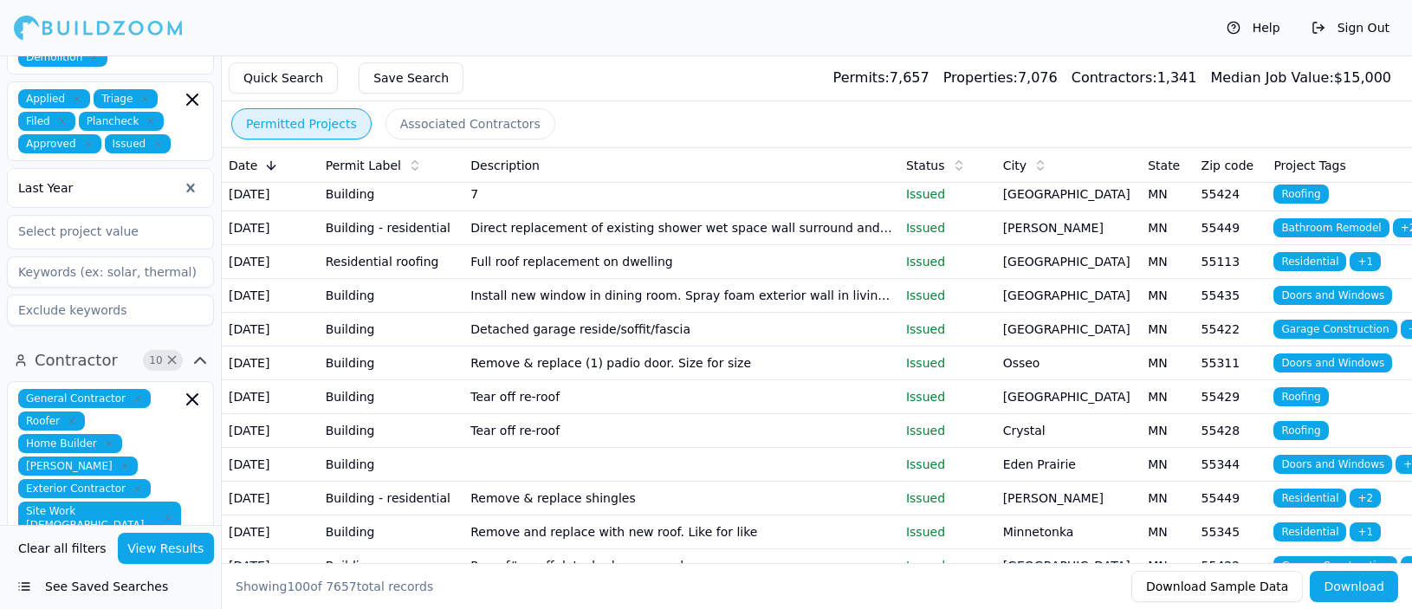
scroll to position [1902, 0]
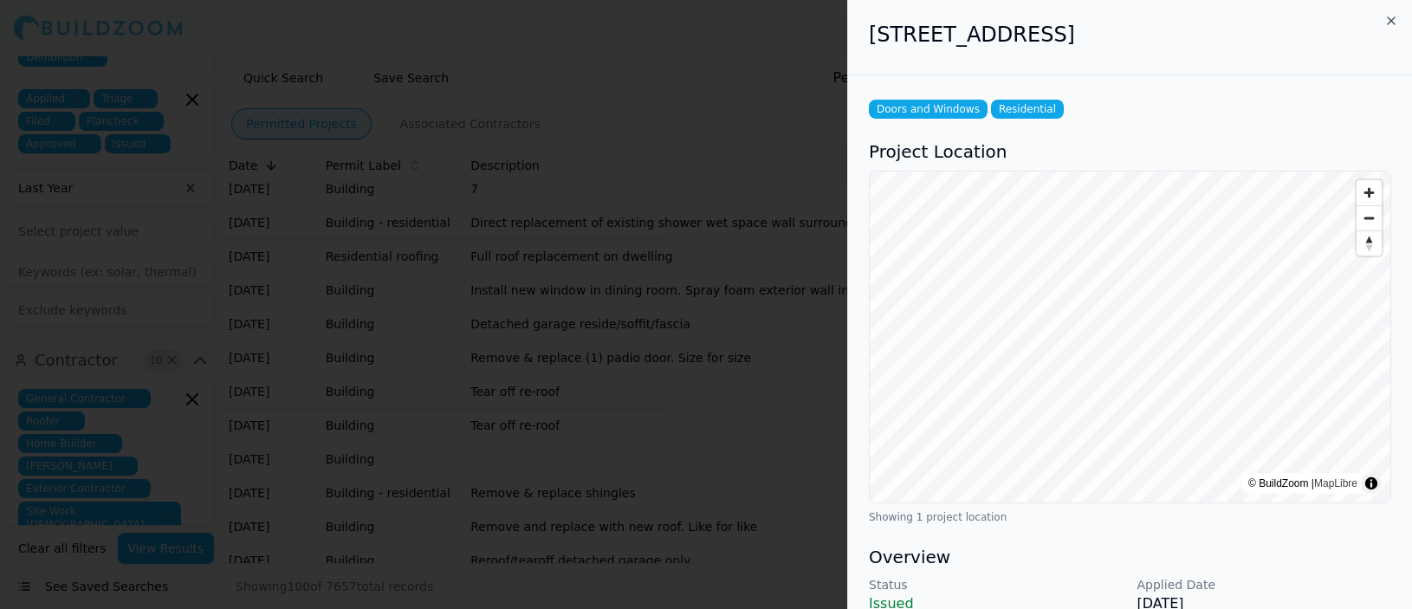
scroll to position [0, 0]
click at [675, 374] on div at bounding box center [706, 304] width 1412 height 609
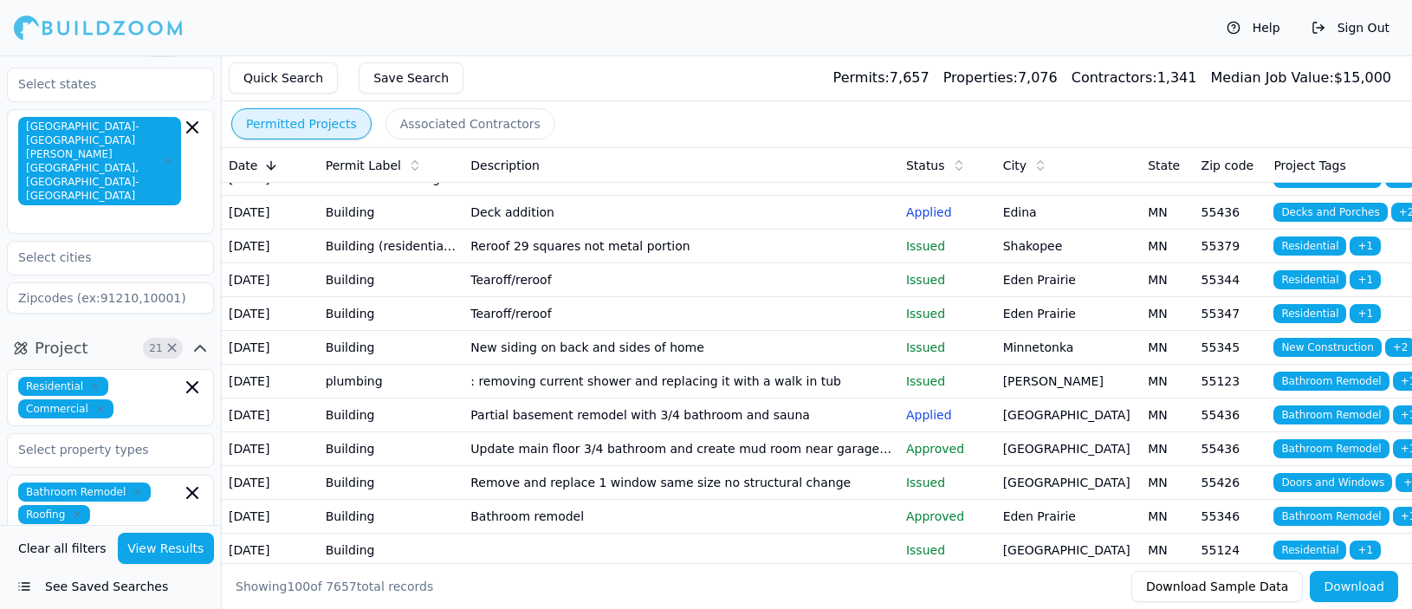
scroll to position [11, 0]
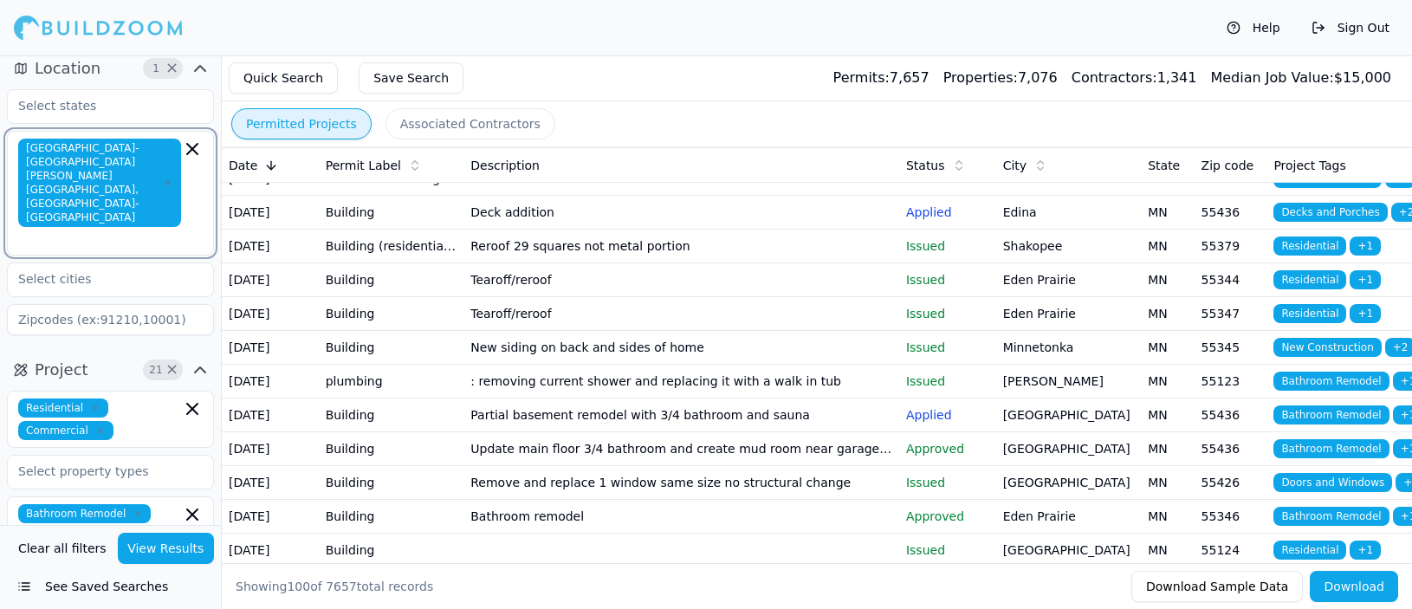
click at [159, 230] on input "text" at bounding box center [101, 238] width 159 height 17
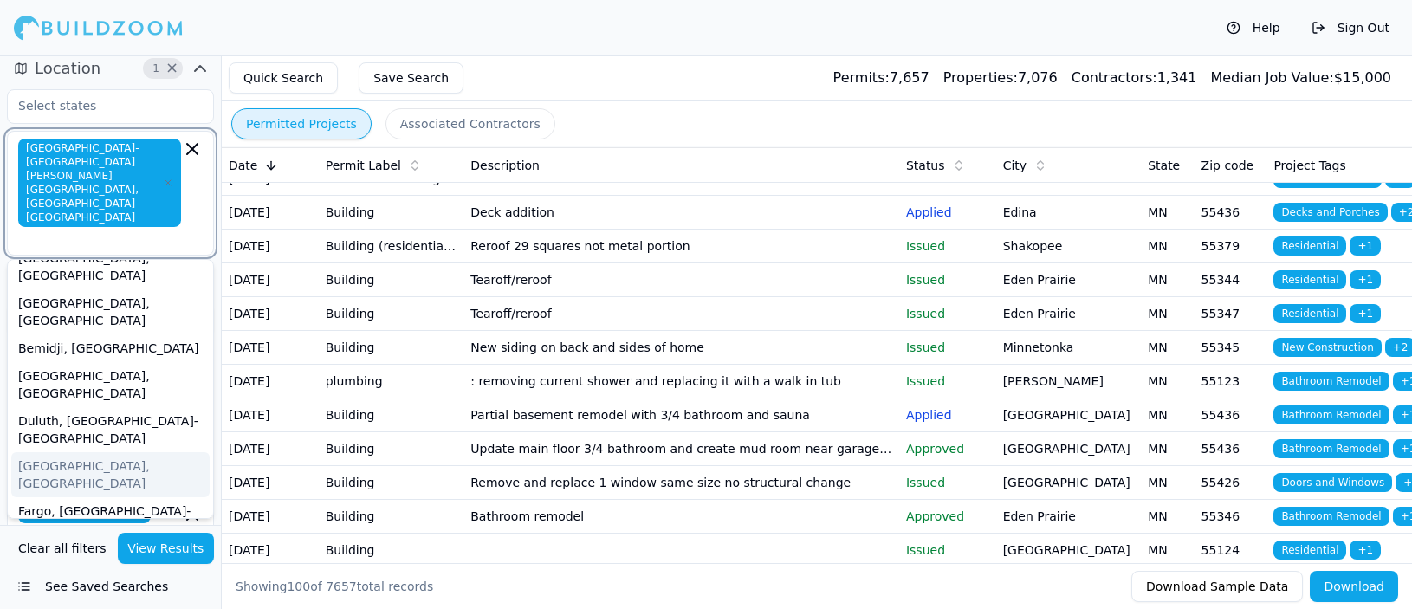
scroll to position [67, 0]
click at [46, 450] on div "[GEOGRAPHIC_DATA], [GEOGRAPHIC_DATA]" at bounding box center [110, 472] width 198 height 45
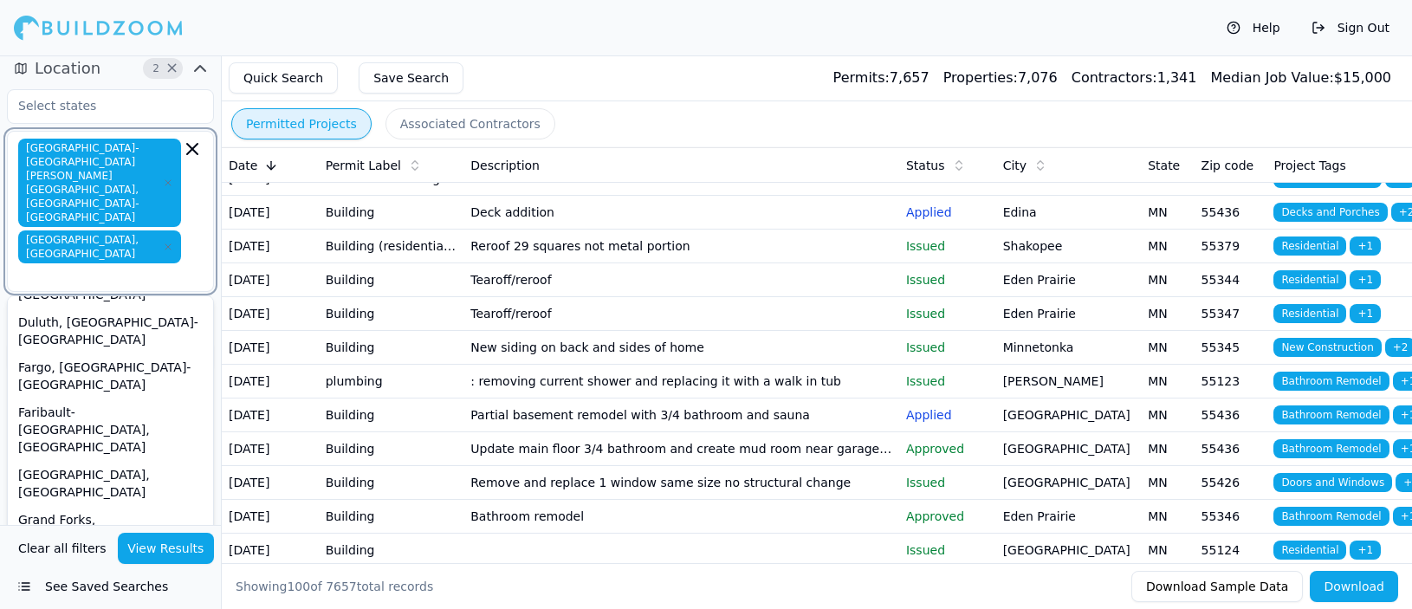
scroll to position [200, 0]
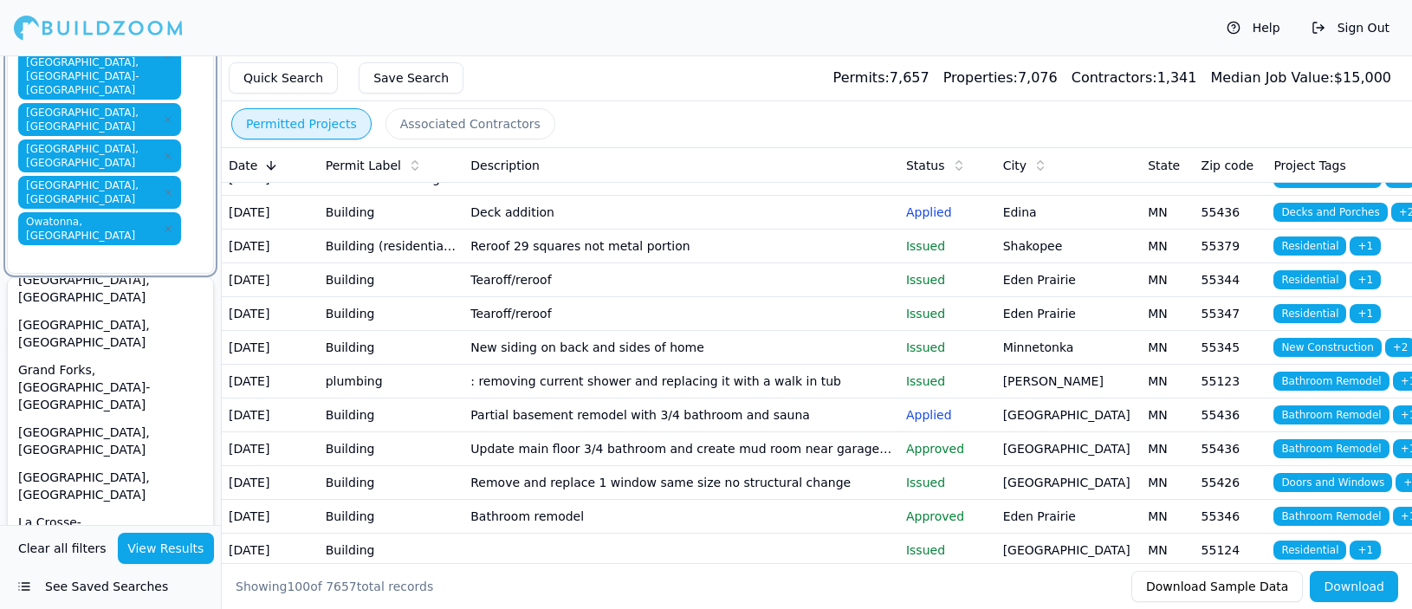
scroll to position [151, 0]
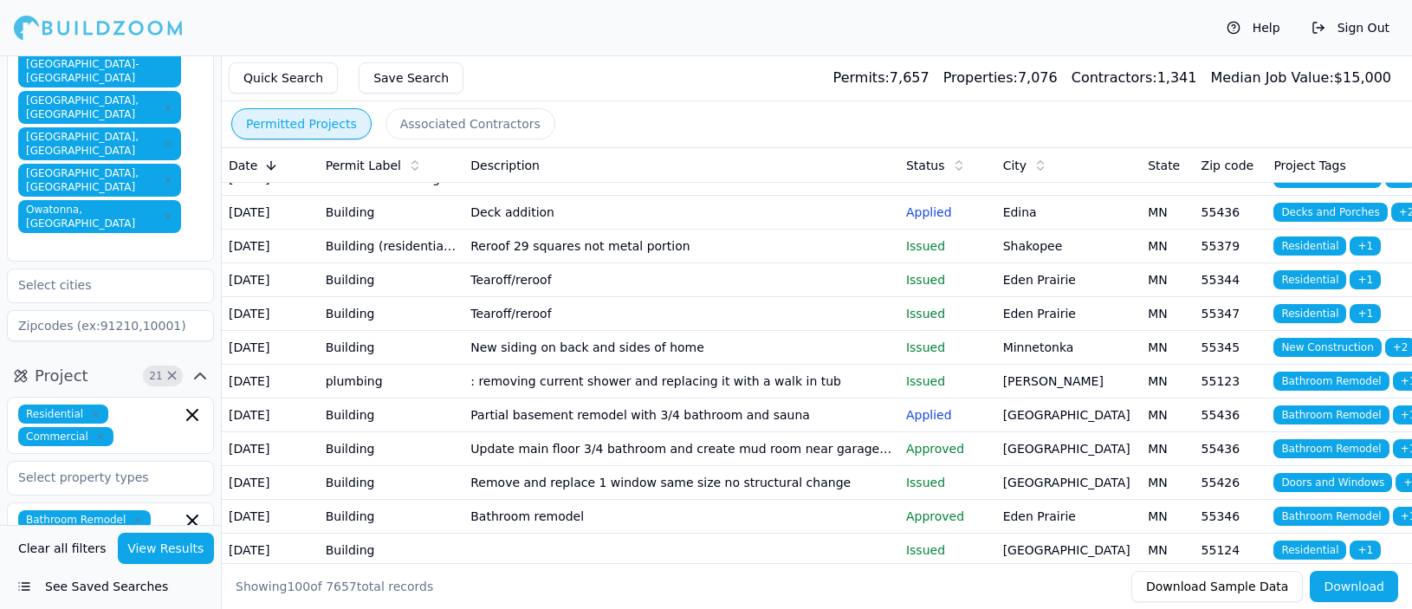
click at [178, 544] on button "View Results" at bounding box center [166, 548] width 97 height 31
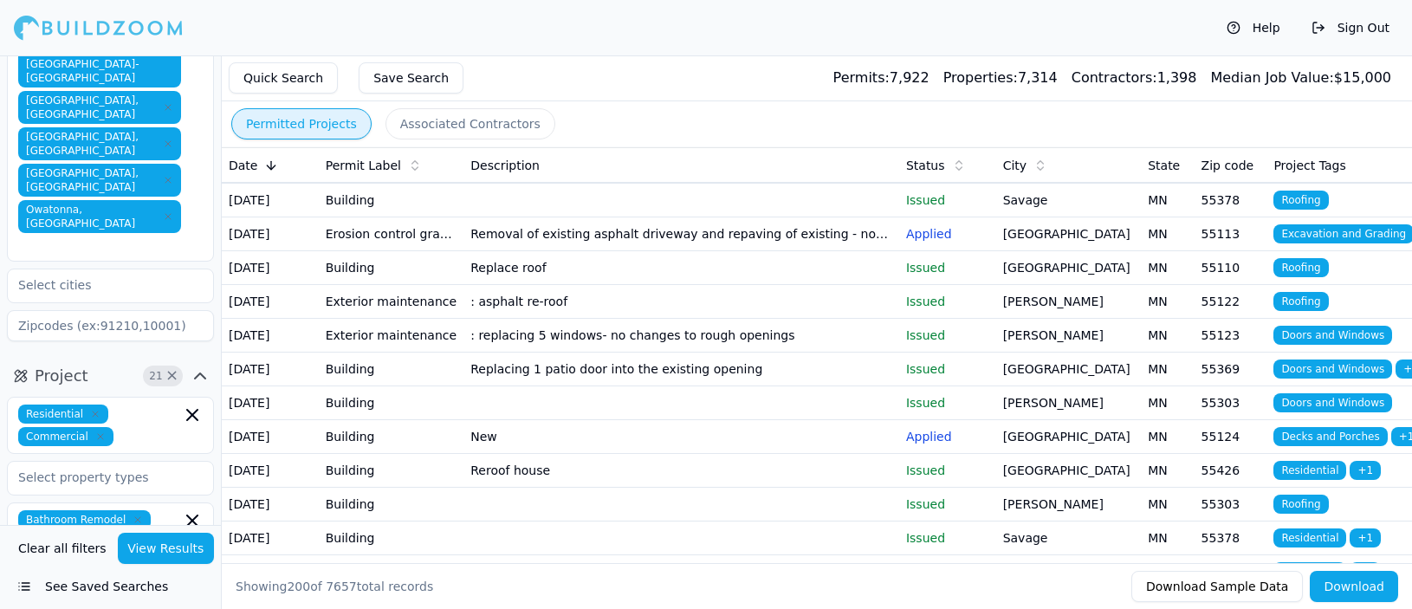
scroll to position [574, 0]
click at [501, 149] on td "Addition of 54x60x16 sports court and 60x72x16 car showroom" at bounding box center [681, 132] width 436 height 34
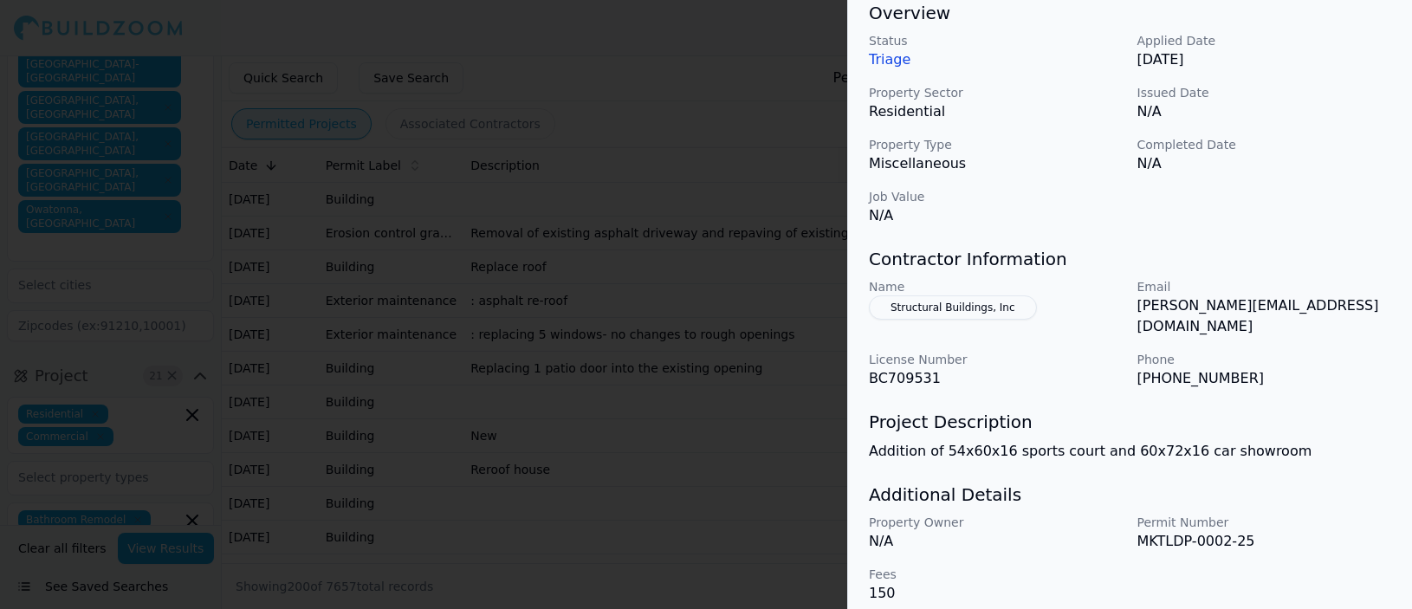
scroll to position [542, 0]
click at [762, 318] on div at bounding box center [706, 304] width 1412 height 609
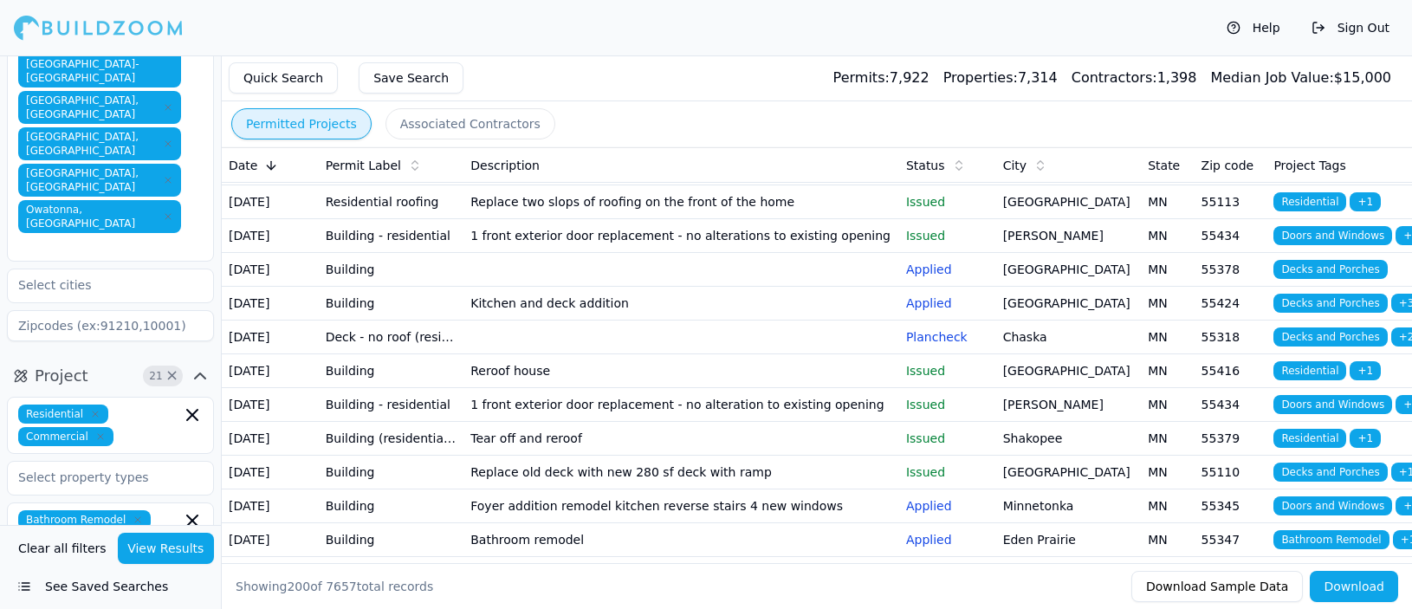
scroll to position [1215, 0]
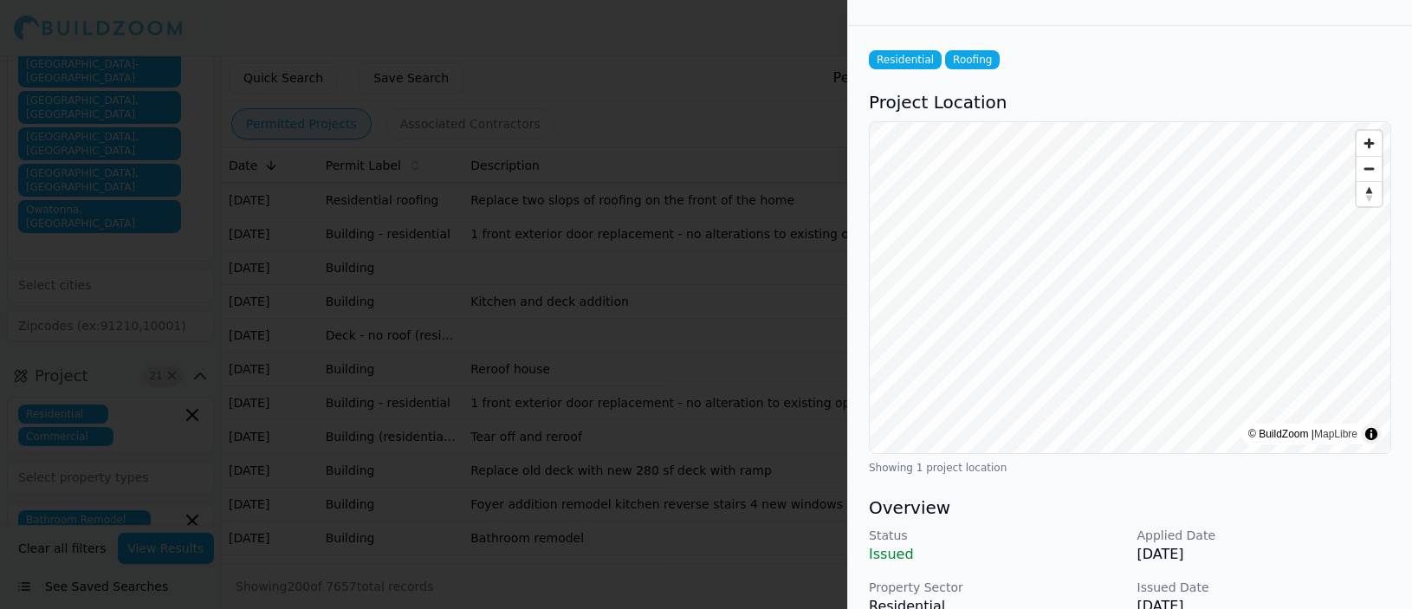
scroll to position [48, 0]
click at [724, 381] on div at bounding box center [706, 304] width 1412 height 609
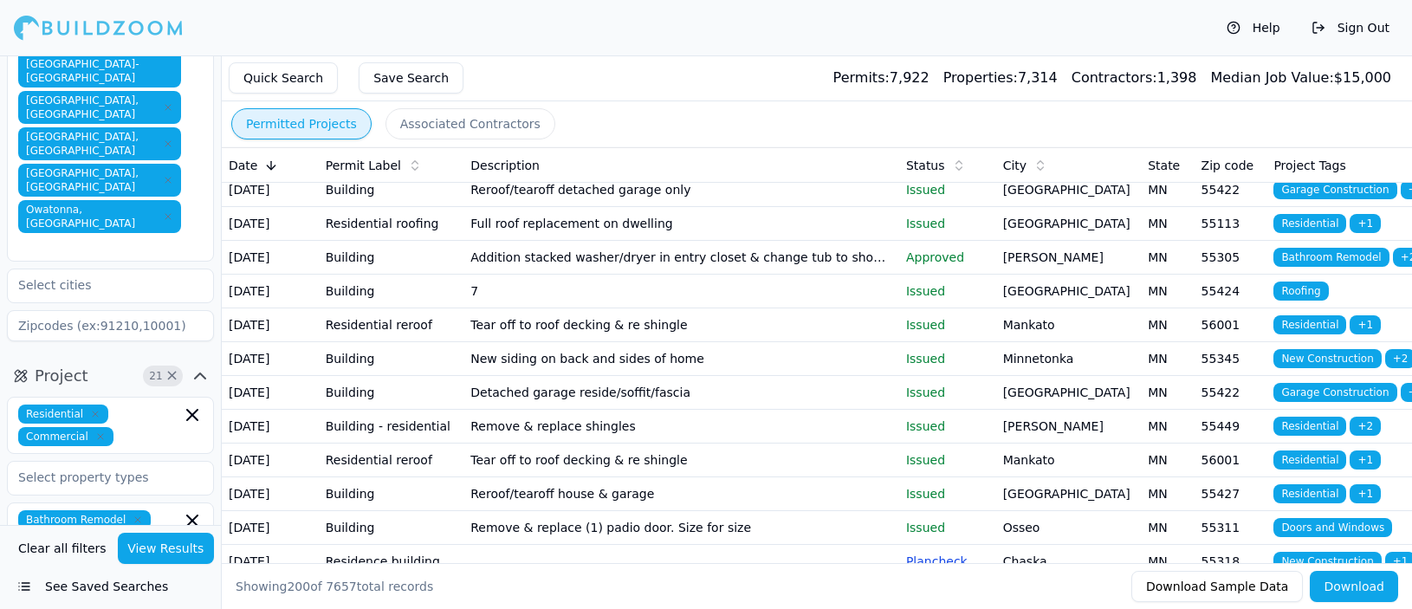
scroll to position [2376, 0]
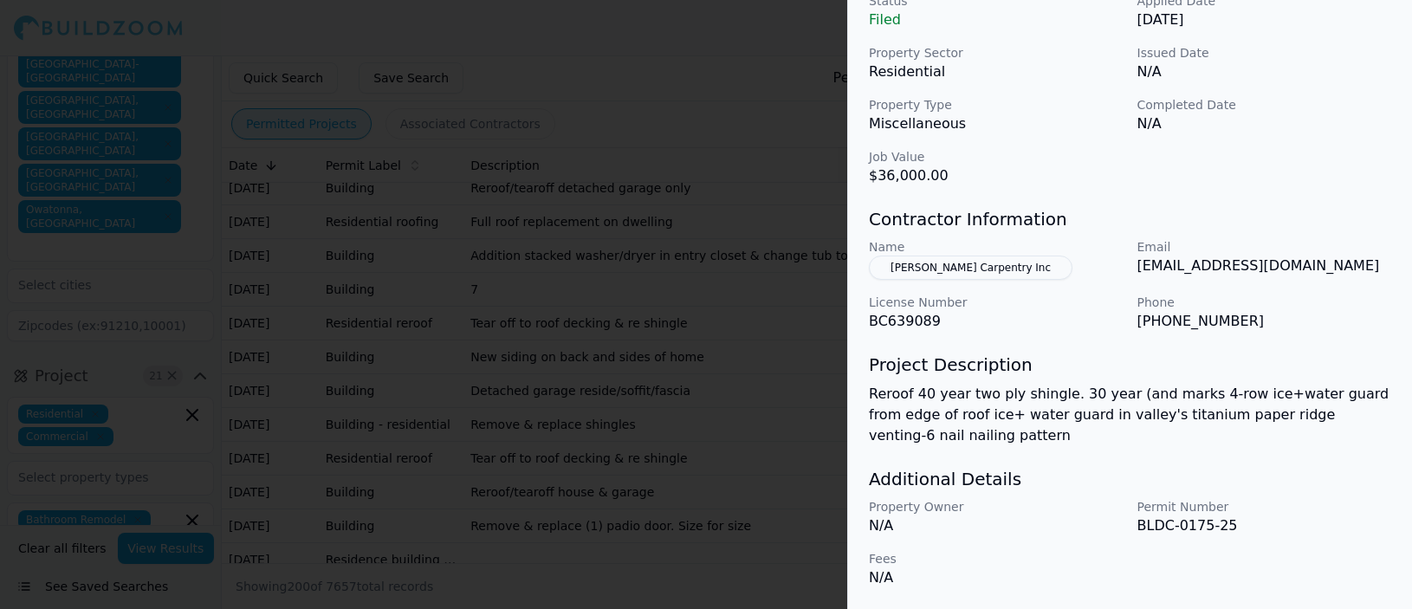
scroll to position [584, 0]
click at [757, 268] on div at bounding box center [706, 304] width 1412 height 609
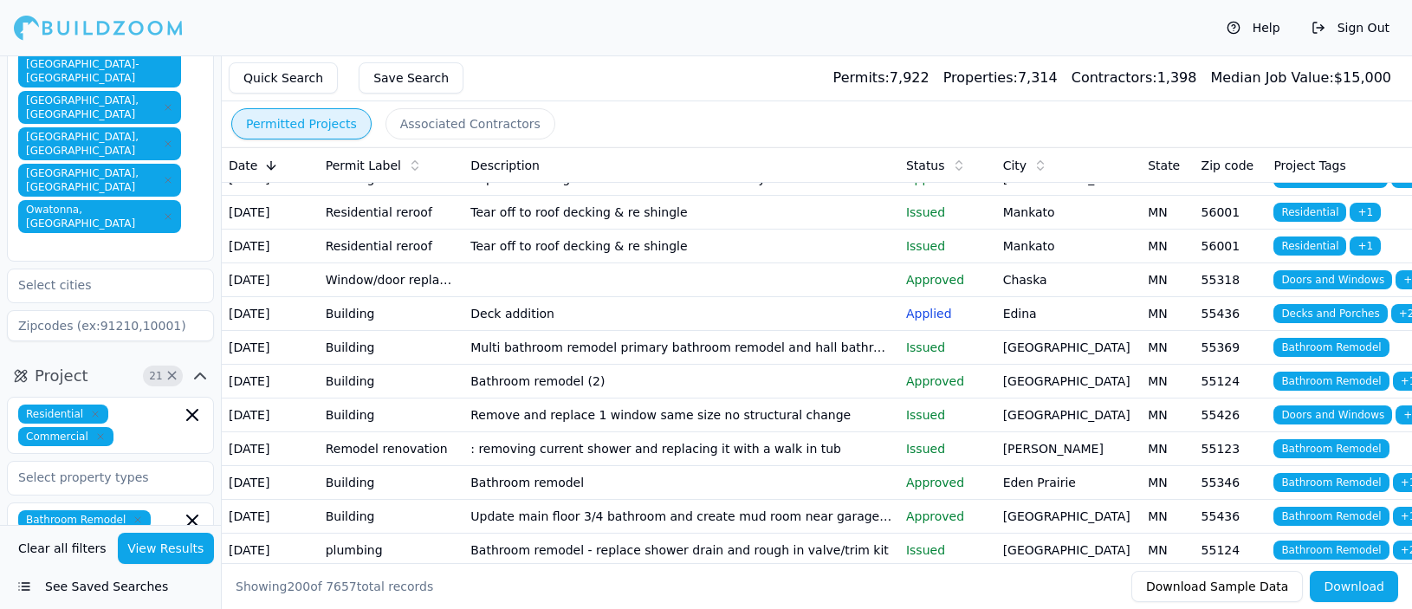
scroll to position [2929, 0]
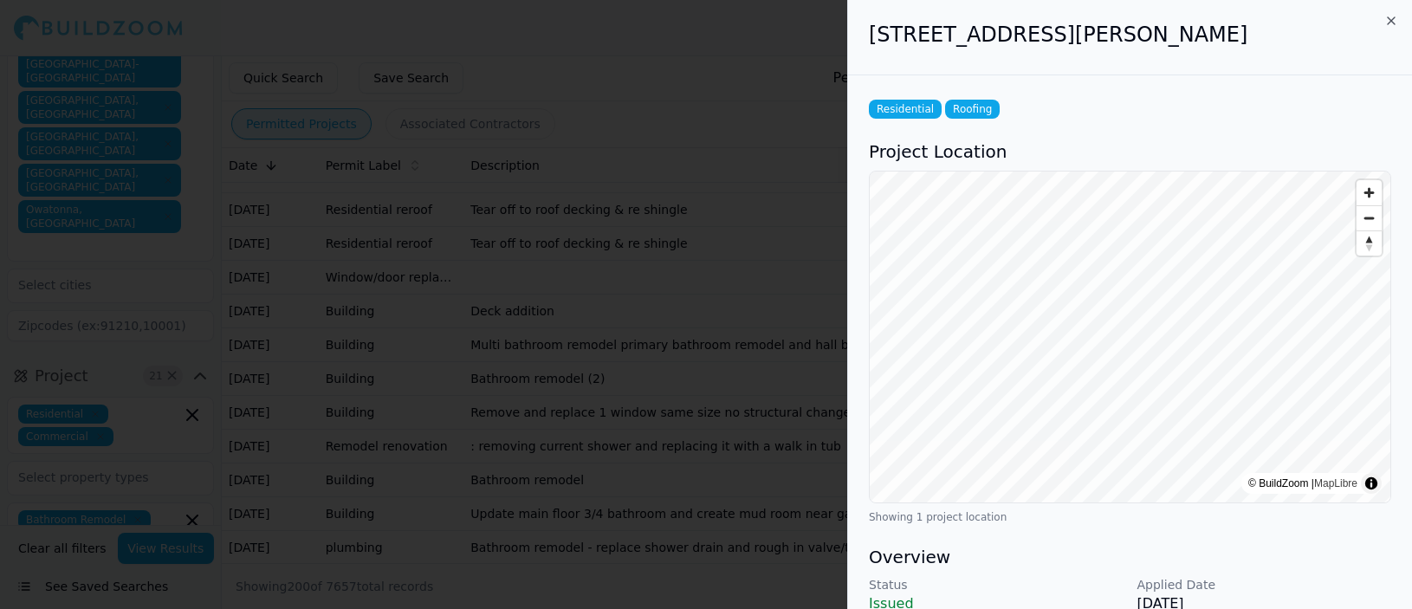
scroll to position [0, 0]
click at [1390, 19] on icon "button" at bounding box center [1391, 21] width 14 height 14
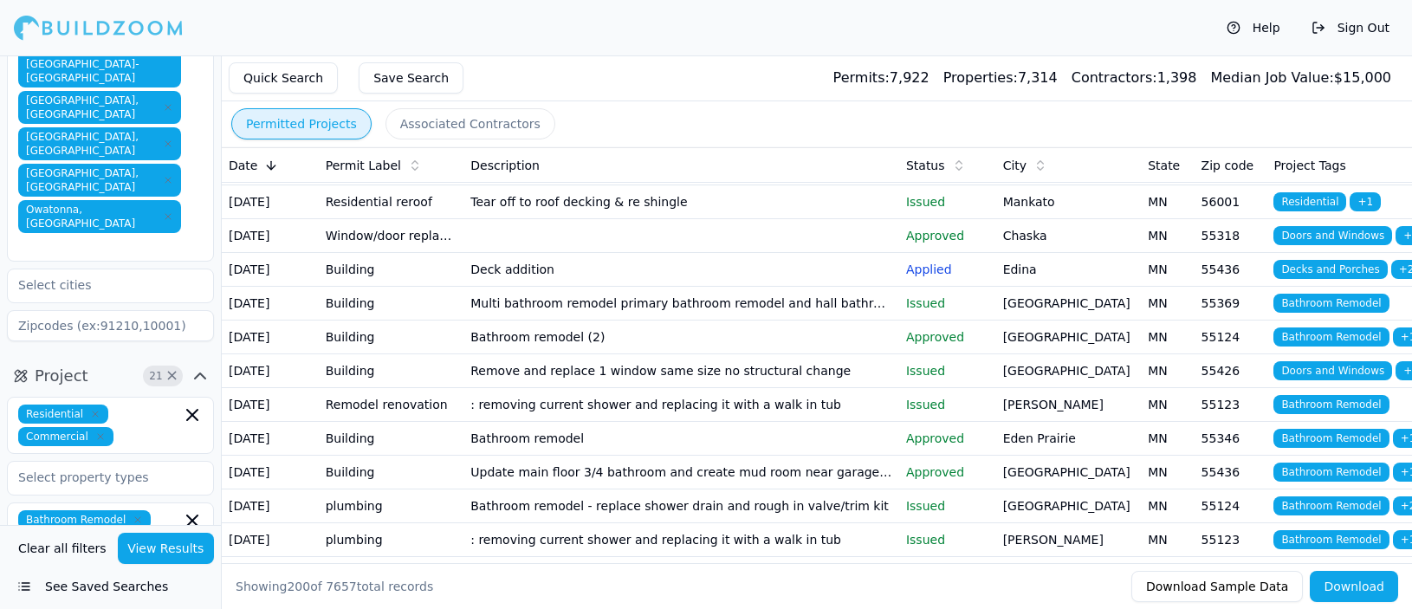
scroll to position [2991, 0]
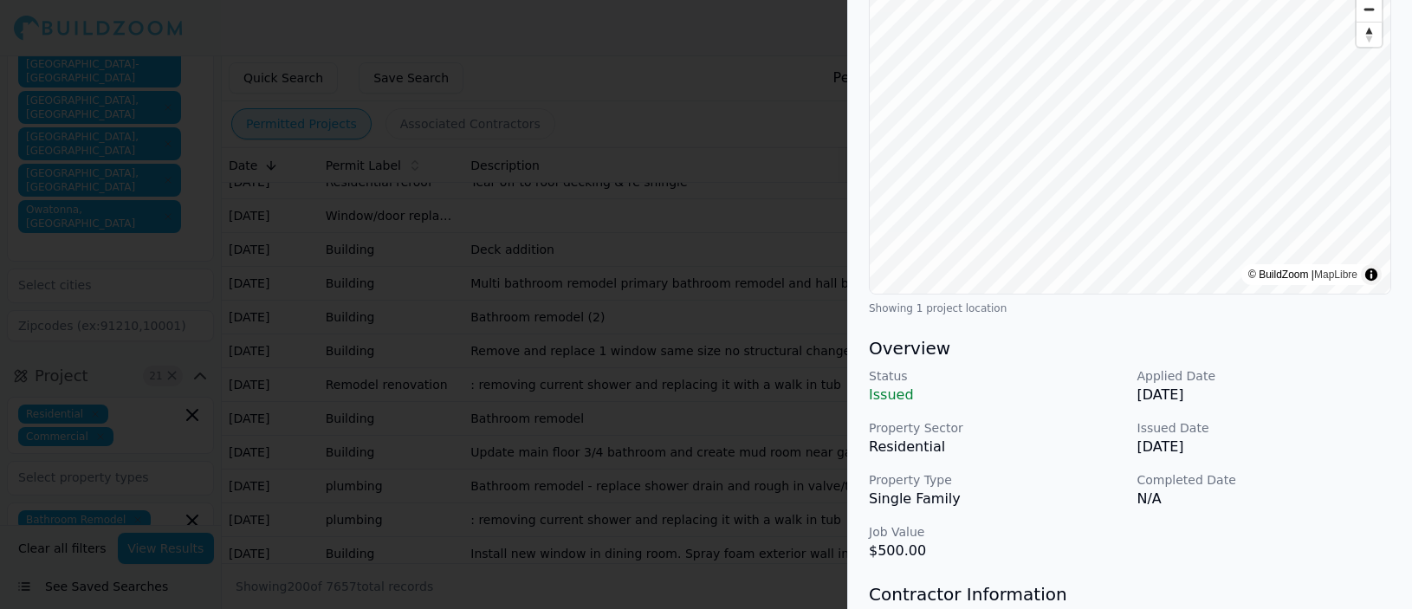
scroll to position [211, 0]
click at [836, 464] on div at bounding box center [706, 304] width 1412 height 609
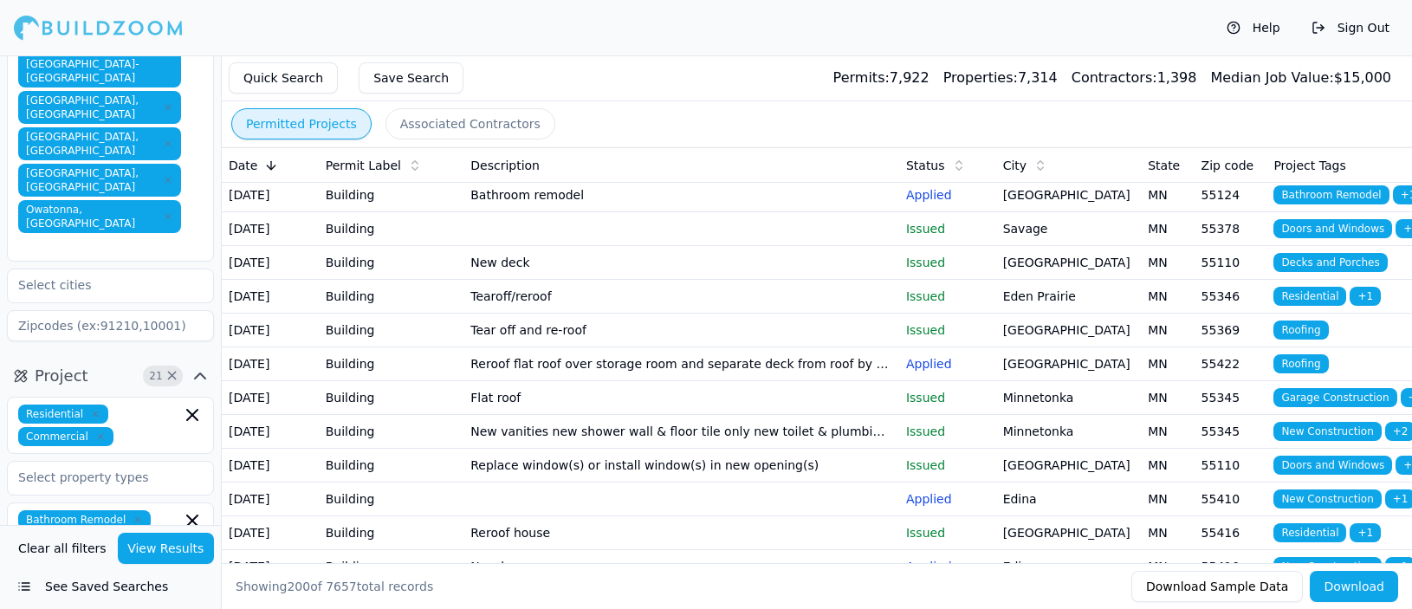
scroll to position [3422, 0]
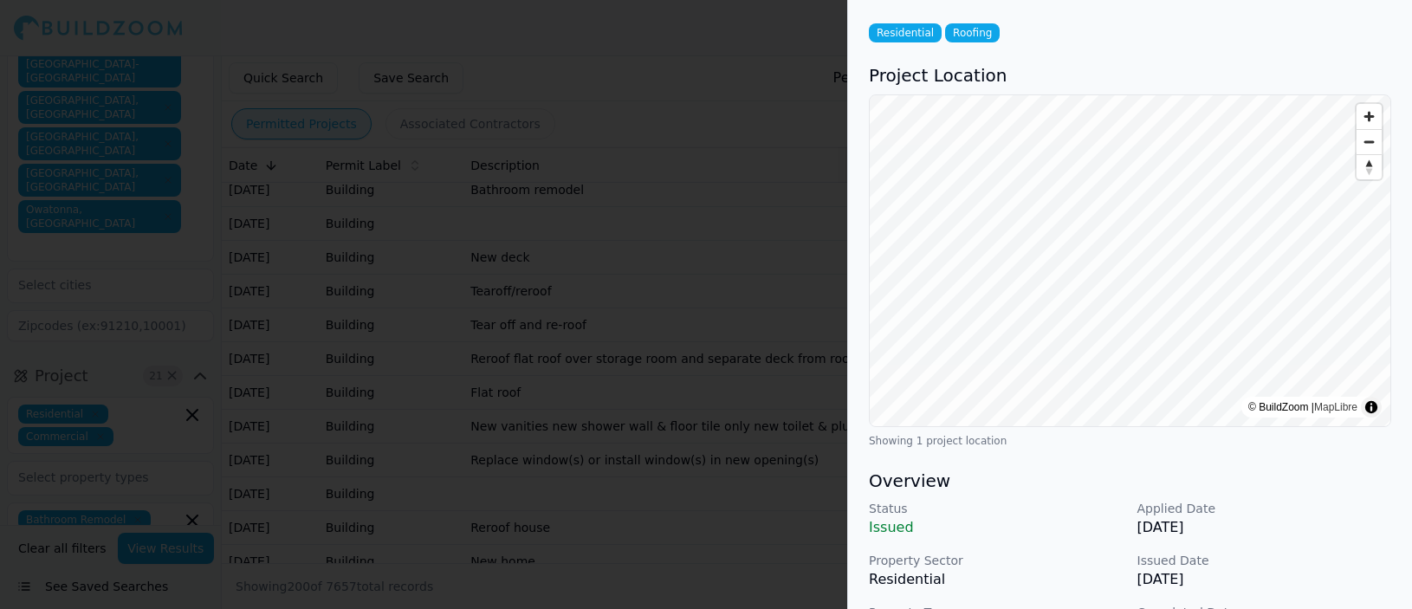
scroll to position [75, 0]
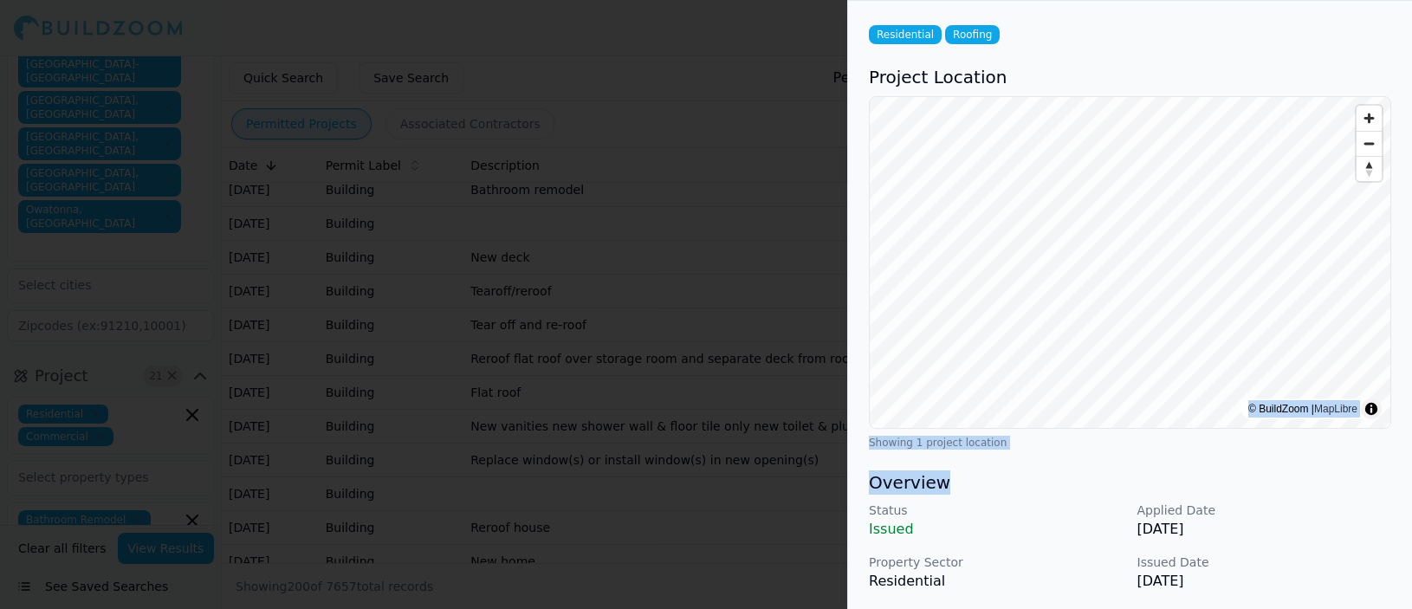
click at [1150, 396] on div "Residential Roofing Project Location © BuildZoom | MapLibre Showing 1 project l…" at bounding box center [1130, 547] width 564 height 1093
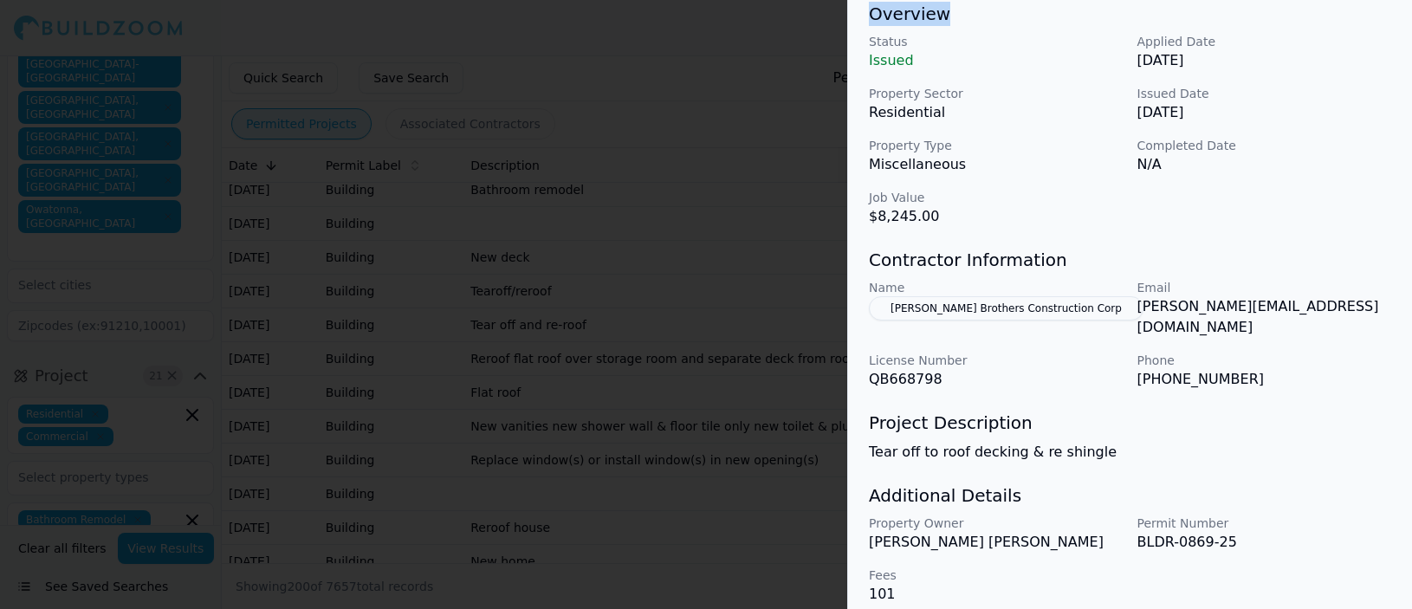
scroll to position [542, 0]
